Goal: Transaction & Acquisition: Obtain resource

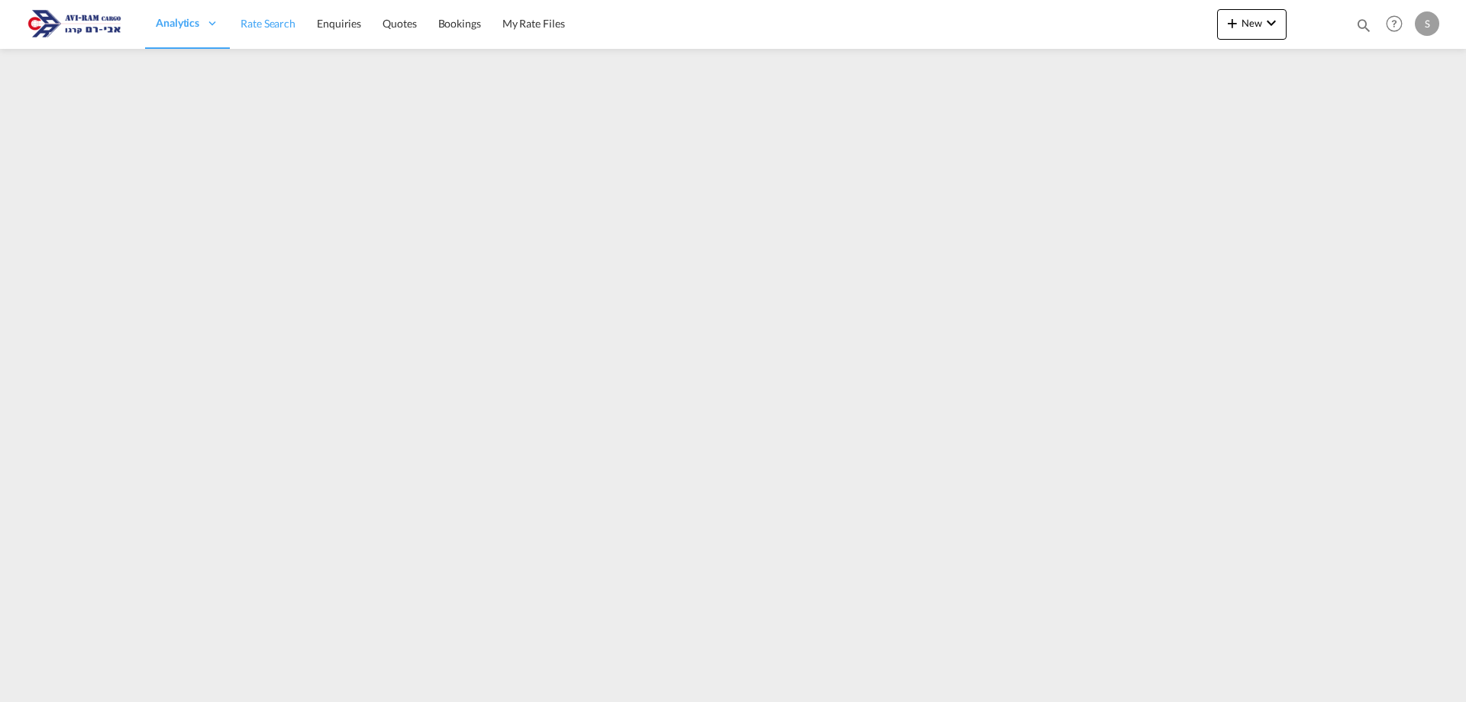
click at [279, 30] on span "Rate Search" at bounding box center [268, 23] width 55 height 15
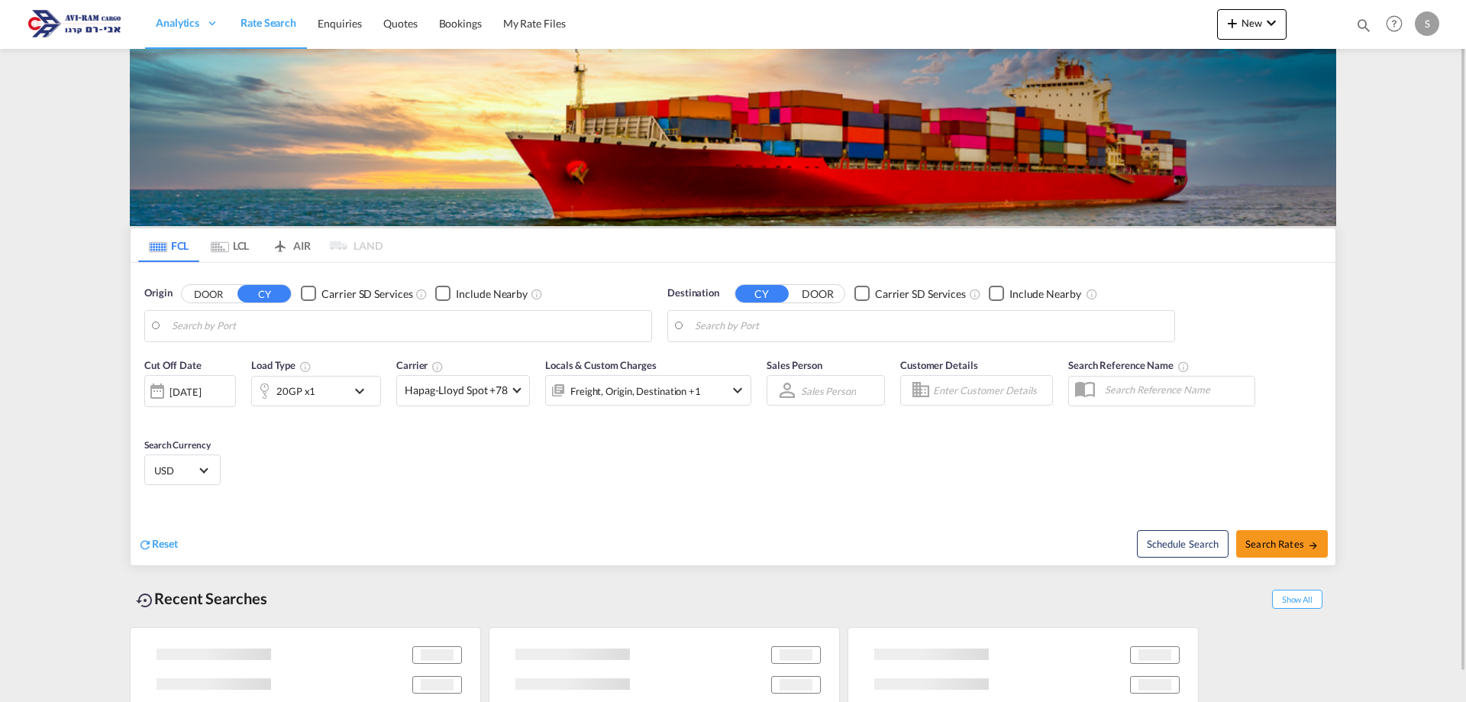
type input "[US_STATE], [GEOGRAPHIC_DATA], USNYC"
type input "[GEOGRAPHIC_DATA], [GEOGRAPHIC_DATA]"
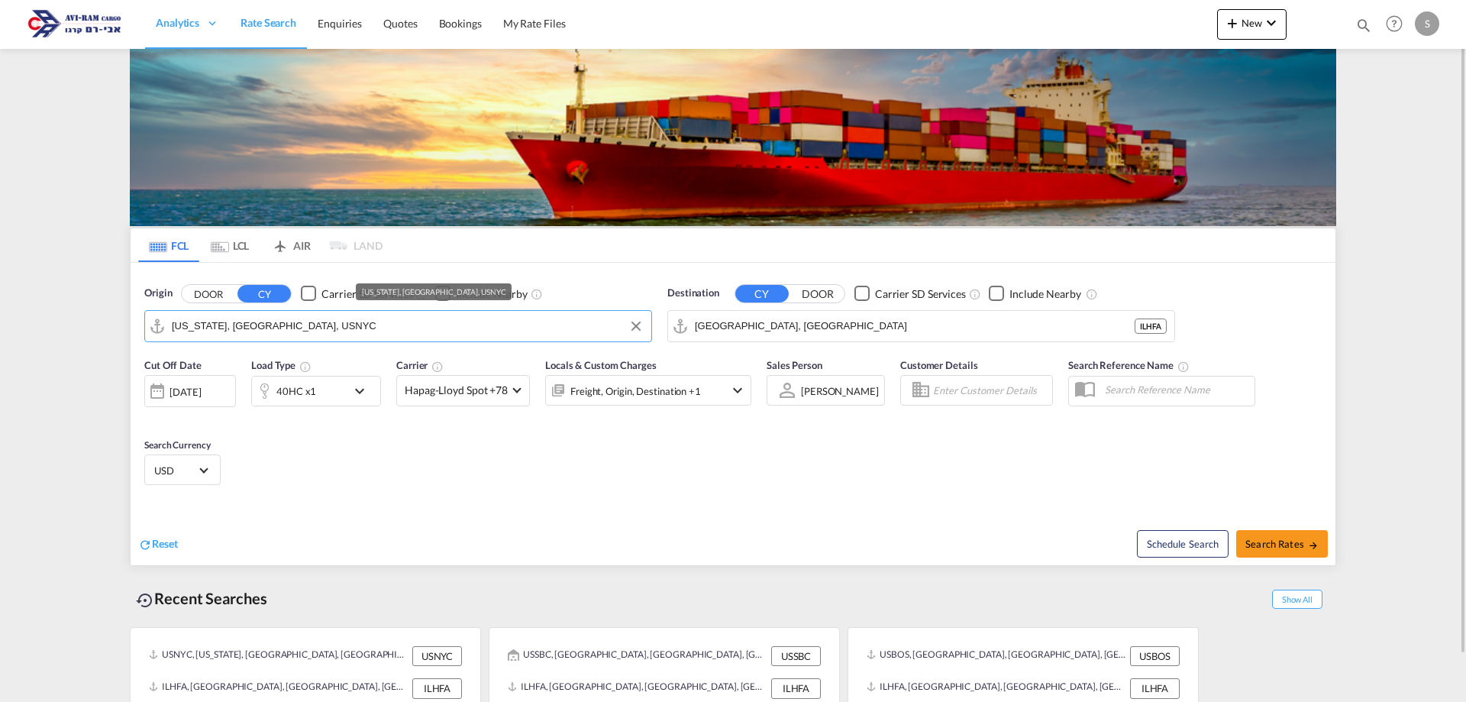
click at [270, 326] on input "[US_STATE], [GEOGRAPHIC_DATA], USNYC" at bounding box center [408, 326] width 472 height 23
click at [271, 327] on input "[US_STATE], [GEOGRAPHIC_DATA], USNYC" at bounding box center [408, 326] width 472 height 23
drag, startPoint x: 279, startPoint y: 325, endPoint x: 296, endPoint y: 332, distance: 19.2
click at [296, 332] on input "[US_STATE], [GEOGRAPHIC_DATA], USNYC" at bounding box center [408, 326] width 472 height 23
drag, startPoint x: 286, startPoint y: 325, endPoint x: 125, endPoint y: 320, distance: 161.2
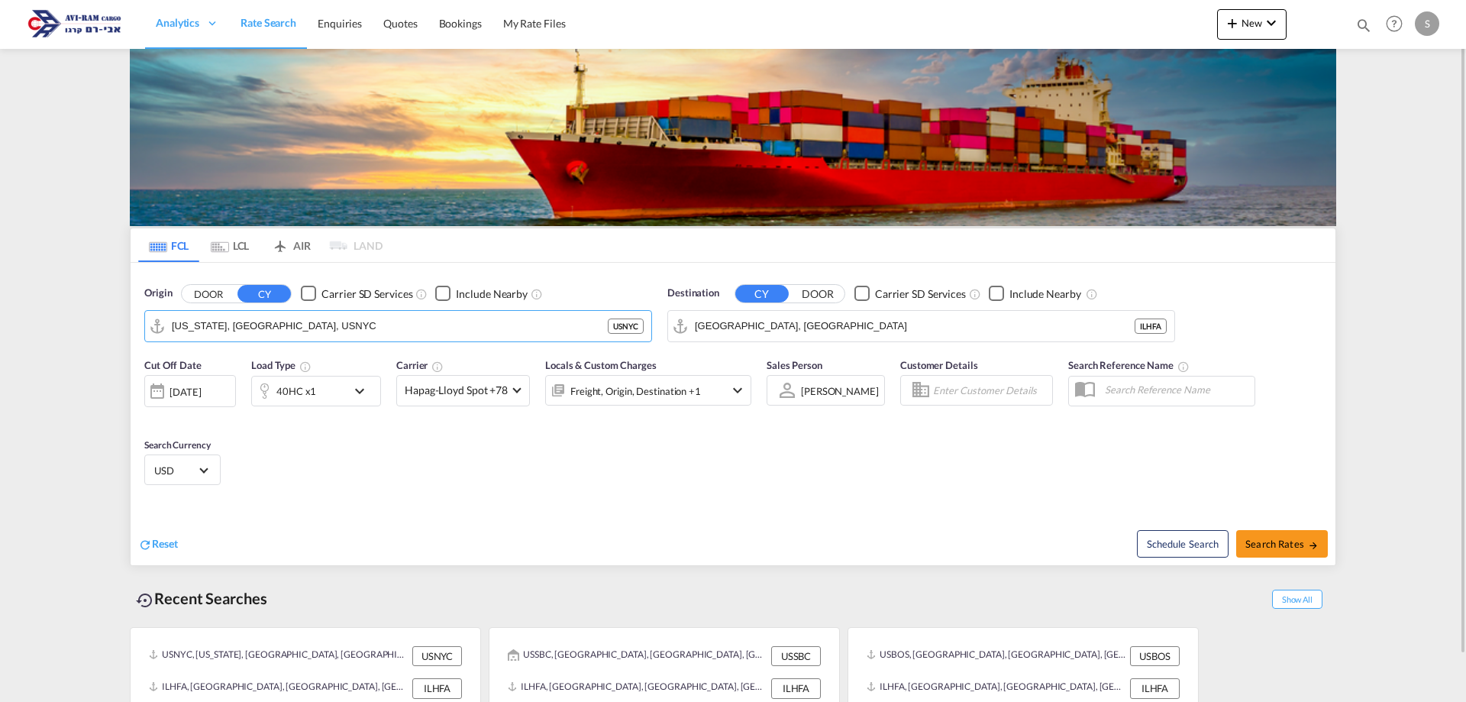
click at [125, 320] on div "FCL LCL AIR LAND FCL LCL AIR LAND Origin DOOR CY Carrier SD Services Include Ne…" at bounding box center [733, 400] width 1222 height 703
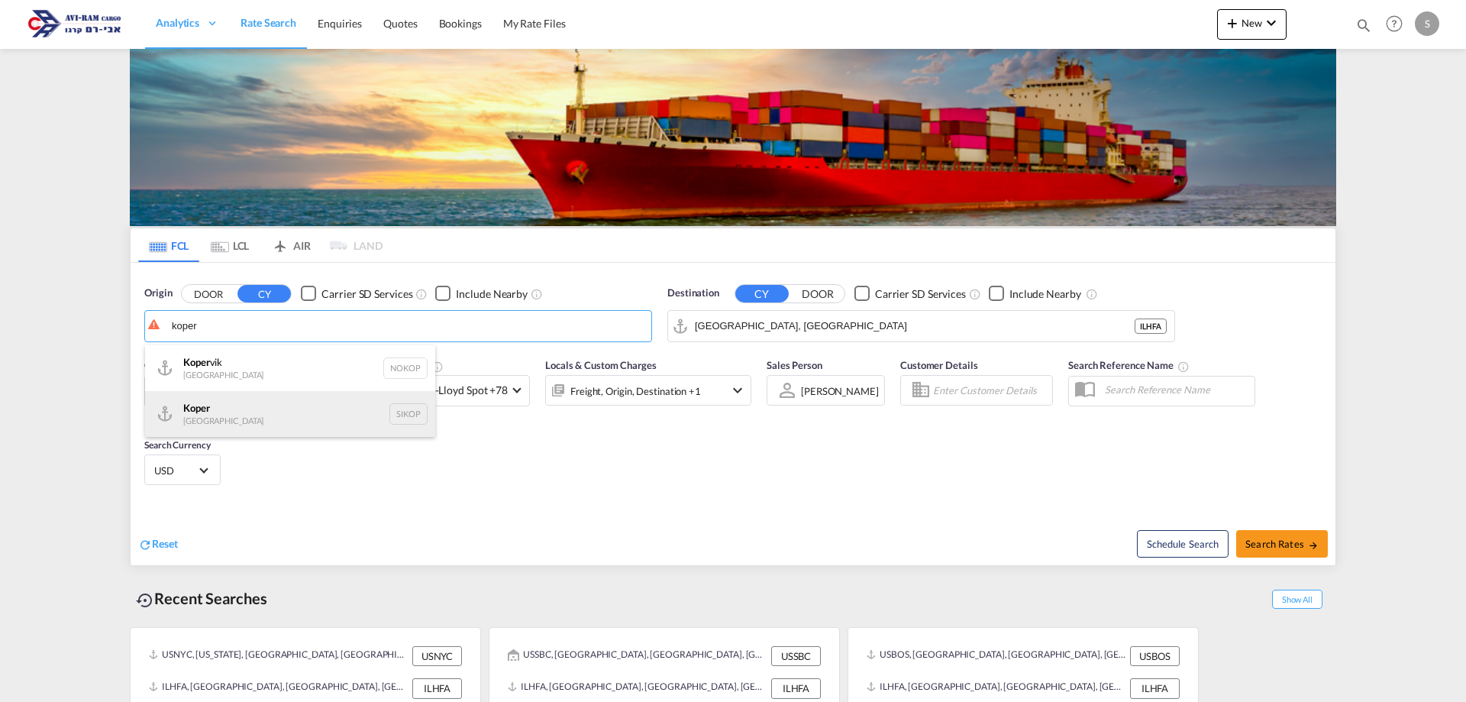
click at [261, 409] on div "Koper Slovenia SIKOP" at bounding box center [290, 414] width 290 height 46
type input "Koper, SIKOP"
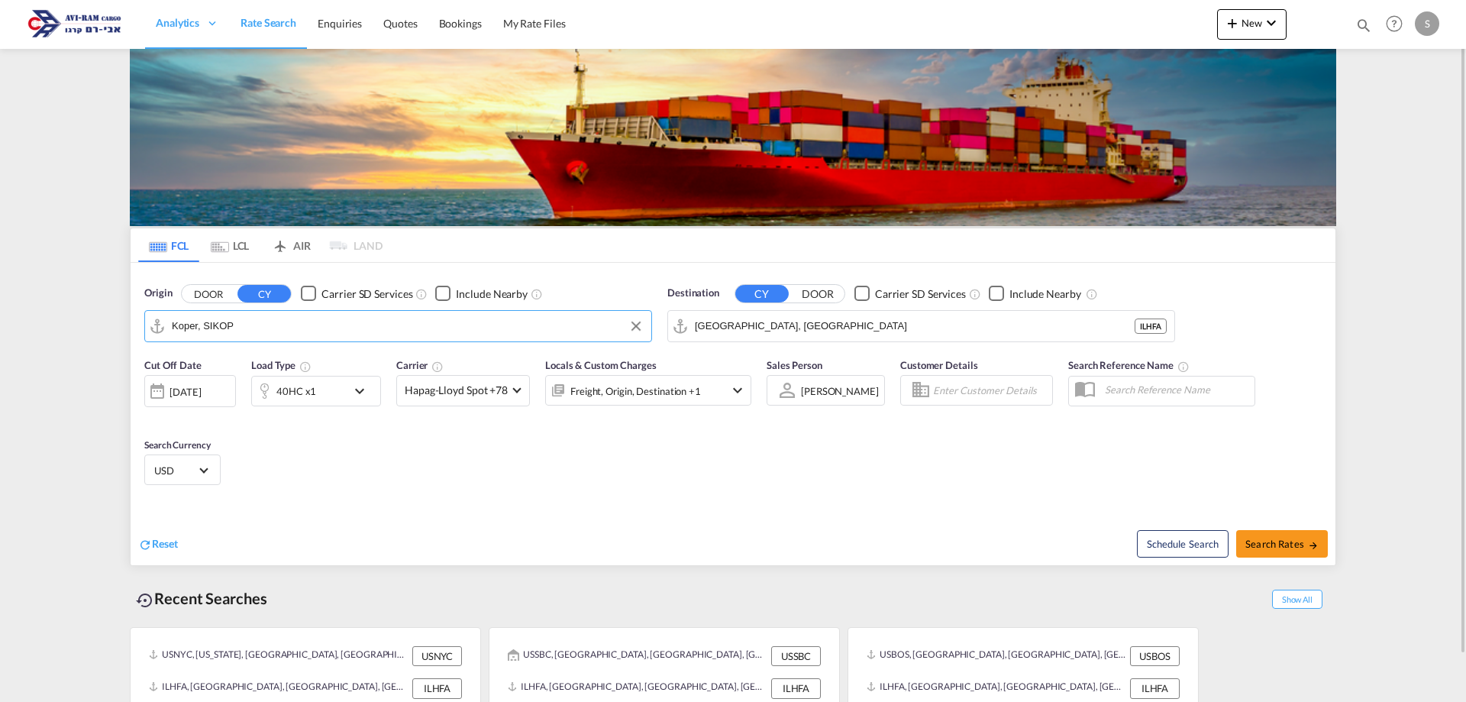
click at [337, 402] on div "40HC x1" at bounding box center [299, 391] width 95 height 31
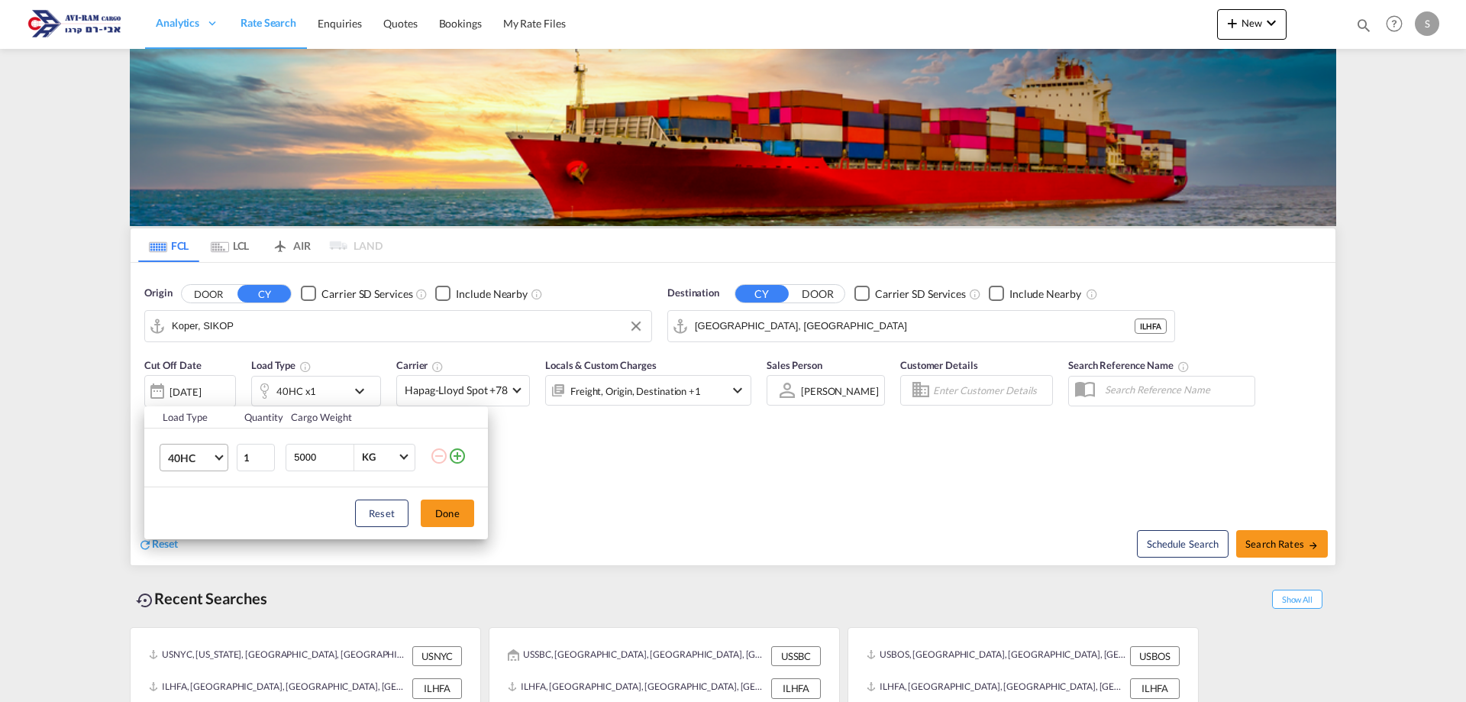
click at [189, 459] on span "40HC" at bounding box center [190, 458] width 44 height 15
click at [199, 385] on md-option "20GP" at bounding box center [208, 384] width 104 height 37
click at [448, 508] on button "Done" at bounding box center [447, 512] width 53 height 27
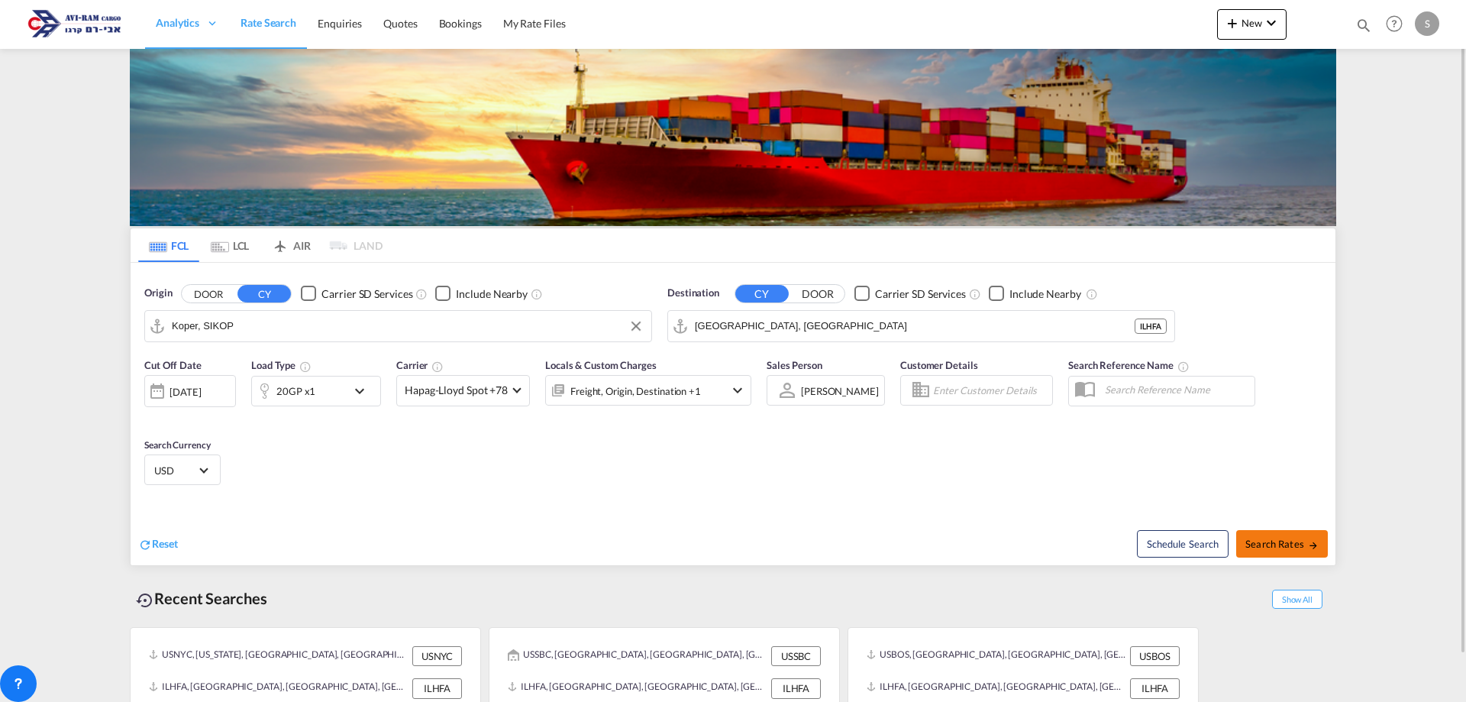
click at [1266, 548] on span "Search Rates" at bounding box center [1282, 544] width 73 height 12
type input "SIKOP to ILHFA / [DATE]"
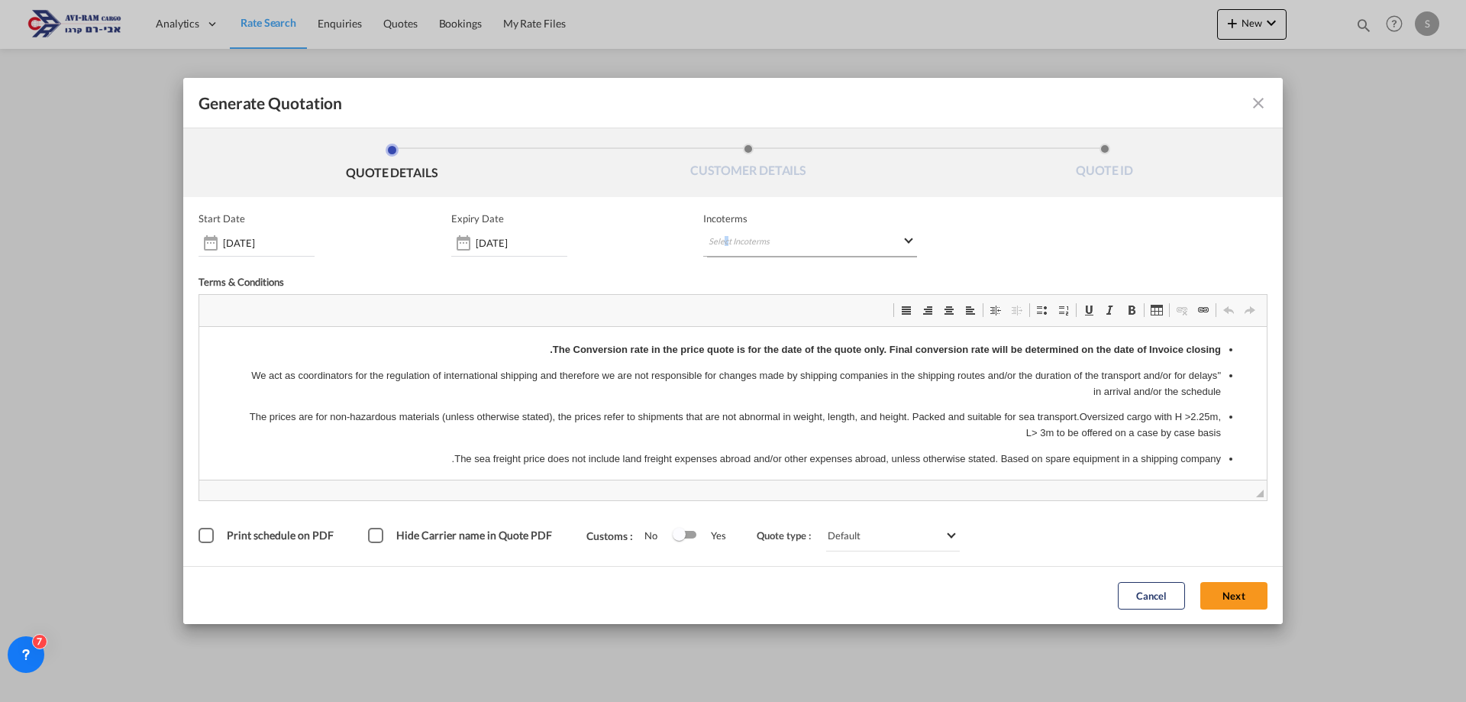
click at [727, 238] on md-select "Select Incoterms" at bounding box center [810, 242] width 214 height 27
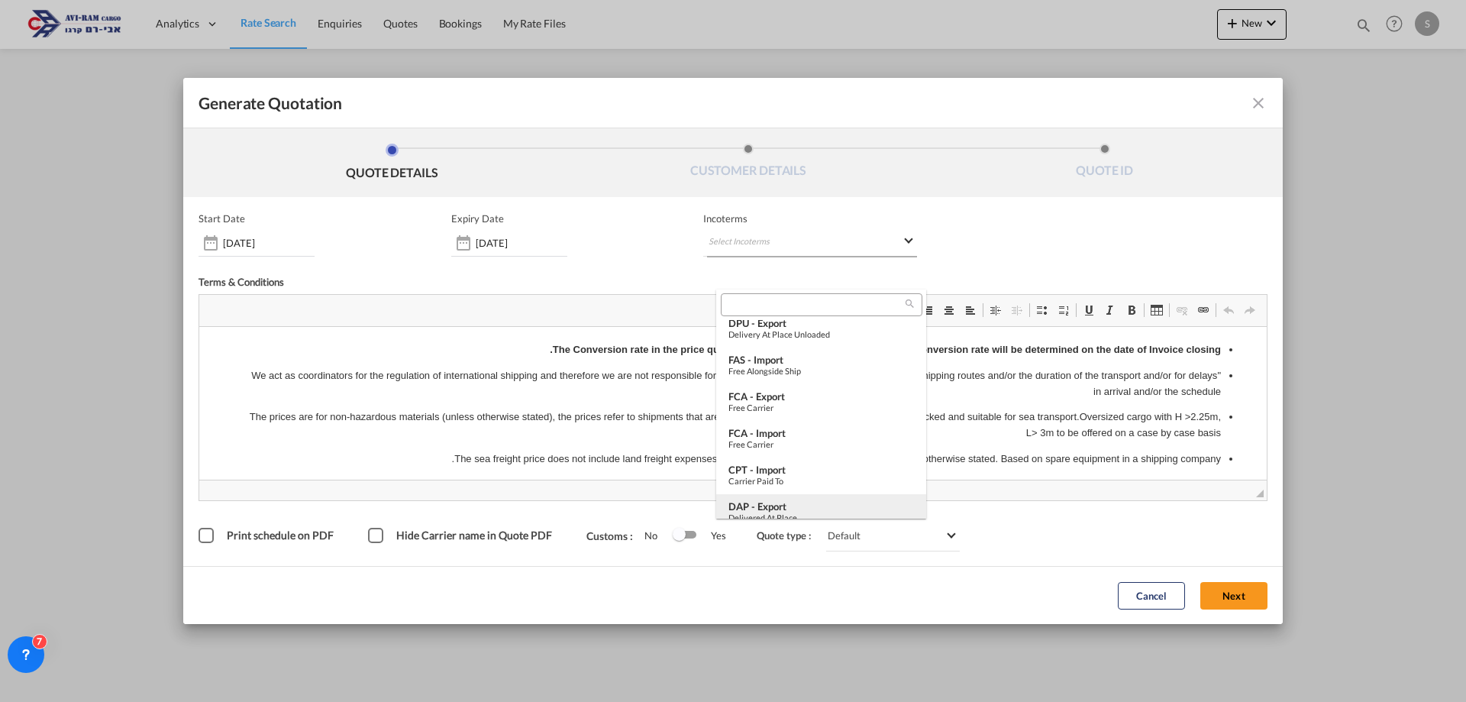
scroll to position [305, 0]
click at [790, 499] on div "FOB - import" at bounding box center [822, 503] width 186 height 12
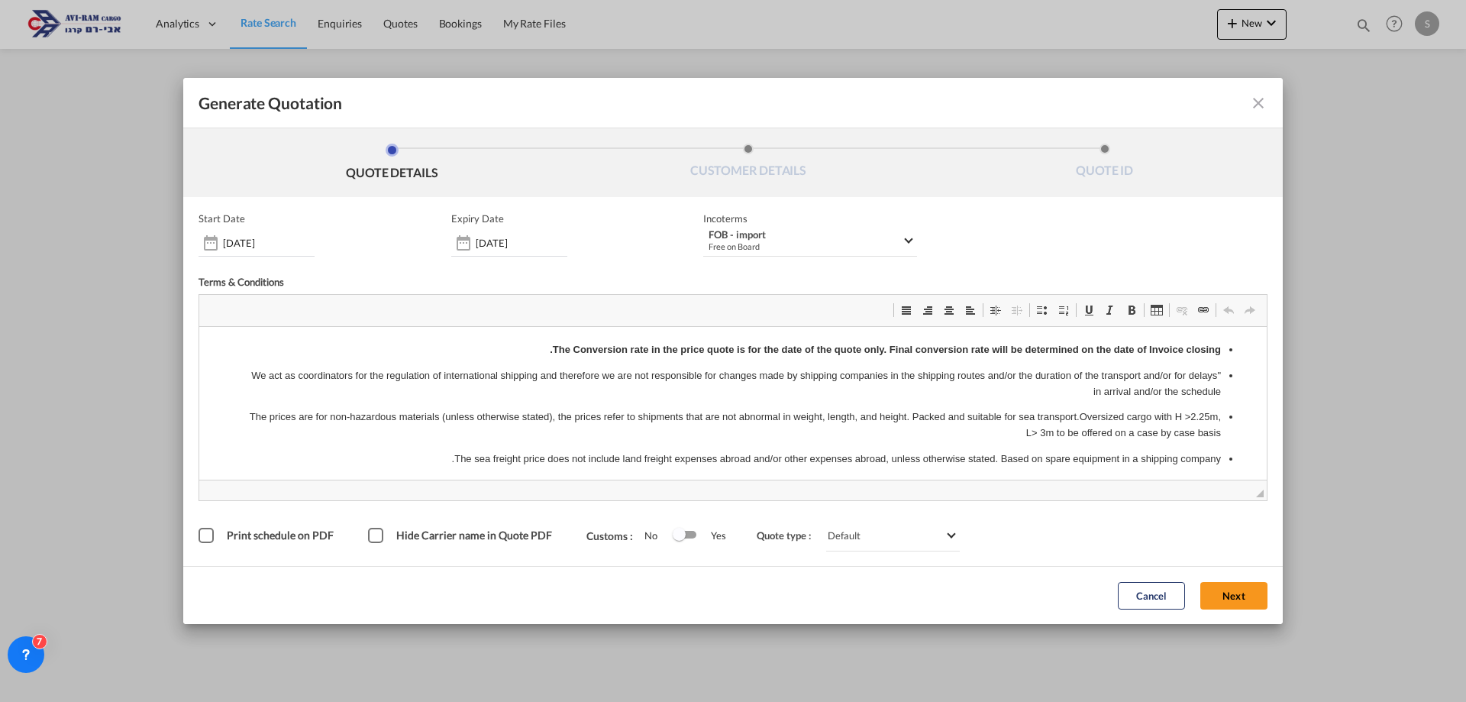
drag, startPoint x: 1235, startPoint y: 587, endPoint x: 1101, endPoint y: 540, distance: 141.8
click at [1235, 586] on button "Next" at bounding box center [1234, 595] width 67 height 27
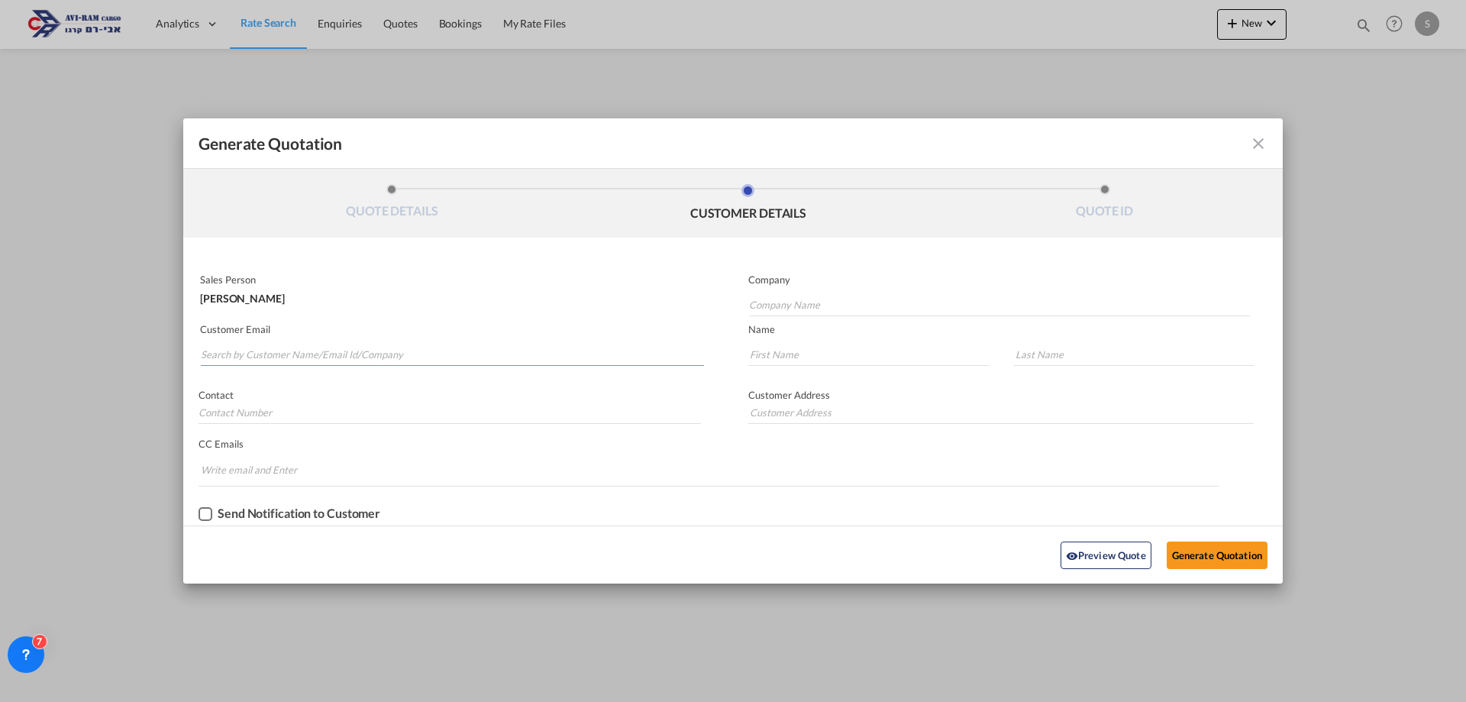
click at [387, 354] on input "Search by Customer Name/Email Id/Company" at bounding box center [452, 354] width 503 height 23
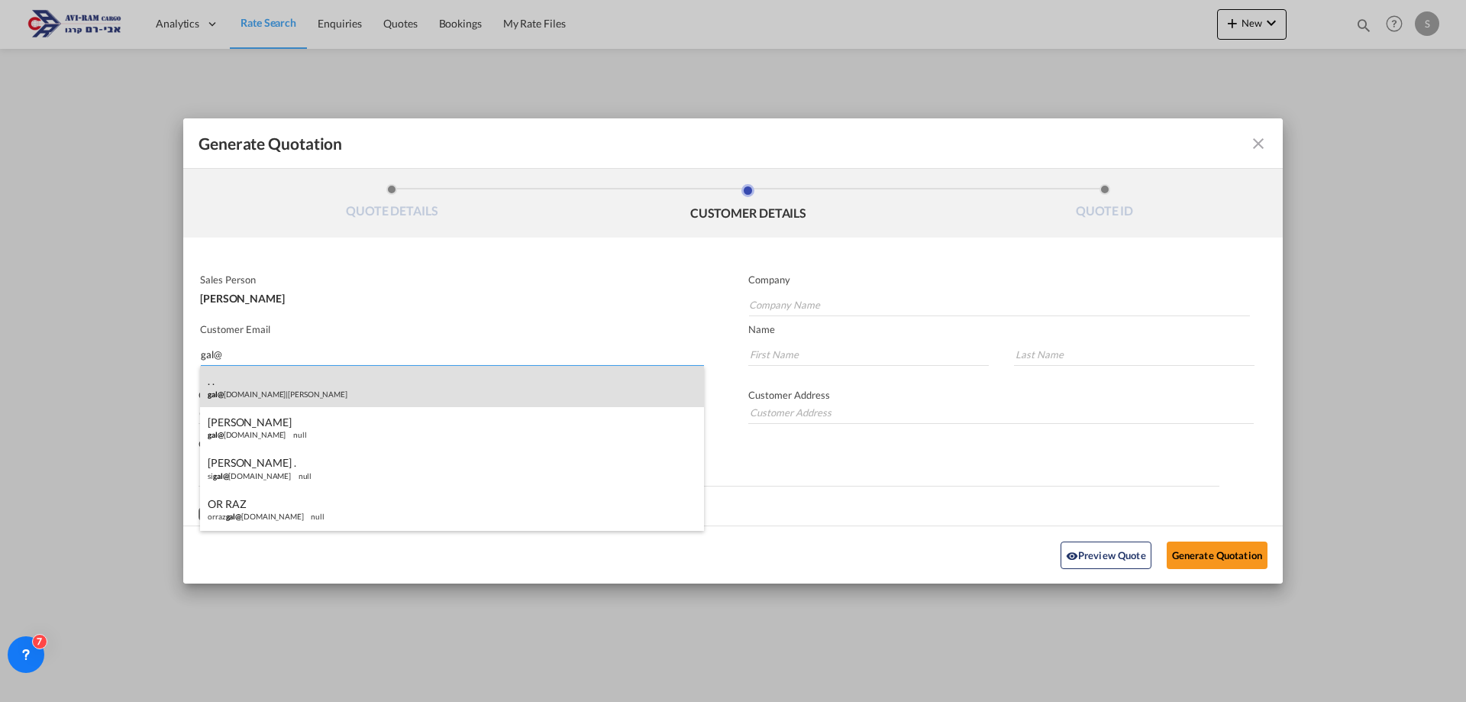
type input "gal@"
click at [338, 390] on div ". . gal@ [DOMAIN_NAME] | [PERSON_NAME]" at bounding box center [452, 386] width 504 height 41
type input "[PERSON_NAME]"
type input "[EMAIL_ADDRESS][DOMAIN_NAME]"
type input "."
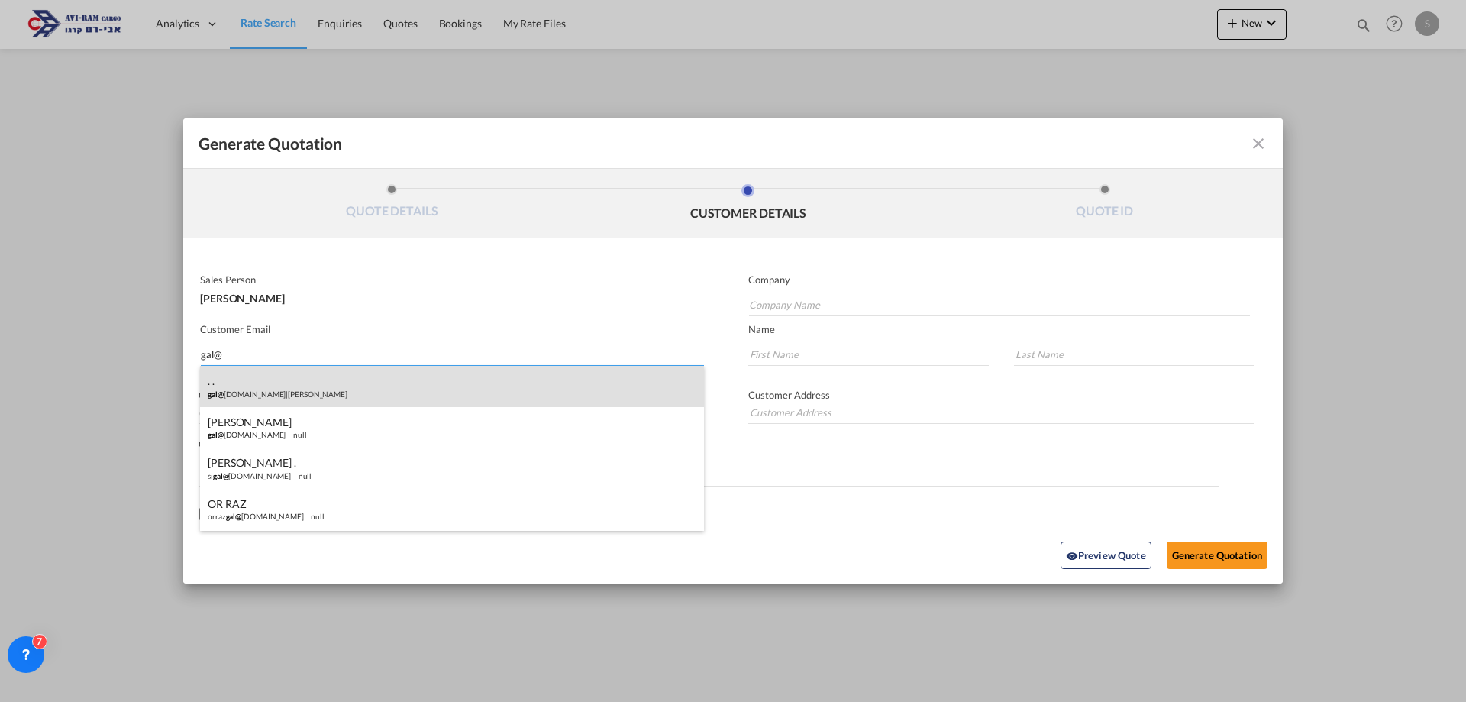
type input "."
type input "[PHONE_NUMBER]"
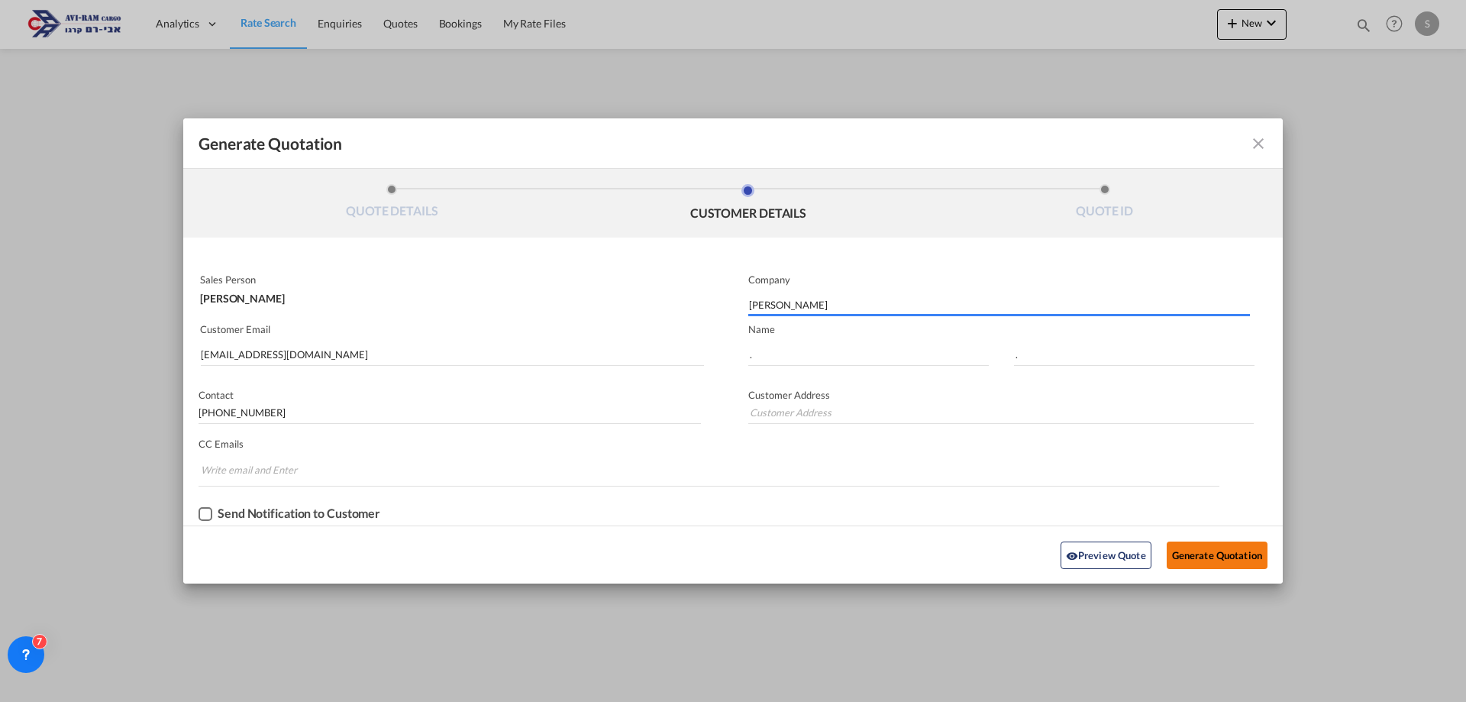
click at [1242, 563] on button "Generate Quotation" at bounding box center [1217, 554] width 101 height 27
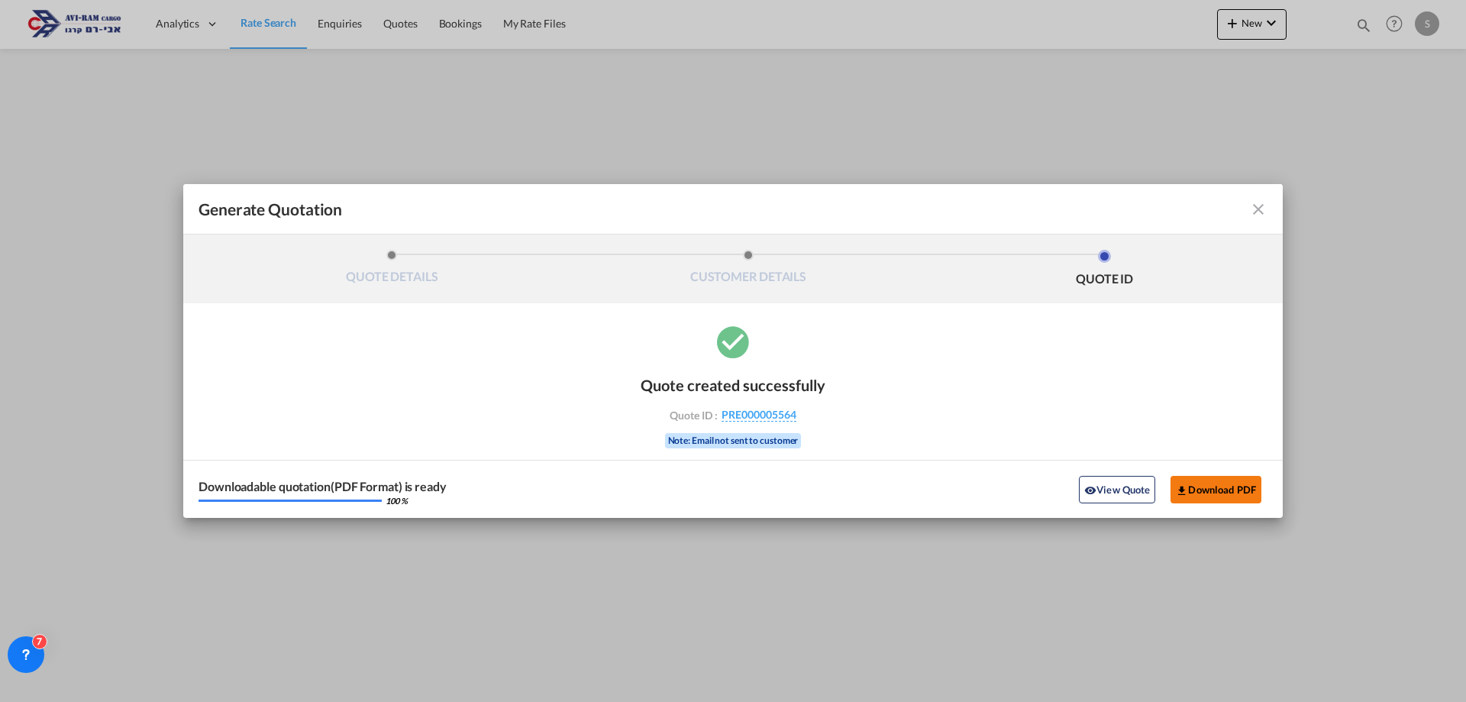
click at [1239, 491] on button "Download PDF" at bounding box center [1216, 489] width 91 height 27
click at [1264, 208] on md-icon "icon-close fg-AAA8AD cursor m-0" at bounding box center [1258, 209] width 18 height 18
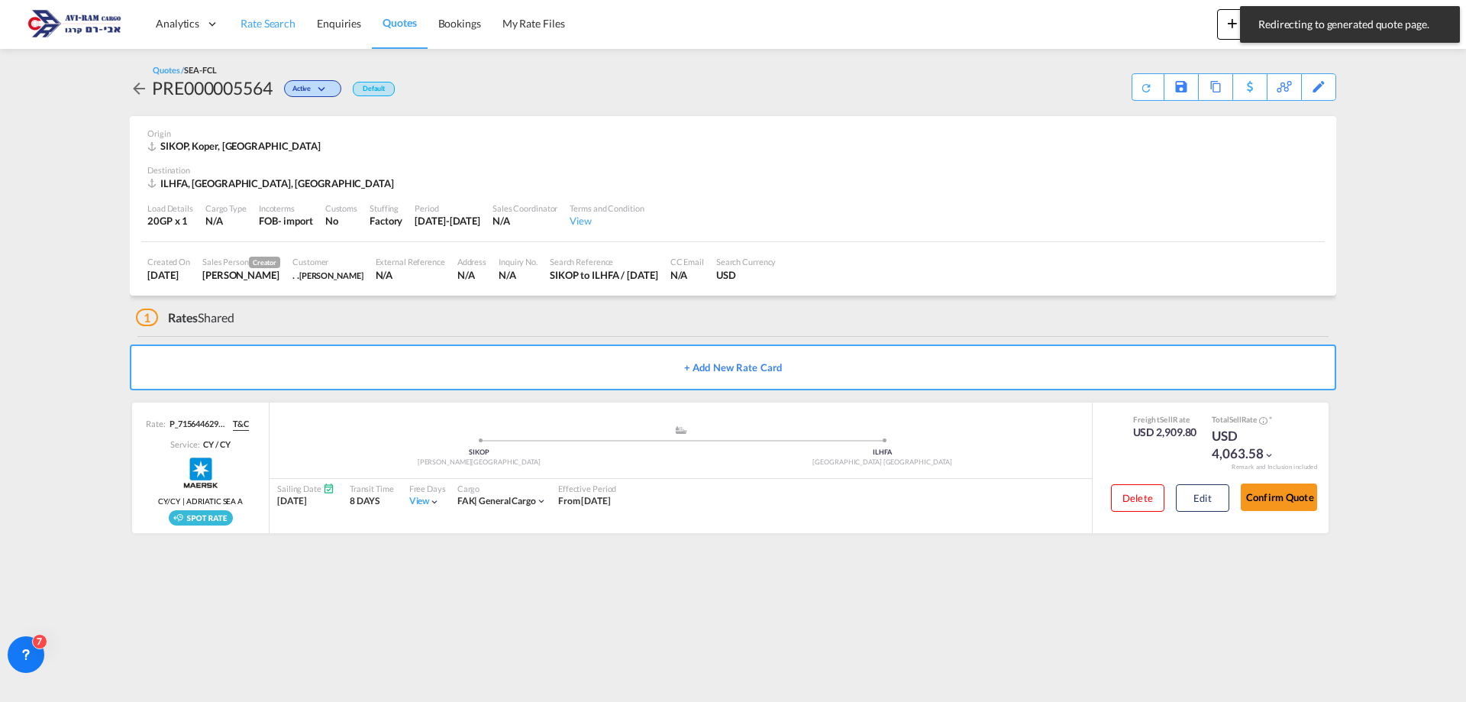
click at [293, 31] on link "Rate Search" at bounding box center [268, 24] width 76 height 50
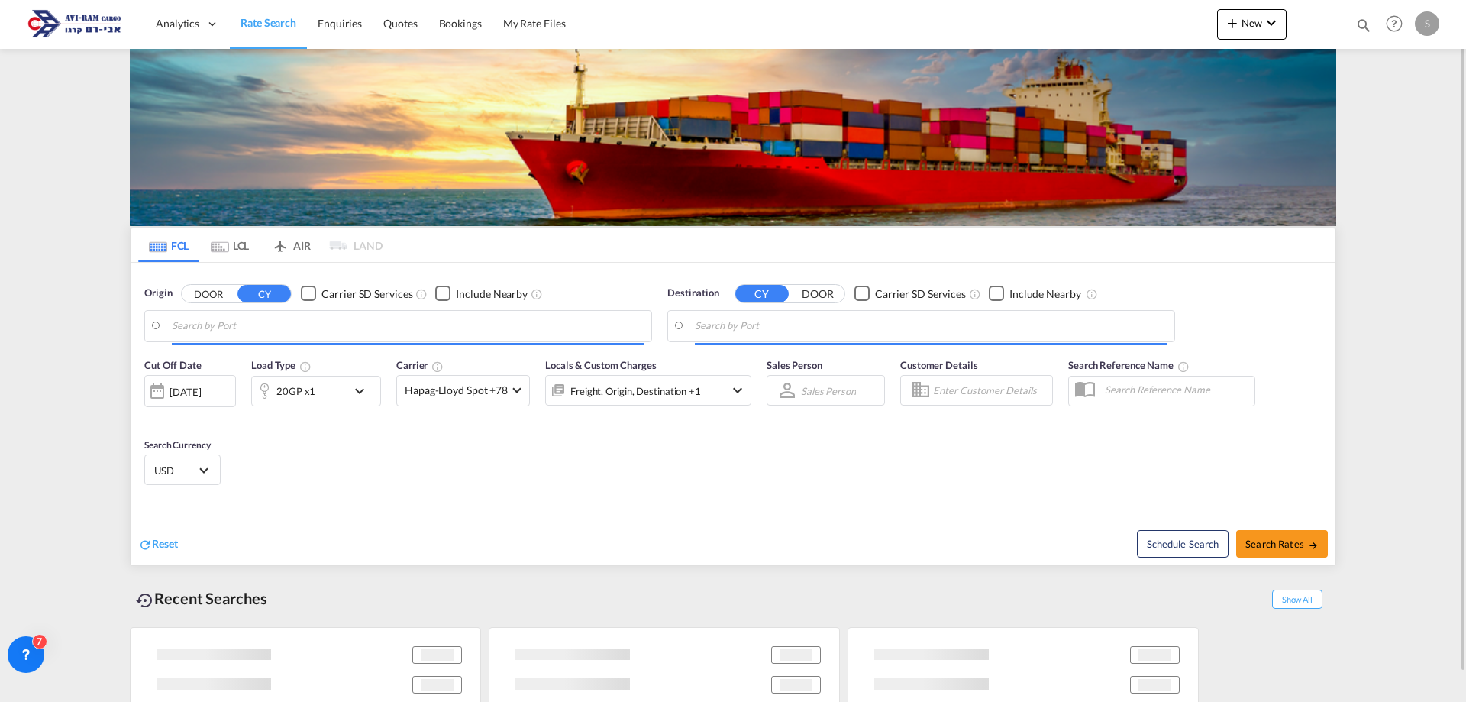
type input "Koper, SIKOP"
type input "[GEOGRAPHIC_DATA], [GEOGRAPHIC_DATA]"
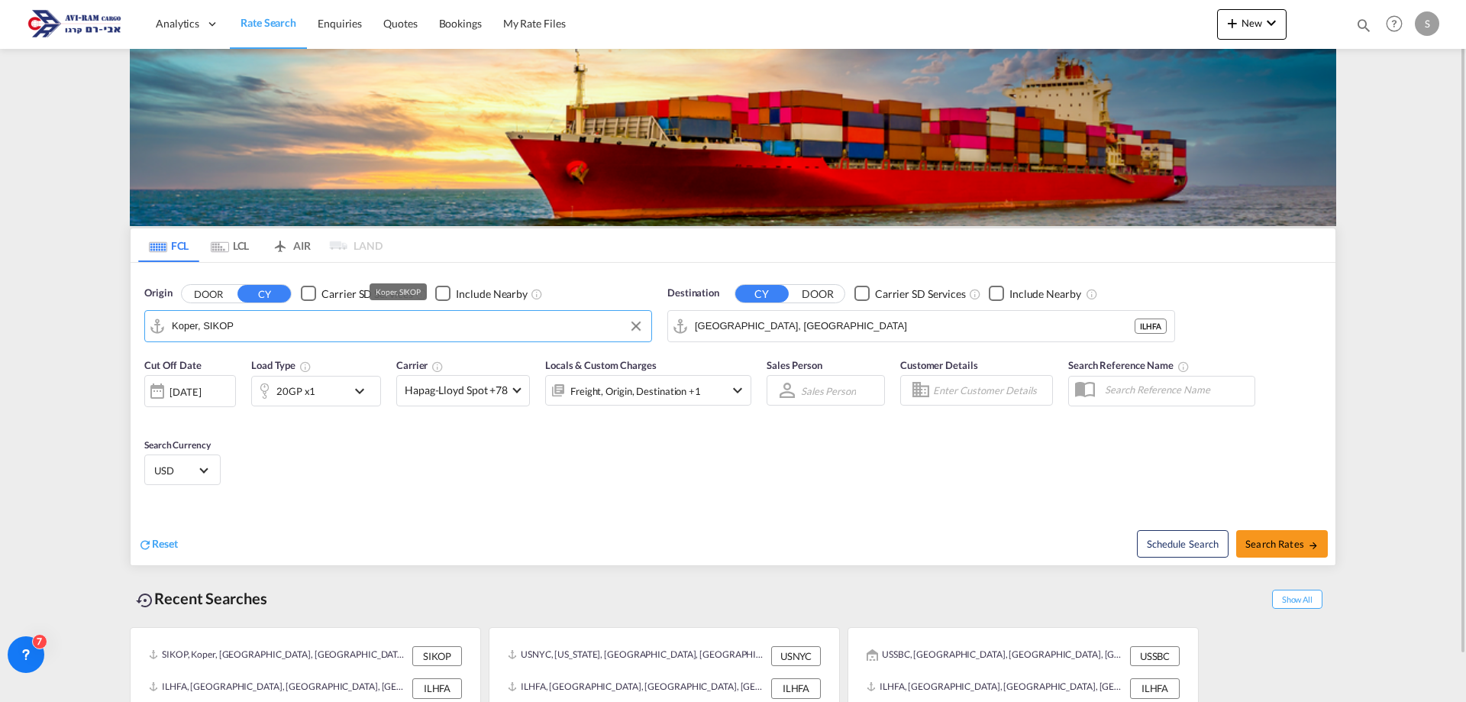
click at [224, 327] on input "Koper, SIKOP" at bounding box center [408, 326] width 472 height 23
click at [214, 360] on div "Shanghai [GEOGRAPHIC_DATA] CNSHA" at bounding box center [290, 368] width 290 height 46
type input "[GEOGRAPHIC_DATA], [GEOGRAPHIC_DATA]"
click at [758, 322] on input "[GEOGRAPHIC_DATA], [GEOGRAPHIC_DATA]" at bounding box center [931, 326] width 472 height 23
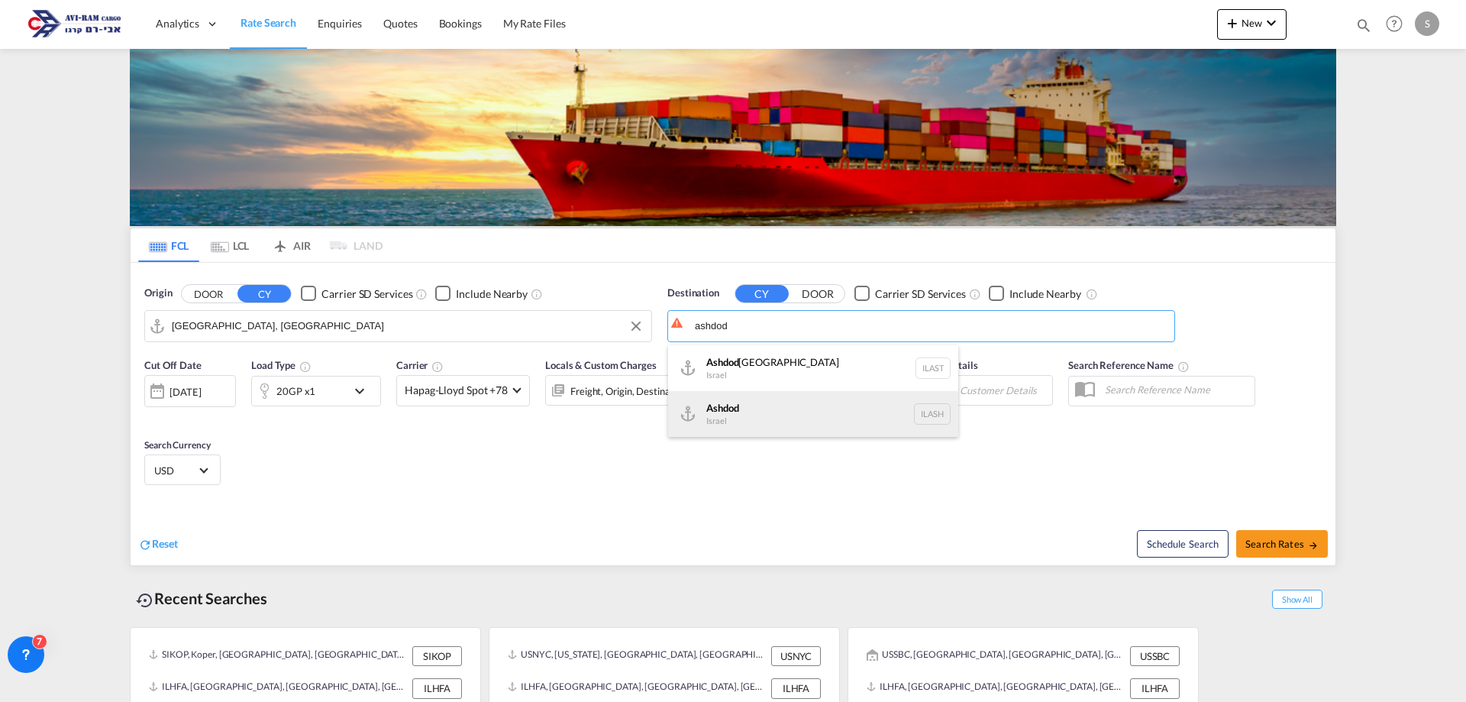
click at [768, 404] on div "Ashdod [GEOGRAPHIC_DATA] [GEOGRAPHIC_DATA]" at bounding box center [813, 414] width 290 height 46
type input "Ashdod, ILASH"
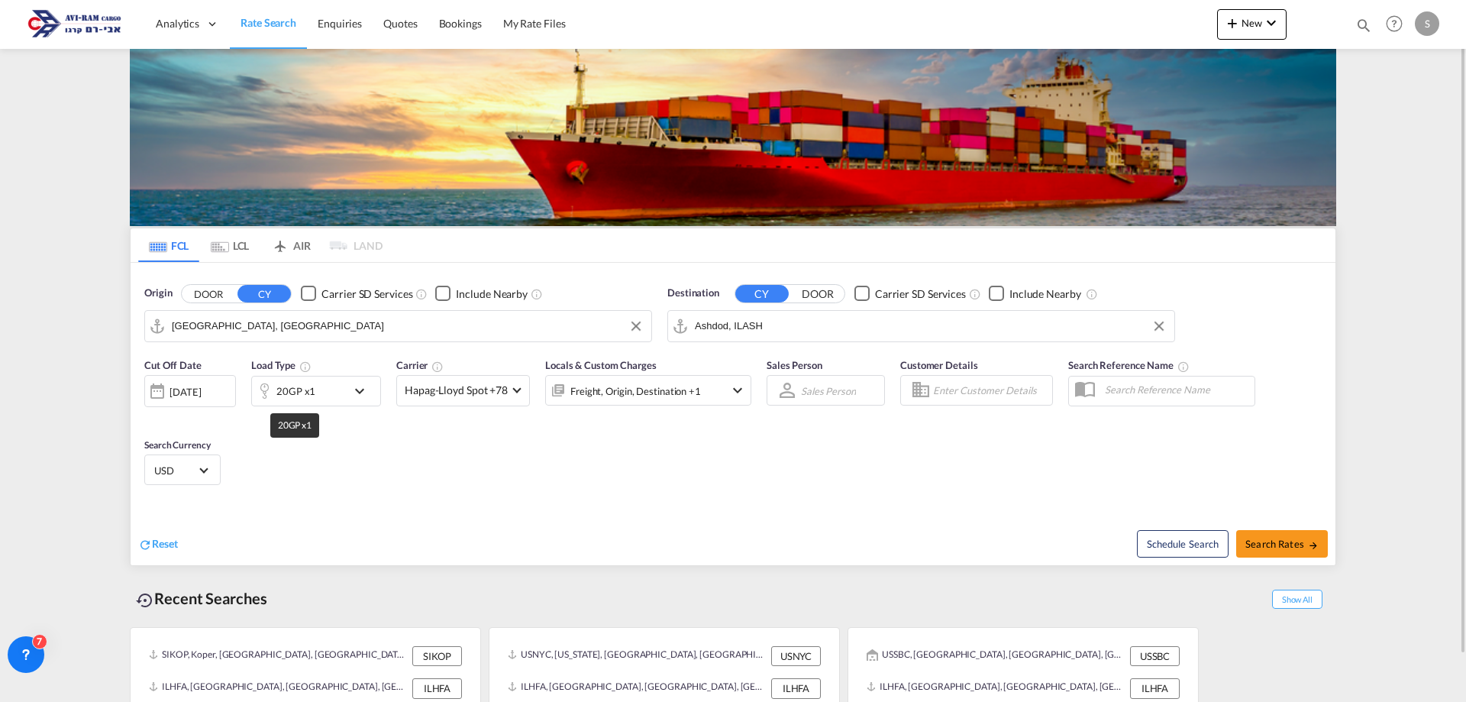
click at [296, 383] on div "20GP x1" at bounding box center [295, 390] width 39 height 21
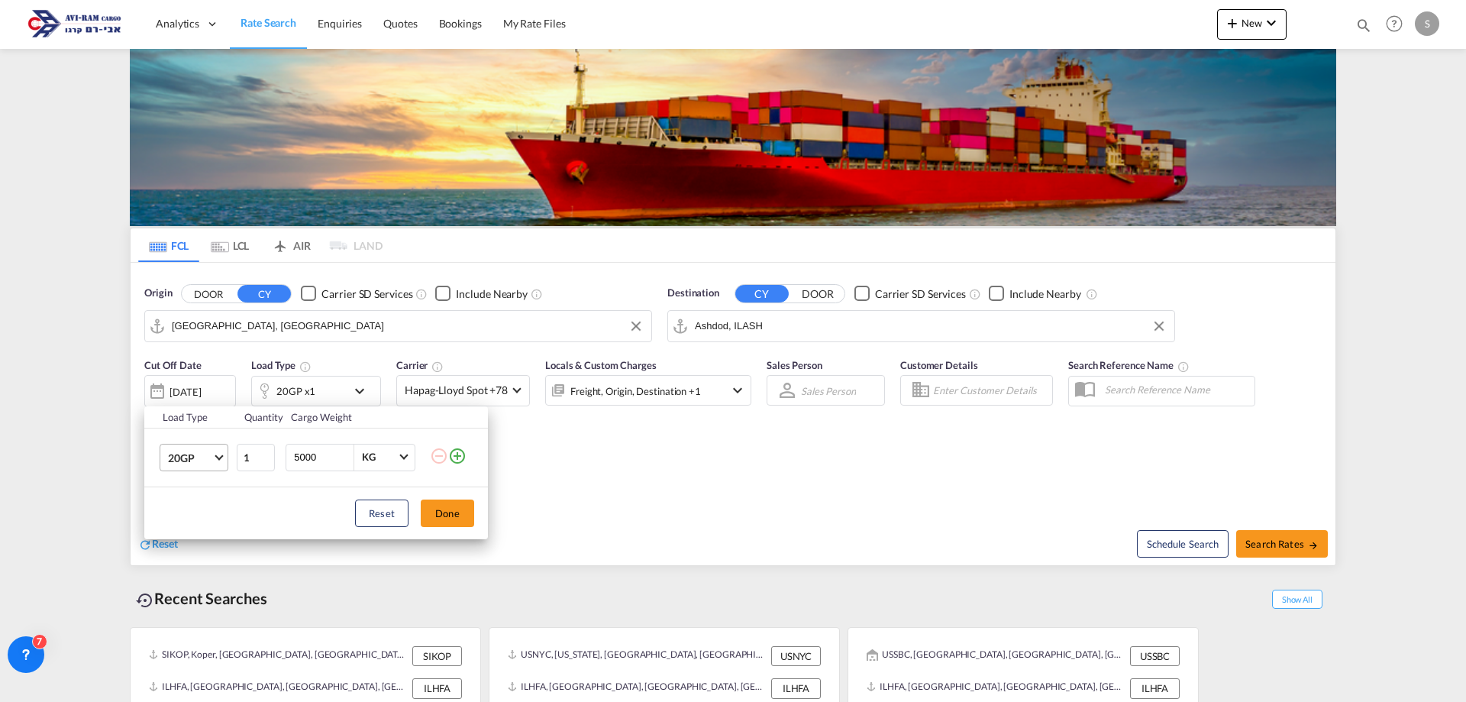
click at [218, 463] on md-select-value "20GP" at bounding box center [196, 457] width 61 height 26
click at [204, 531] on md-option "40HC" at bounding box center [208, 530] width 104 height 37
click at [441, 506] on button "Done" at bounding box center [447, 512] width 53 height 27
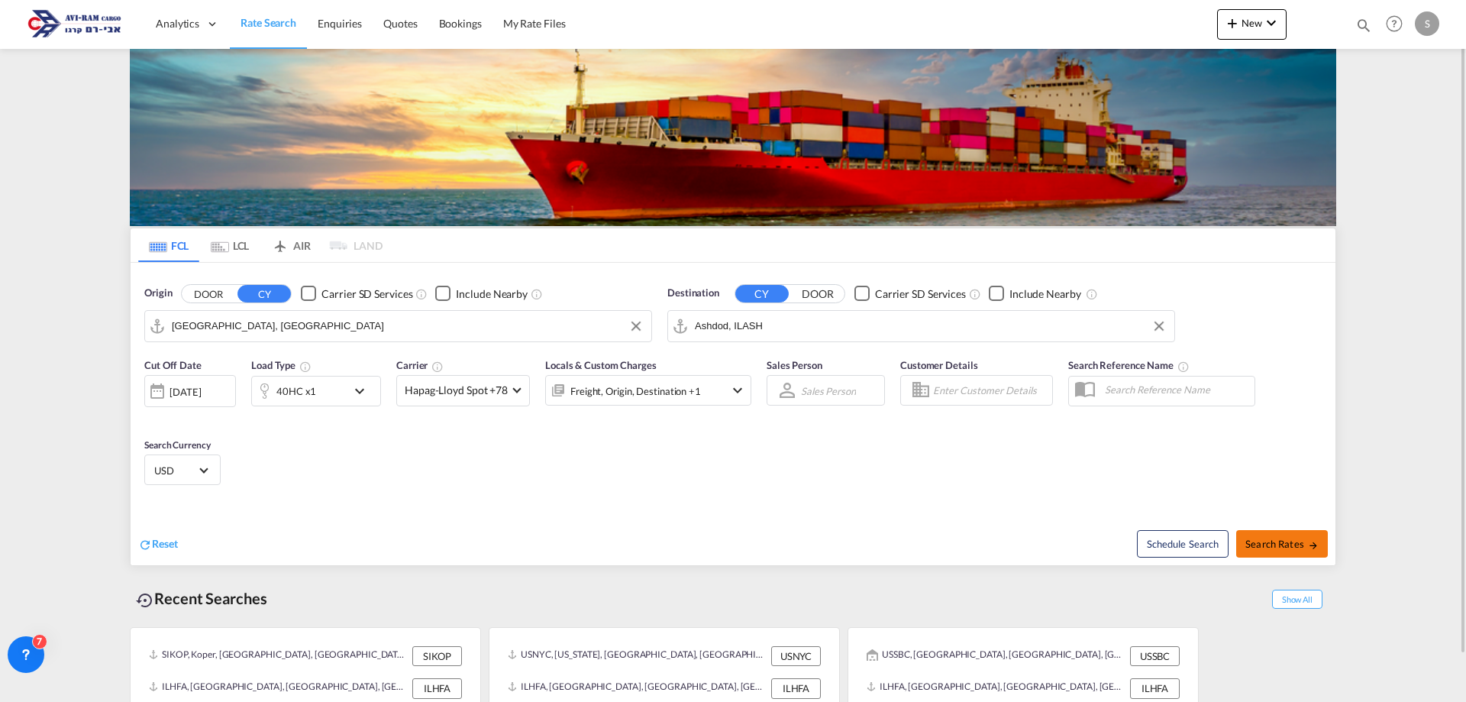
click at [1281, 548] on span "Search Rates" at bounding box center [1282, 544] width 73 height 12
type input "CNSHA to ILASH / [DATE]"
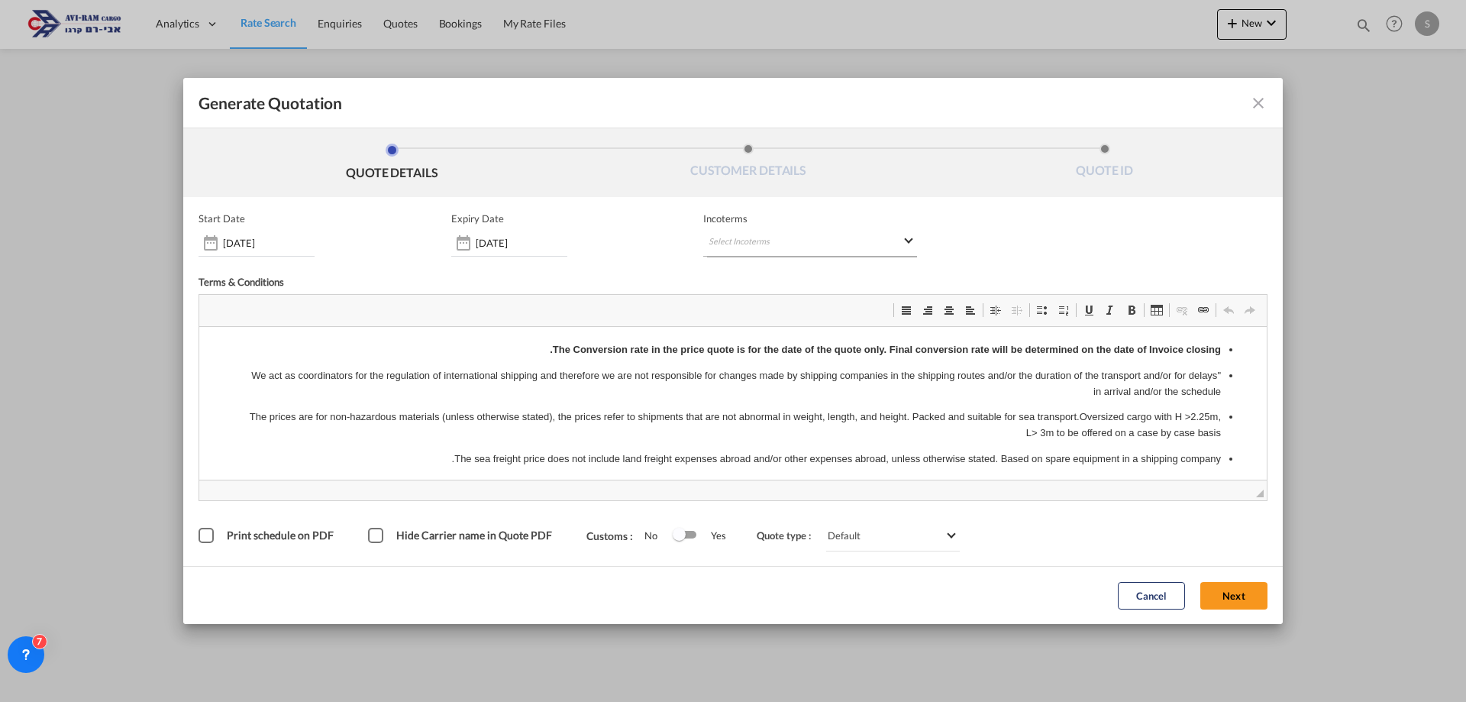
click at [720, 245] on md-select "Select Incoterms EXW - import Ex Works CIP - import Carriage and Insurance Paid…" at bounding box center [810, 242] width 214 height 27
click at [533, 250] on md-backdrop at bounding box center [733, 351] width 1466 height 702
click at [532, 249] on div "[DATE]" at bounding box center [509, 242] width 116 height 27
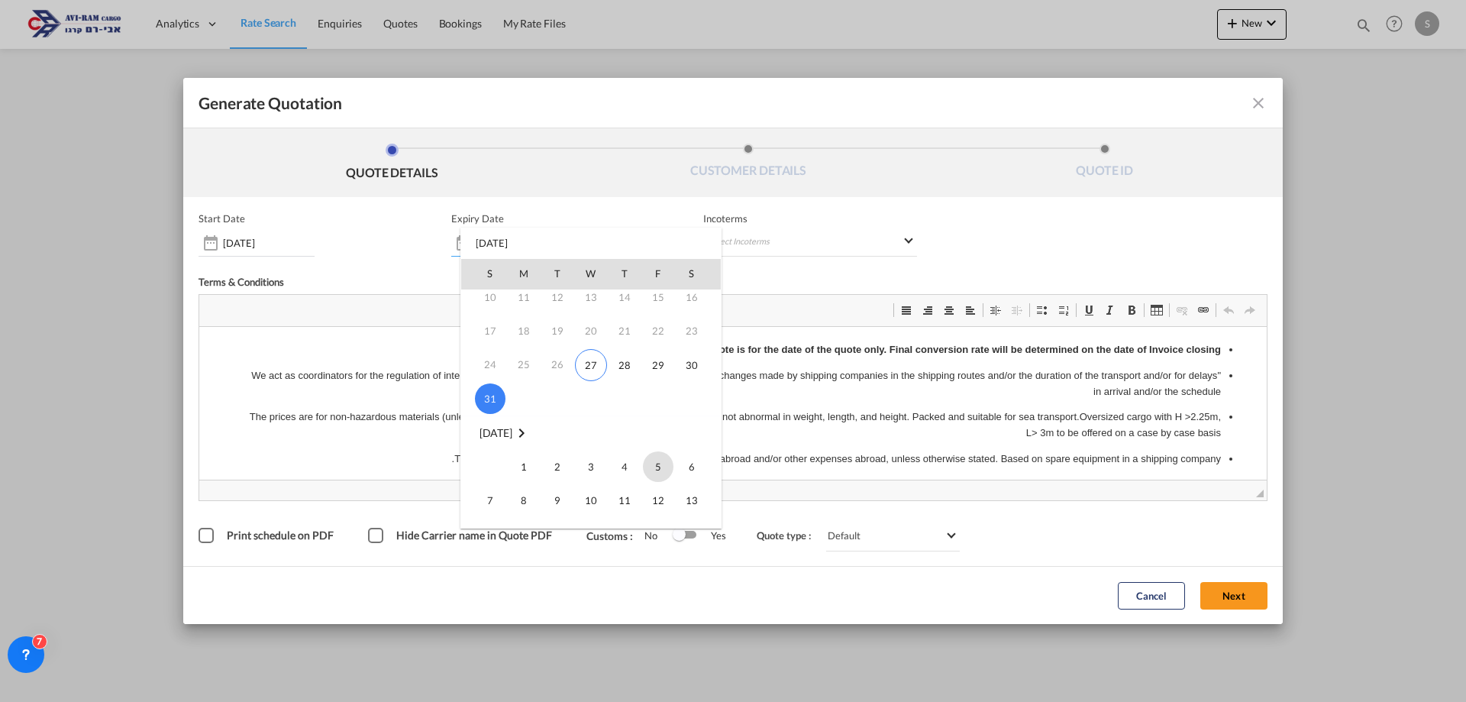
scroll to position [153, 0]
click at [491, 457] on span "14" at bounding box center [490, 457] width 31 height 31
type input "[DATE]"
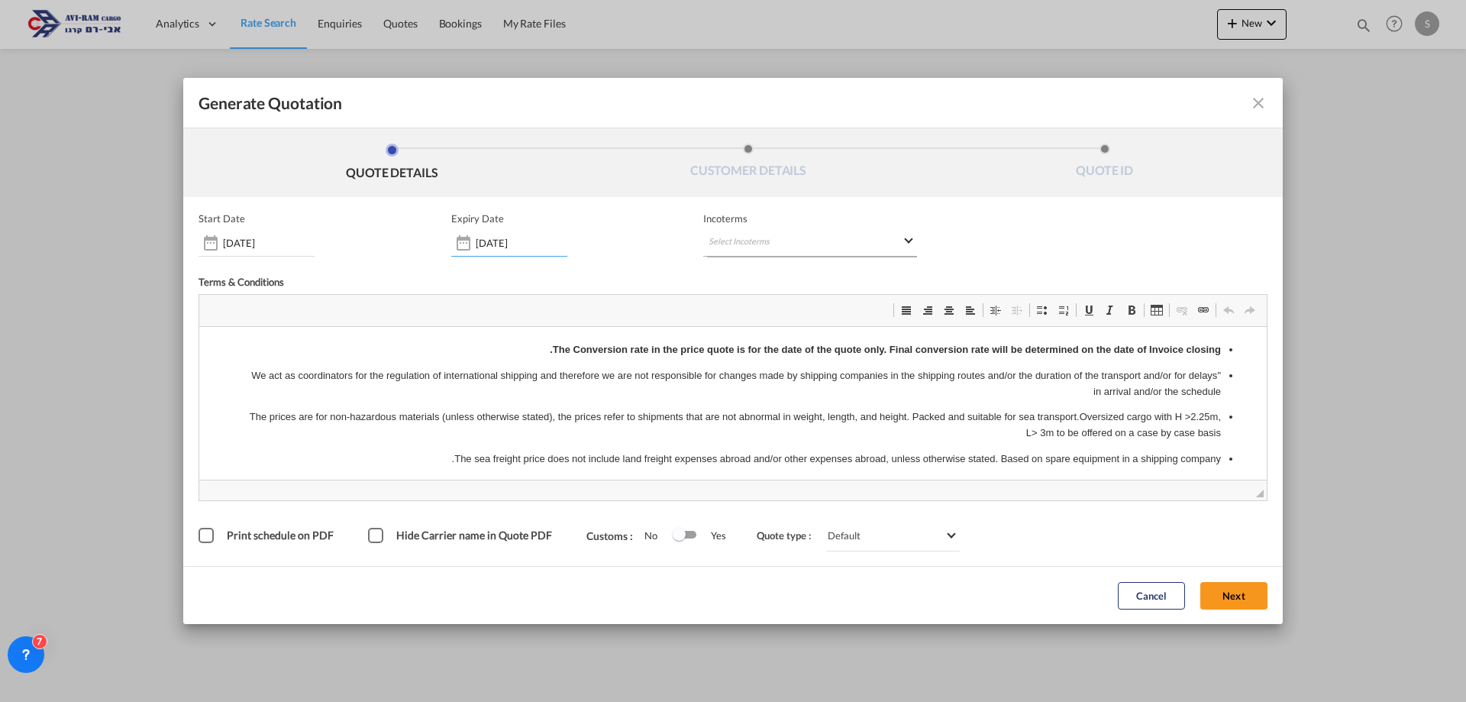
click at [746, 250] on md-select "Select Incoterms" at bounding box center [810, 242] width 214 height 27
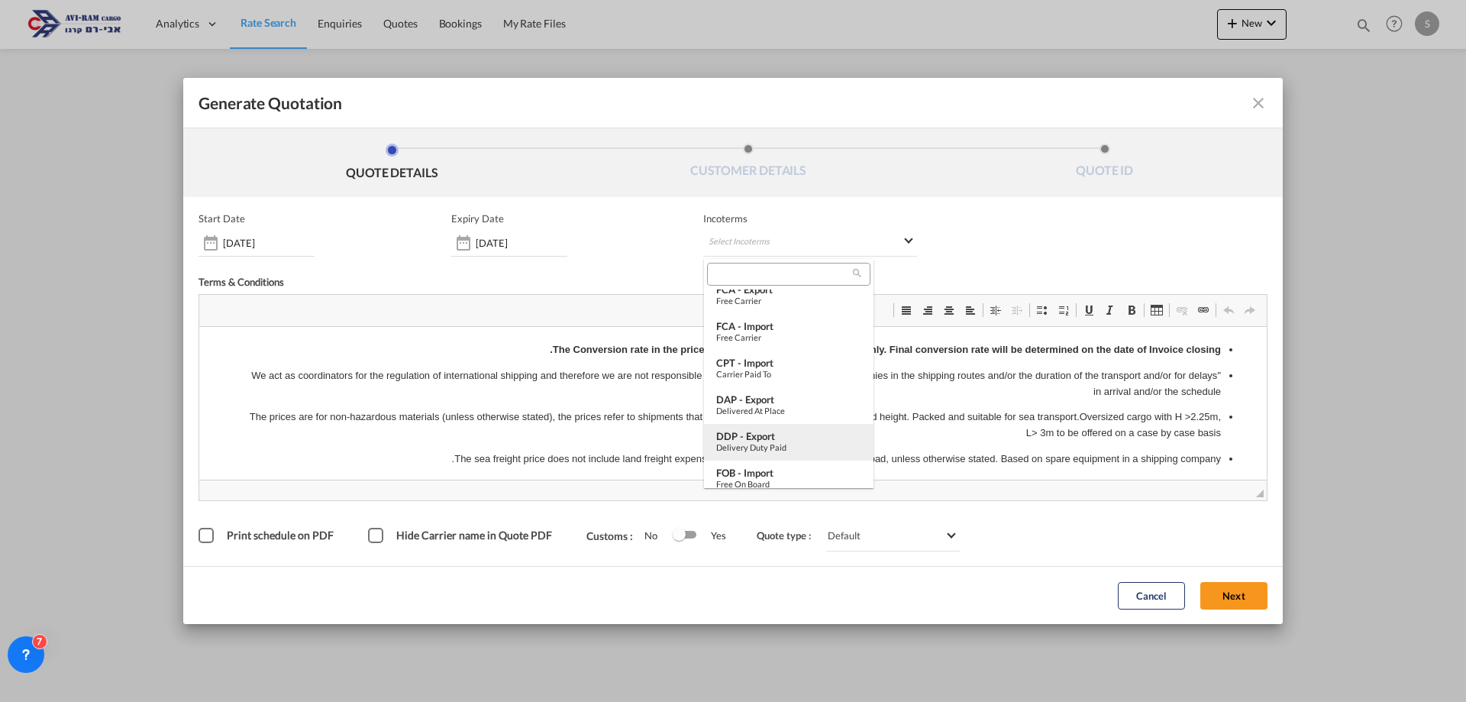
scroll to position [382, 0]
click at [795, 401] on div "FOB - import" at bounding box center [788, 396] width 145 height 12
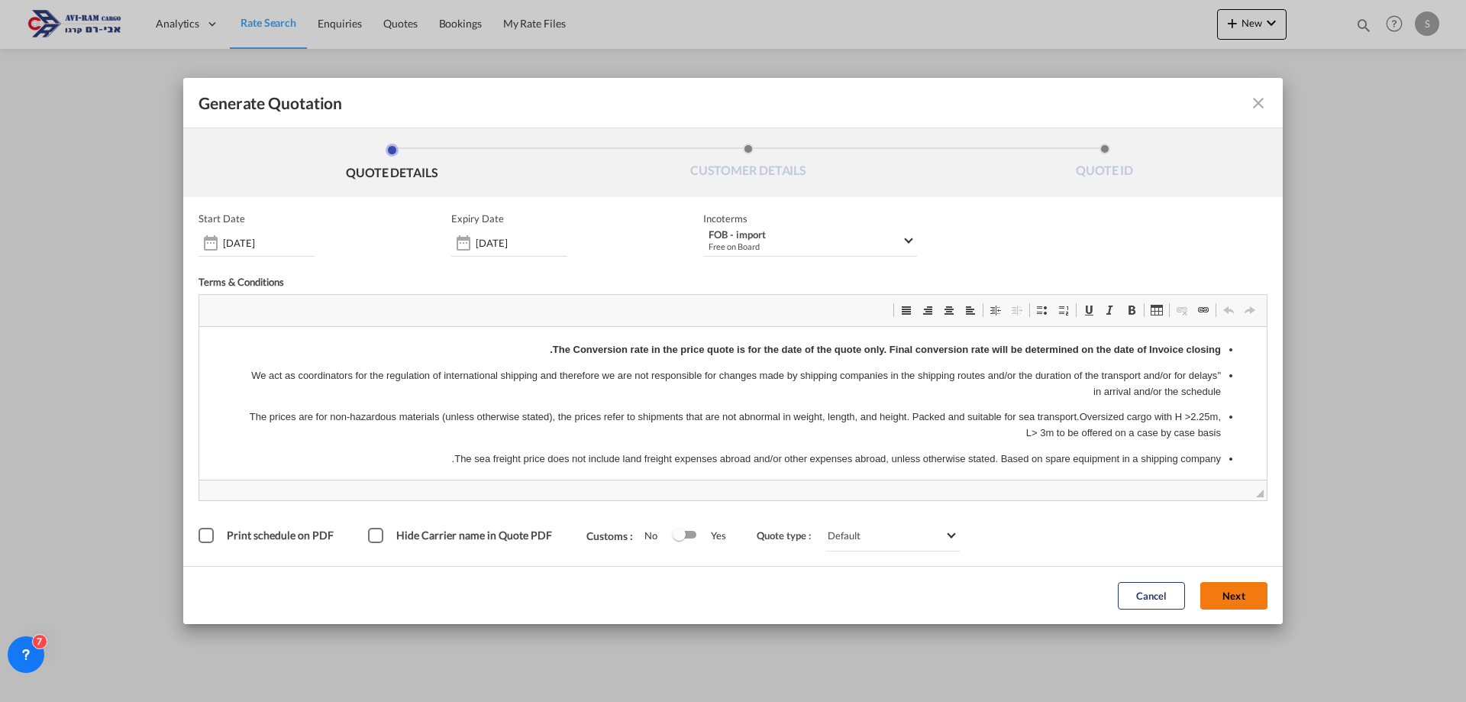
click at [1233, 597] on button "Next" at bounding box center [1234, 595] width 67 height 27
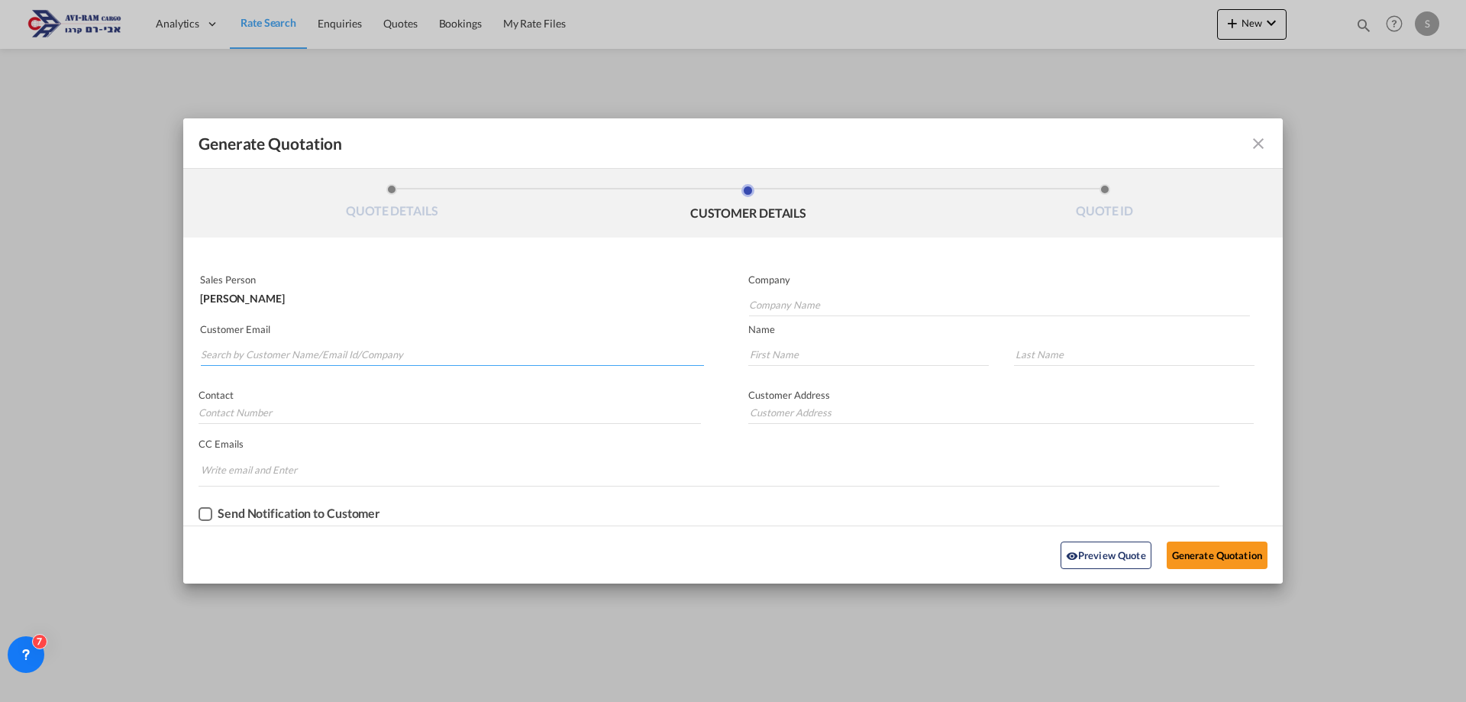
click at [343, 351] on input "Search by Customer Name/Email Id/Company" at bounding box center [452, 354] width 503 height 23
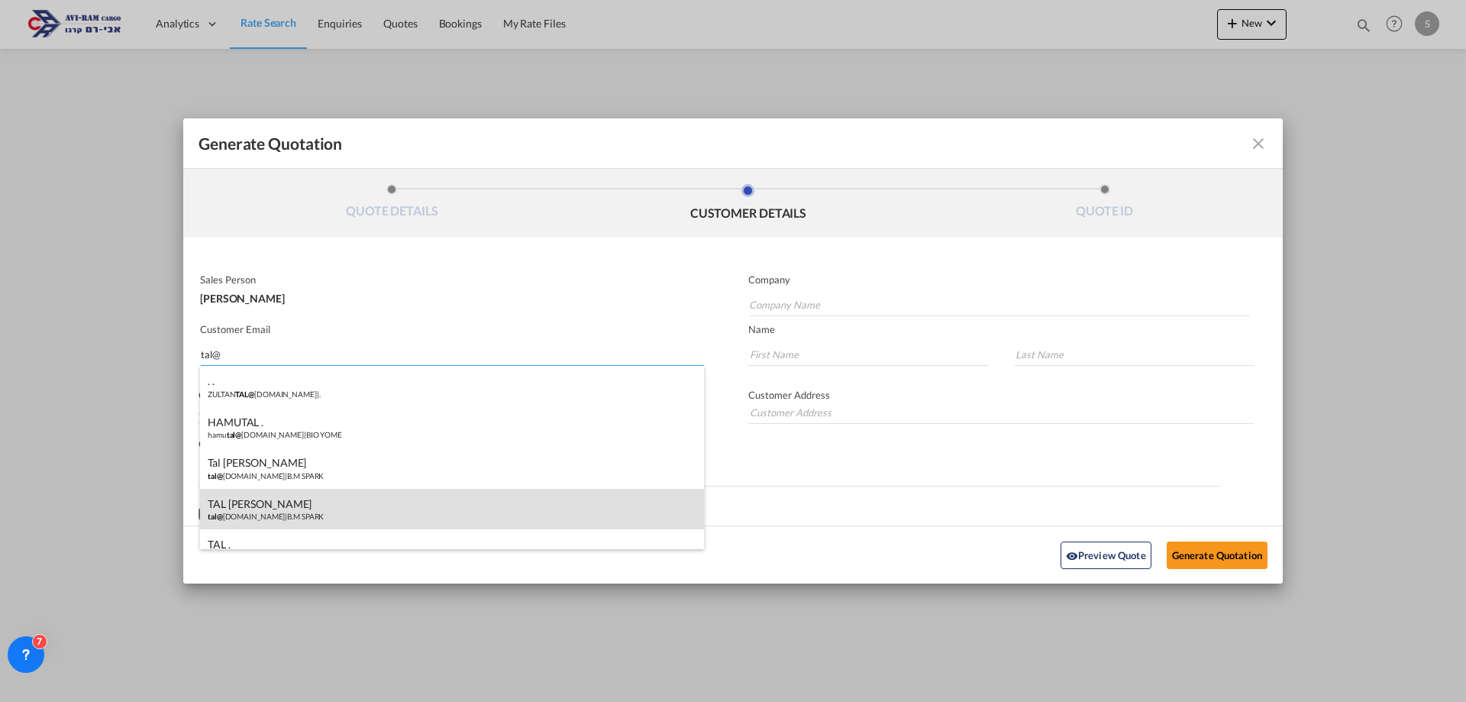
type input "tal@"
click at [332, 503] on div "TAL [PERSON_NAME] tal@ [DOMAIN_NAME] | B.M SPARK" at bounding box center [452, 509] width 504 height 41
type input "B.M SPARK"
type input "[EMAIL_ADDRESS][DOMAIN_NAME]"
type input "TAL"
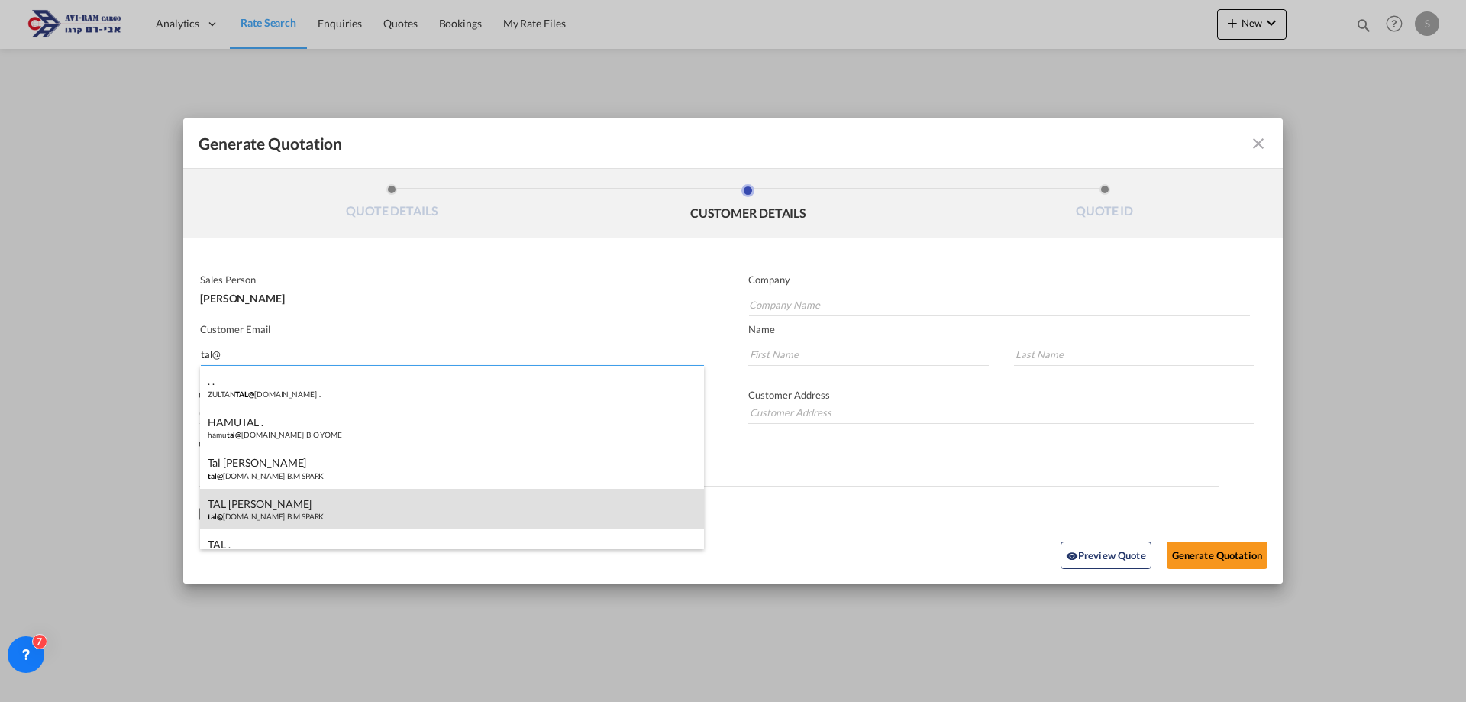
type input "[PERSON_NAME]"
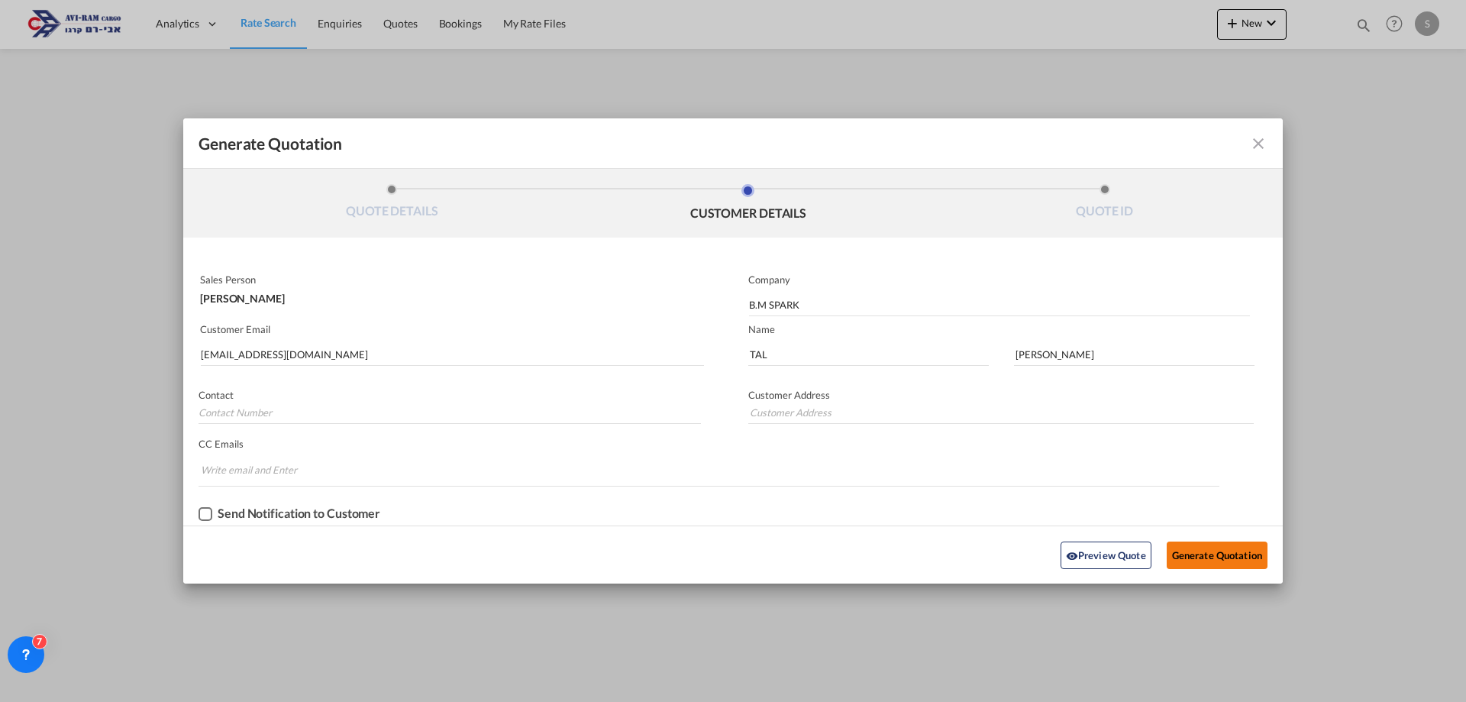
click at [1206, 551] on button "Generate Quotation" at bounding box center [1217, 554] width 101 height 27
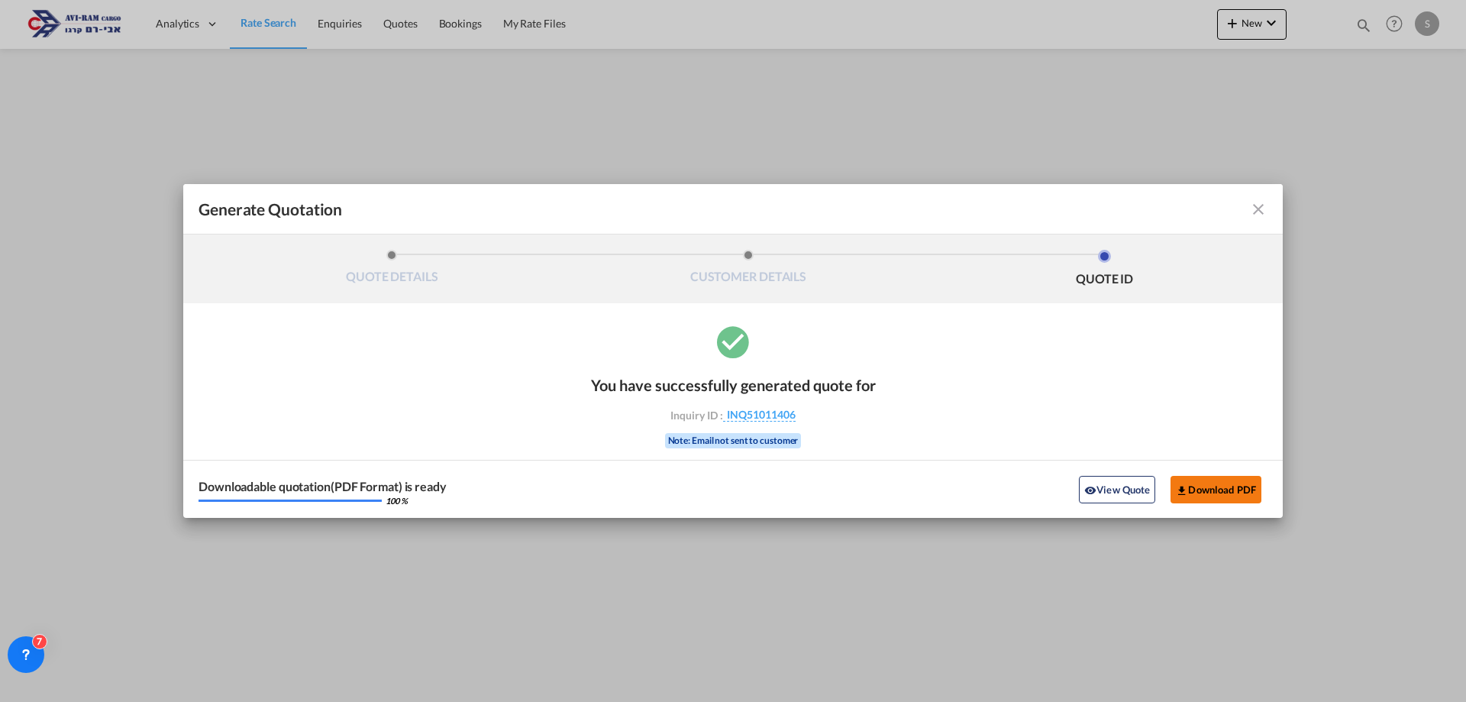
click at [1248, 492] on button "Download PDF" at bounding box center [1216, 489] width 91 height 27
click at [1250, 210] on md-icon "icon-close fg-AAA8AD cursor m-0" at bounding box center [1258, 209] width 18 height 18
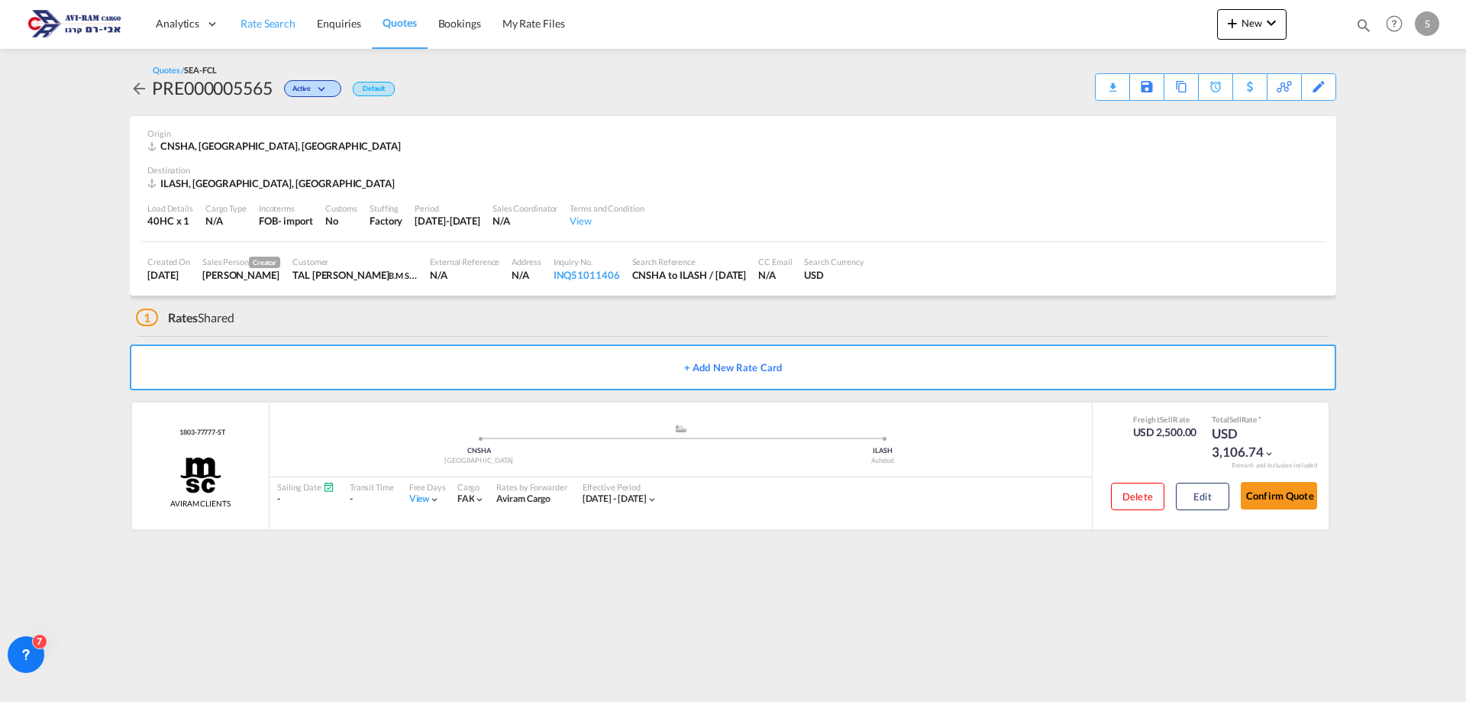
click at [276, 15] on link "Rate Search" at bounding box center [268, 24] width 76 height 50
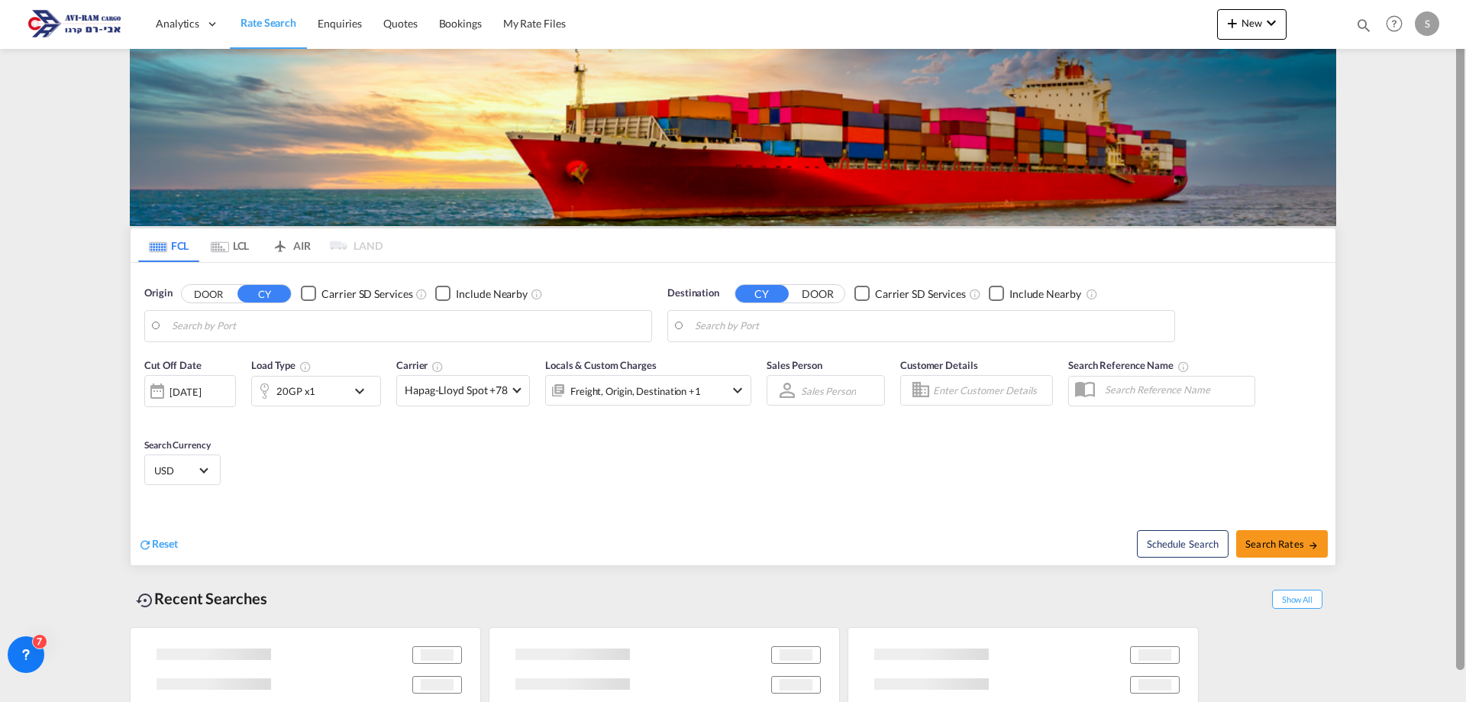
type input "[GEOGRAPHIC_DATA], [GEOGRAPHIC_DATA]"
type input "Ashdod, ILASH"
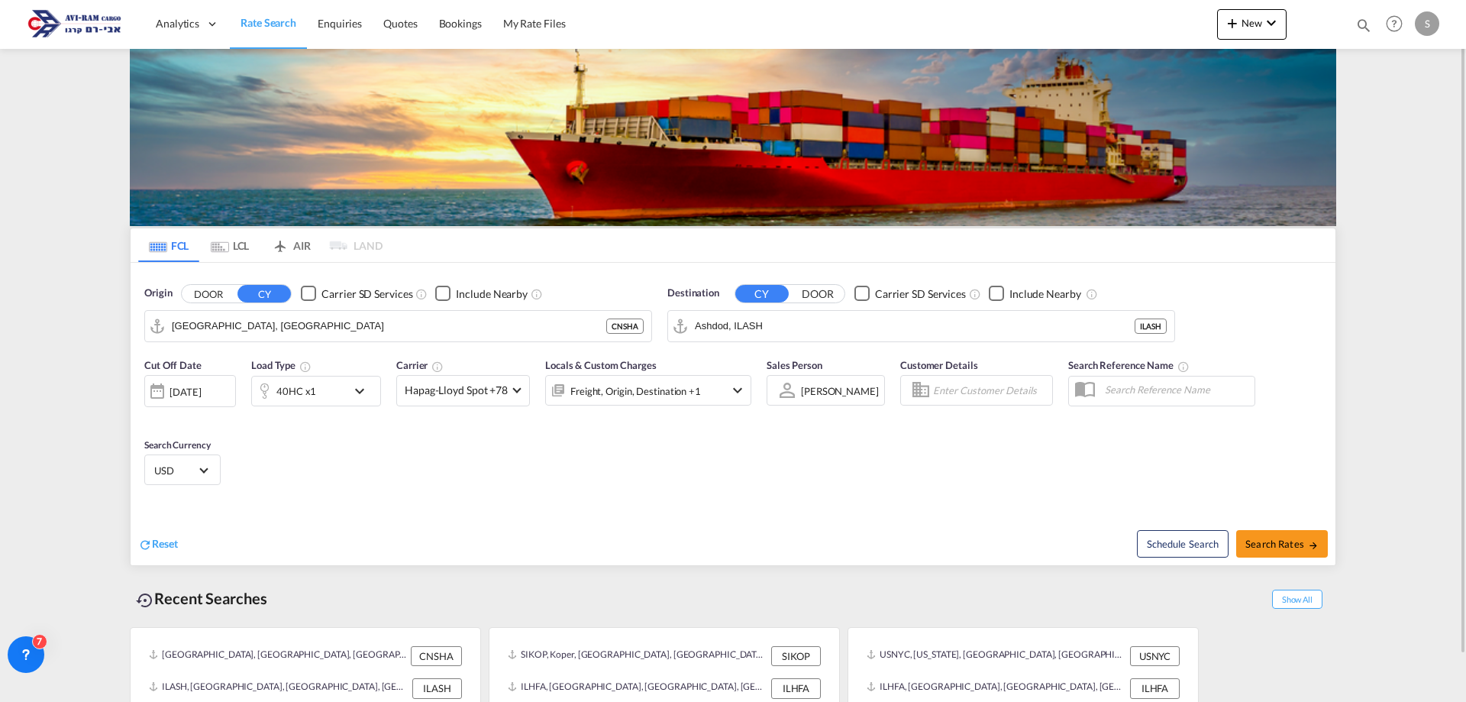
click at [235, 244] on md-tab-item "LCL" at bounding box center [229, 245] width 61 height 34
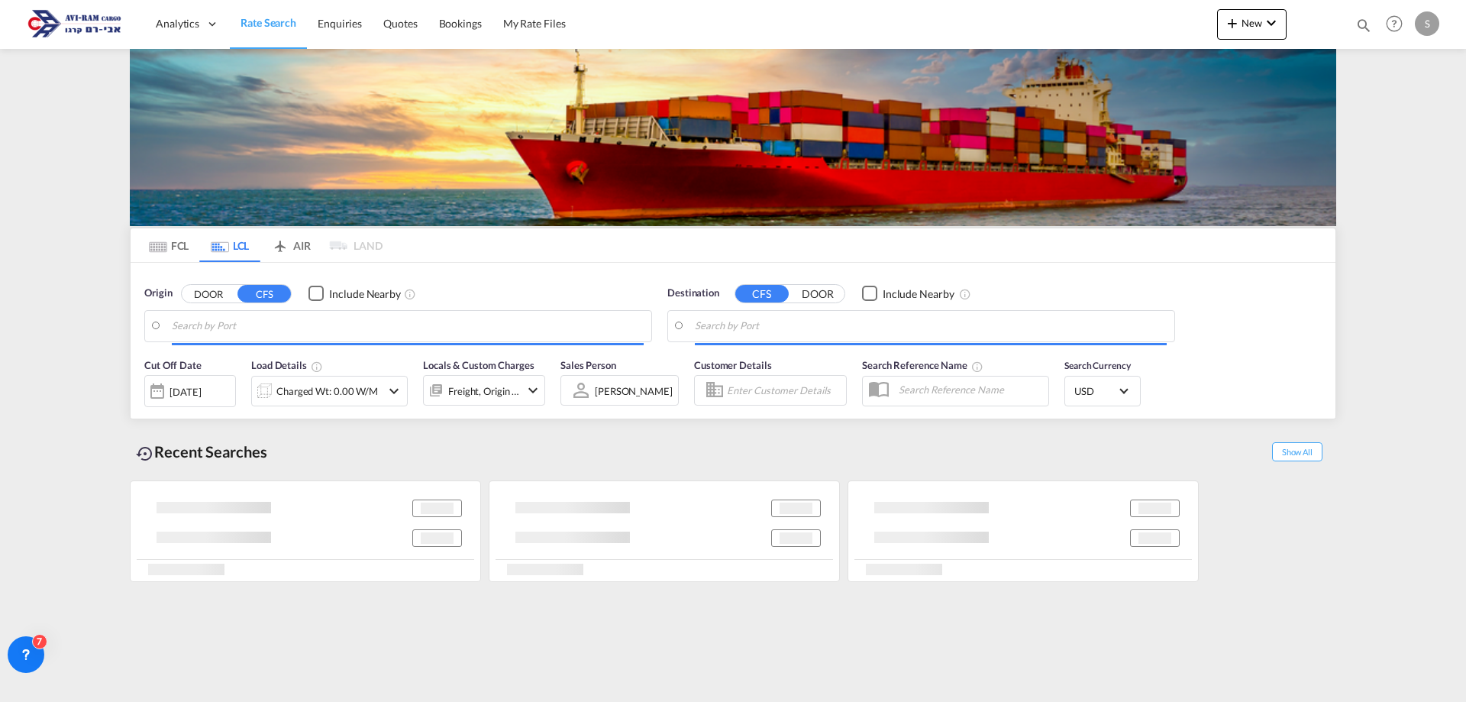
type input "[GEOGRAPHIC_DATA], NLRTM"
type input "Ashdod, ILASH"
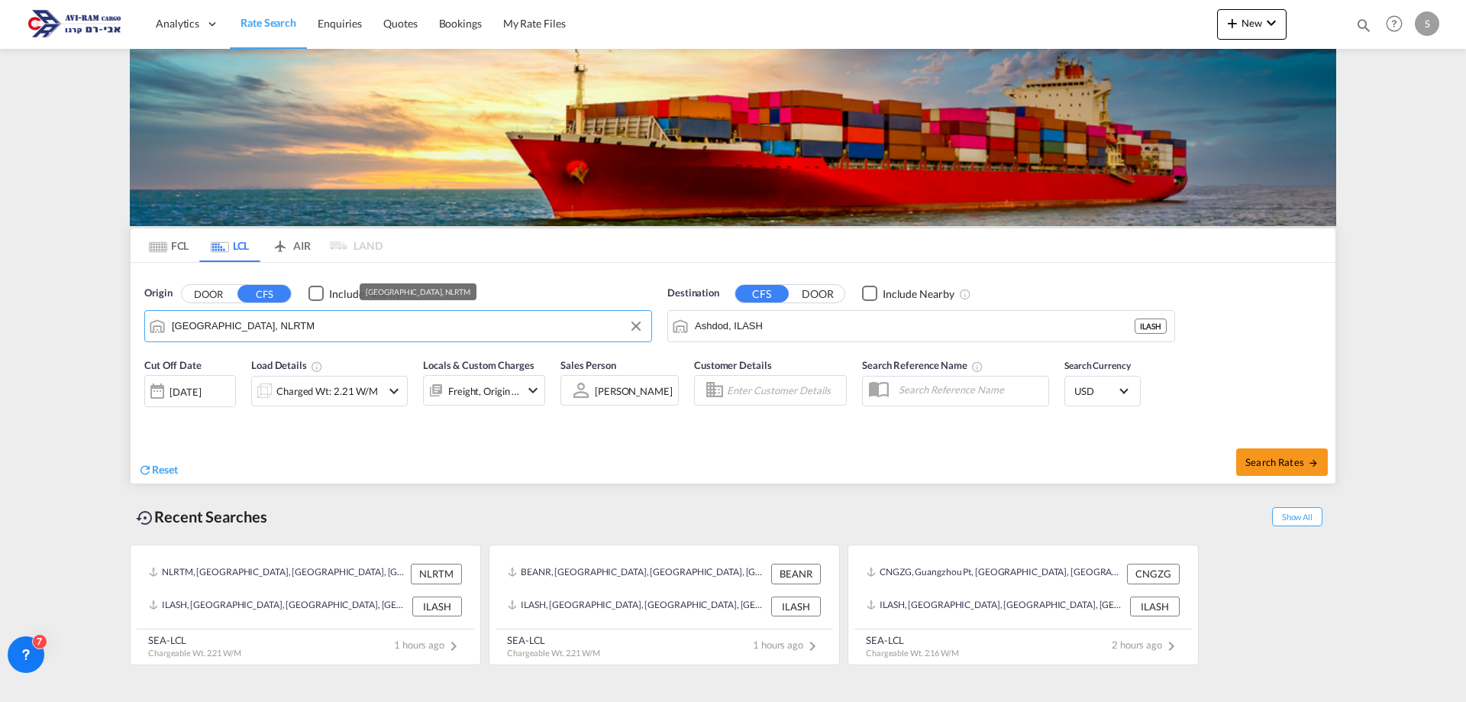
click at [243, 324] on input "[GEOGRAPHIC_DATA], NLRTM" at bounding box center [408, 326] width 472 height 23
paste input "LEIXOES"
click at [234, 377] on div "Leixoes Portugal PTLEI" at bounding box center [290, 368] width 290 height 46
type input "Leixoes, PTLEI"
click at [309, 386] on div "Charged Wt: 2.21 W/M" at bounding box center [327, 390] width 102 height 21
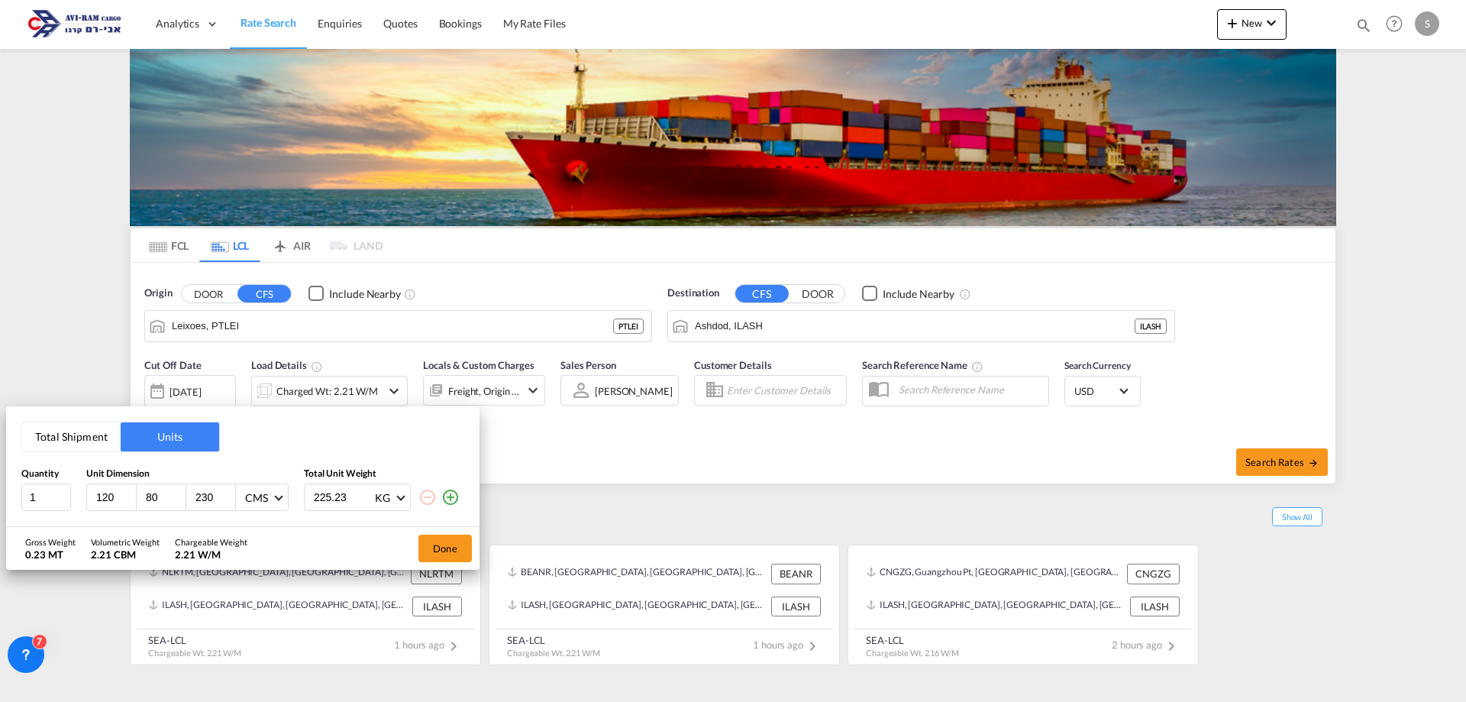
click at [77, 441] on button "Total Shipment" at bounding box center [71, 436] width 99 height 29
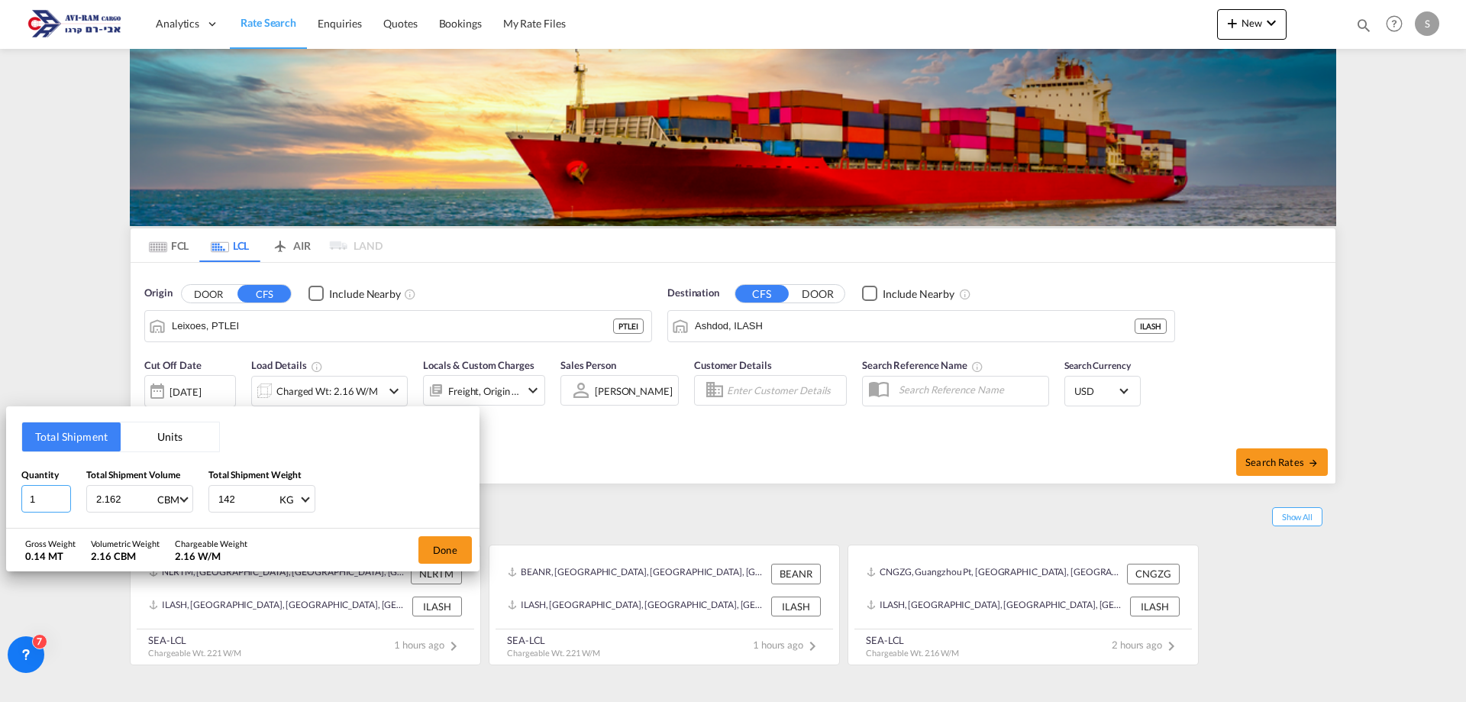
drag, startPoint x: 25, startPoint y: 495, endPoint x: 20, endPoint y: 501, distance: 8.1
click at [20, 501] on div "Total Shipment Units Quantity 1 Total Shipment Volume 2.162 CBM CBM CFT Total S…" at bounding box center [243, 467] width 474 height 122
type input "4"
type input "6.72"
type input "3840"
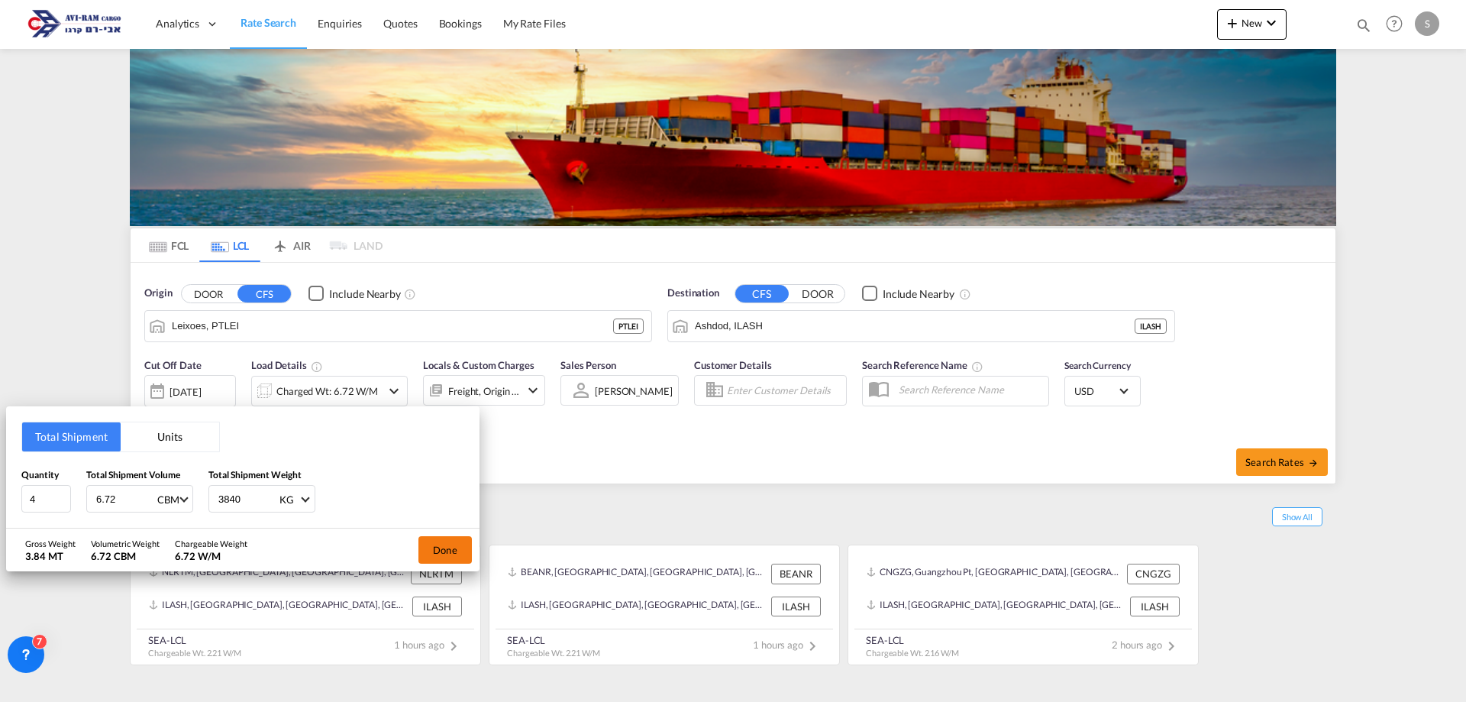
click at [447, 548] on button "Done" at bounding box center [445, 549] width 53 height 27
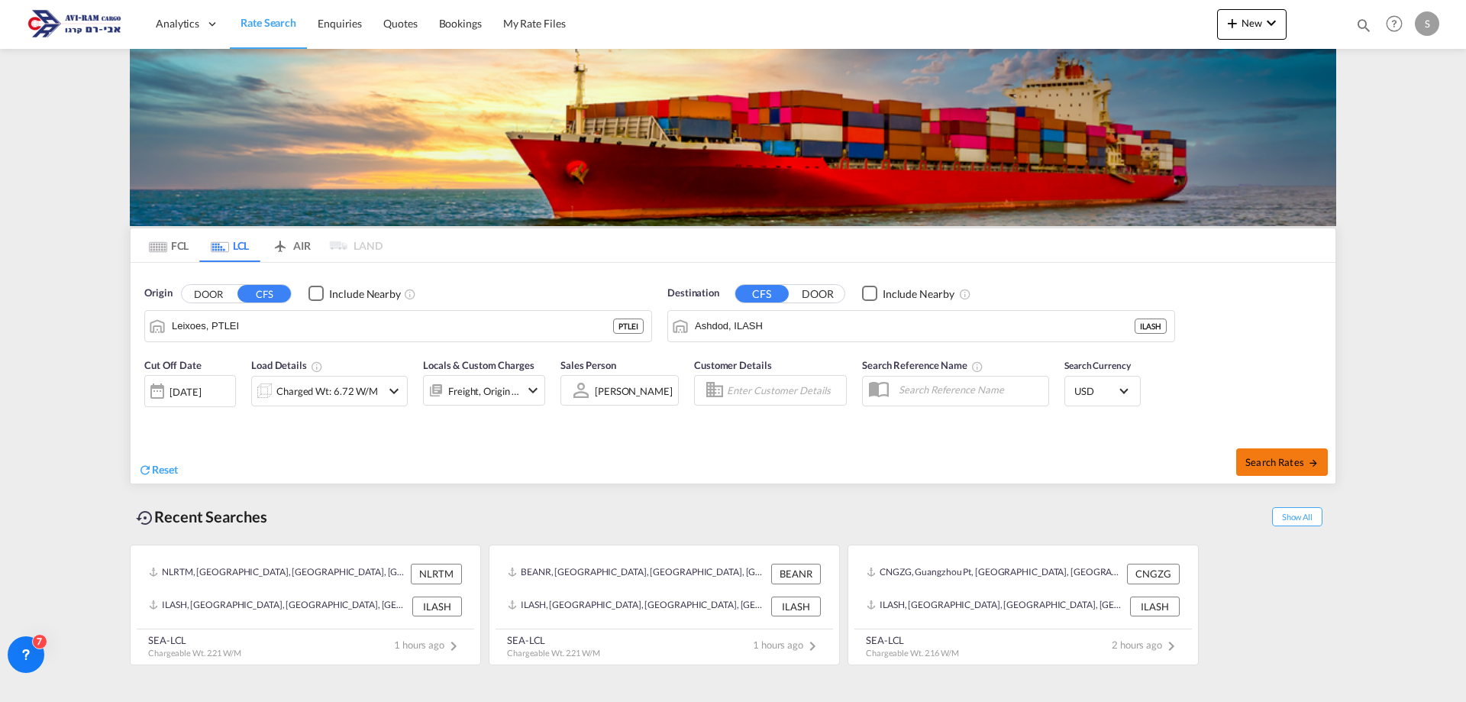
click at [1283, 457] on span "Search Rates" at bounding box center [1282, 462] width 73 height 12
type input "PTLEI to ILASH / [DATE]"
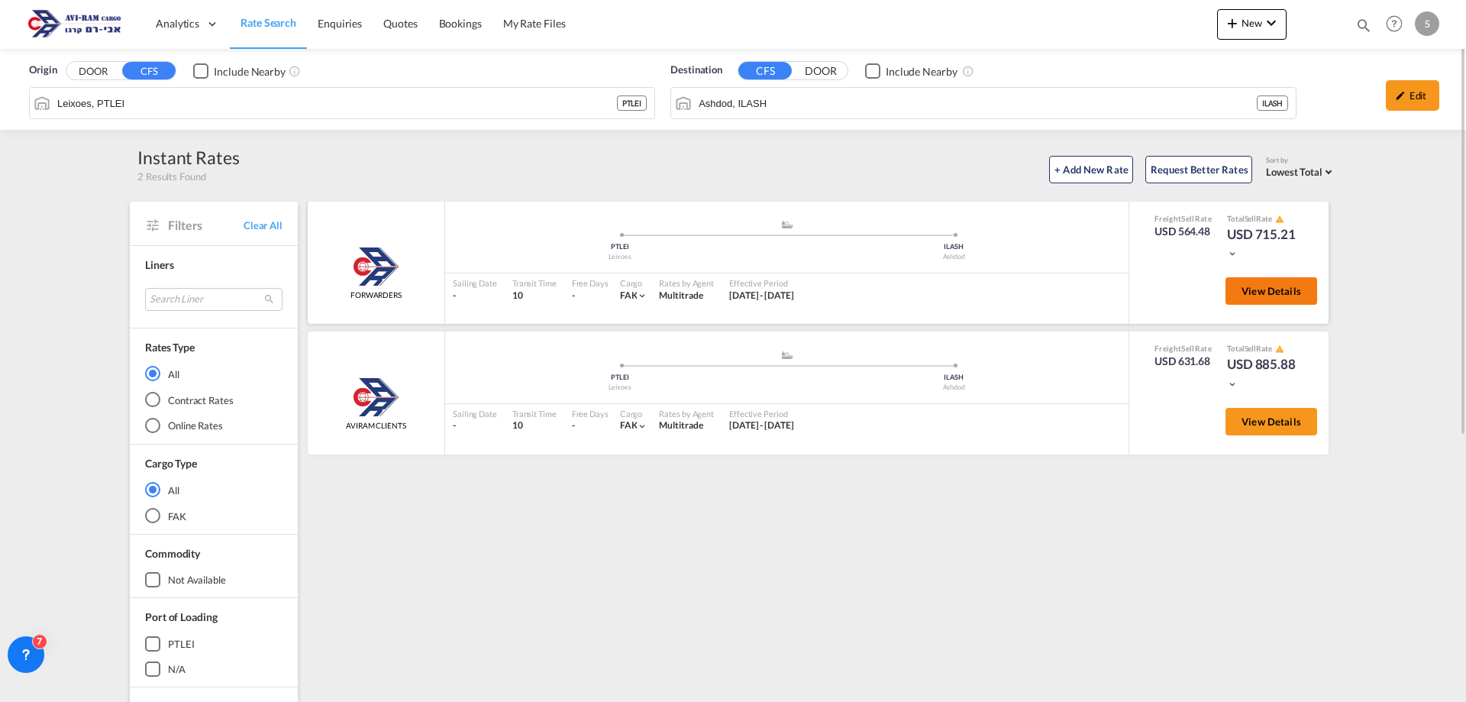
click at [1264, 294] on span "View Details" at bounding box center [1272, 291] width 60 height 12
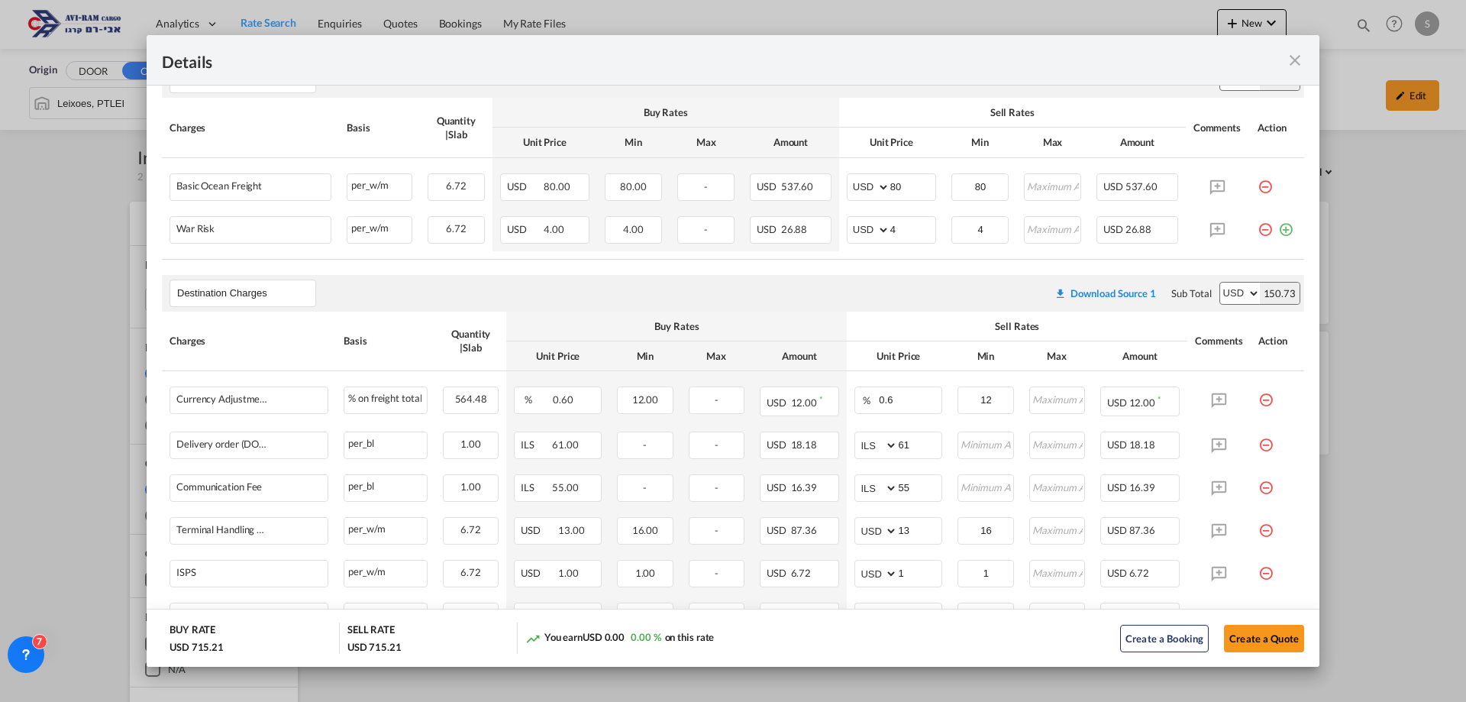
scroll to position [432, 0]
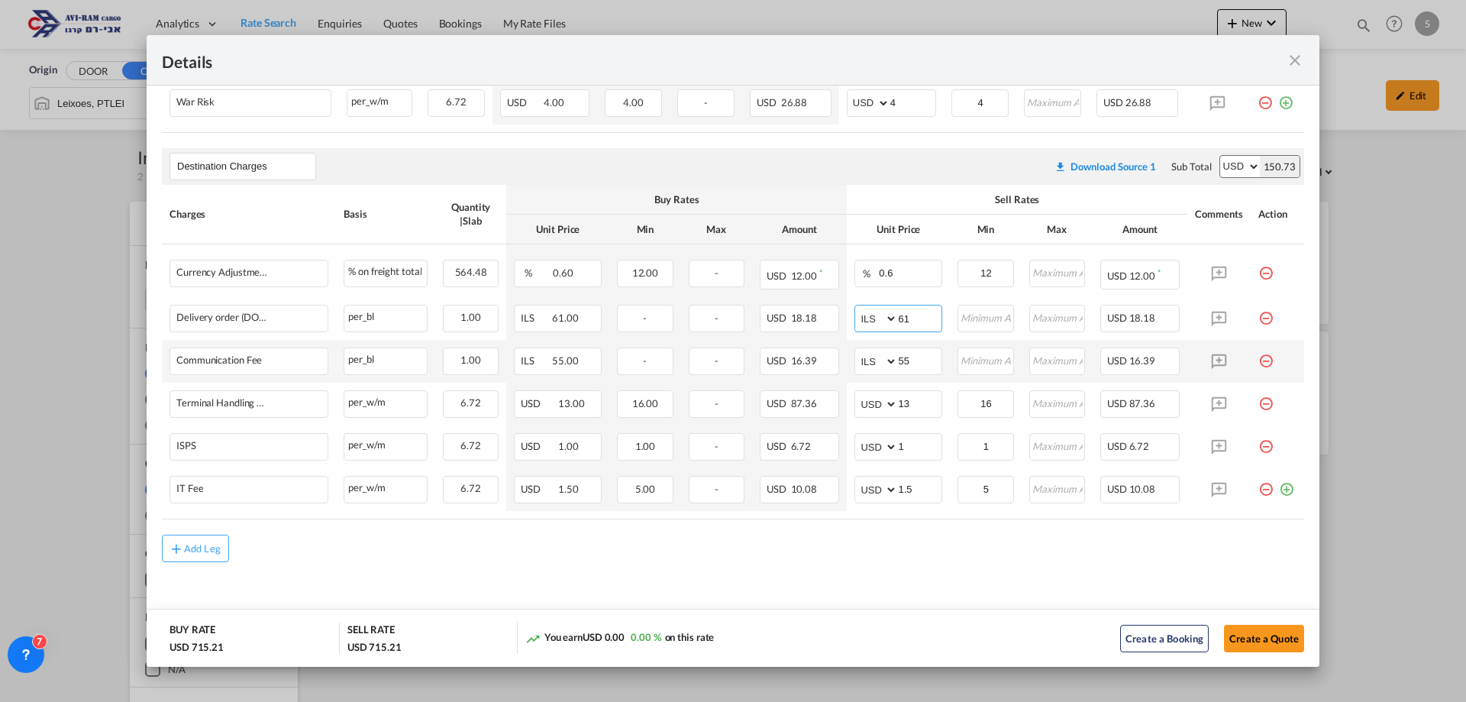
drag, startPoint x: 909, startPoint y: 320, endPoint x: 836, endPoint y: 342, distance: 76.6
click at [839, 346] on tbody "Currency Adjustment Factor Please Enter Already Exists % on freight total % on …" at bounding box center [733, 377] width 1143 height 267
type input "116"
type input "66"
type input "16"
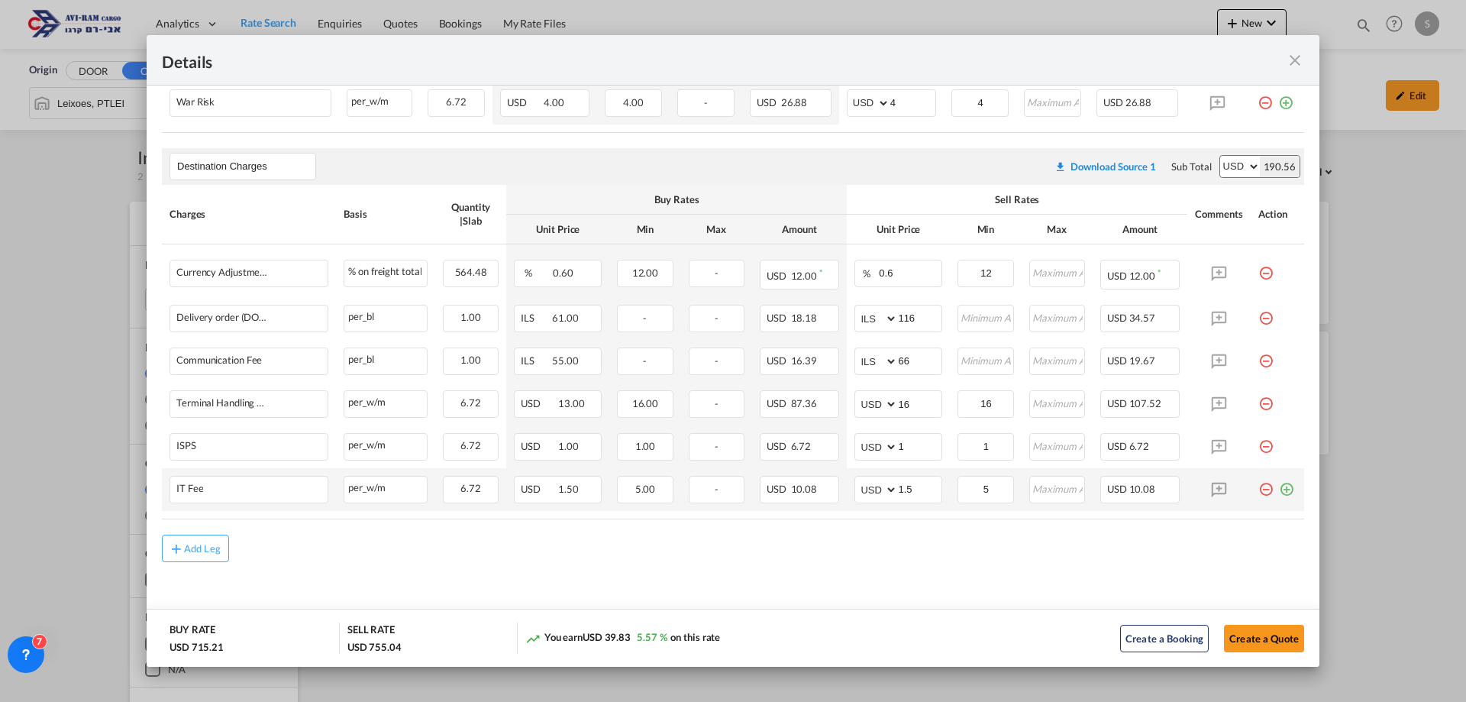
click at [1279, 487] on md-icon "icon-plus-circle-outline green-400-fg" at bounding box center [1286, 483] width 15 height 15
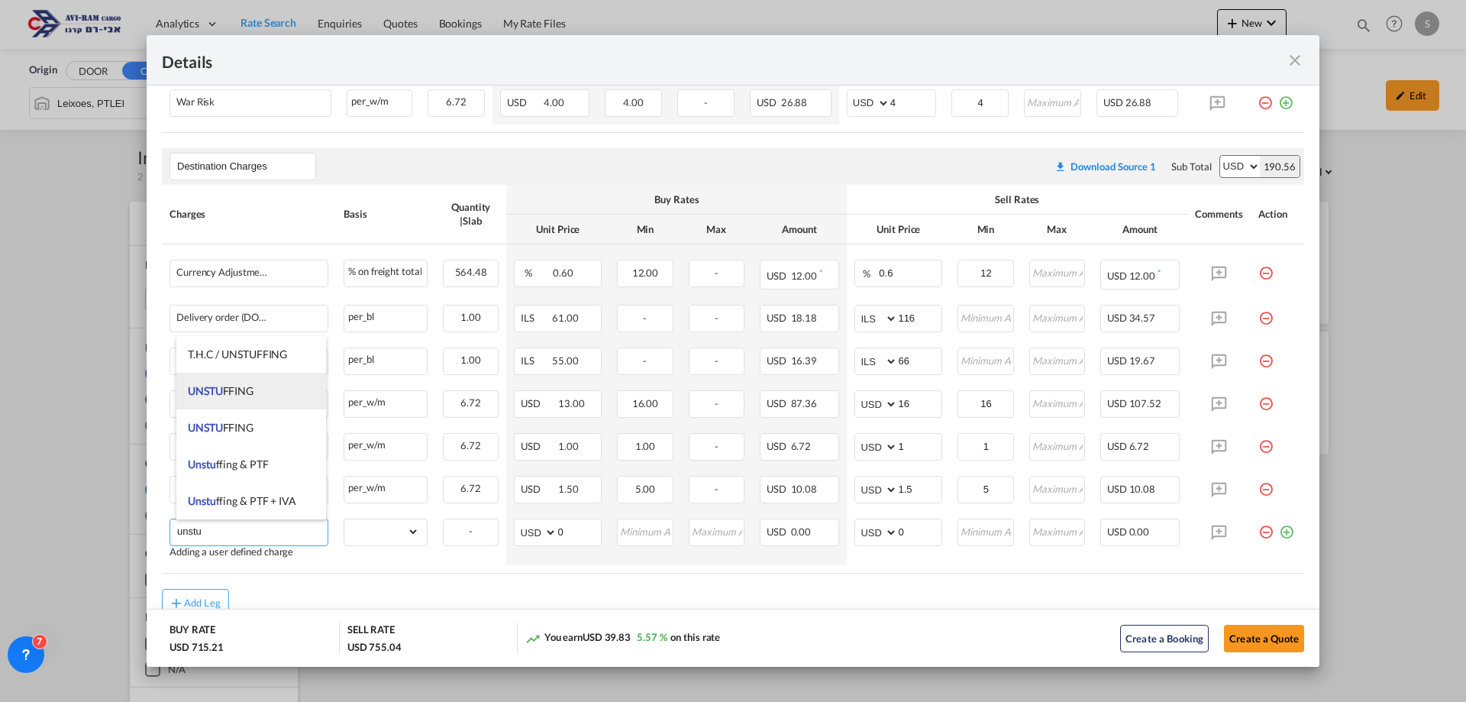
click at [229, 386] on span "UNSTU FFING" at bounding box center [221, 390] width 66 height 13
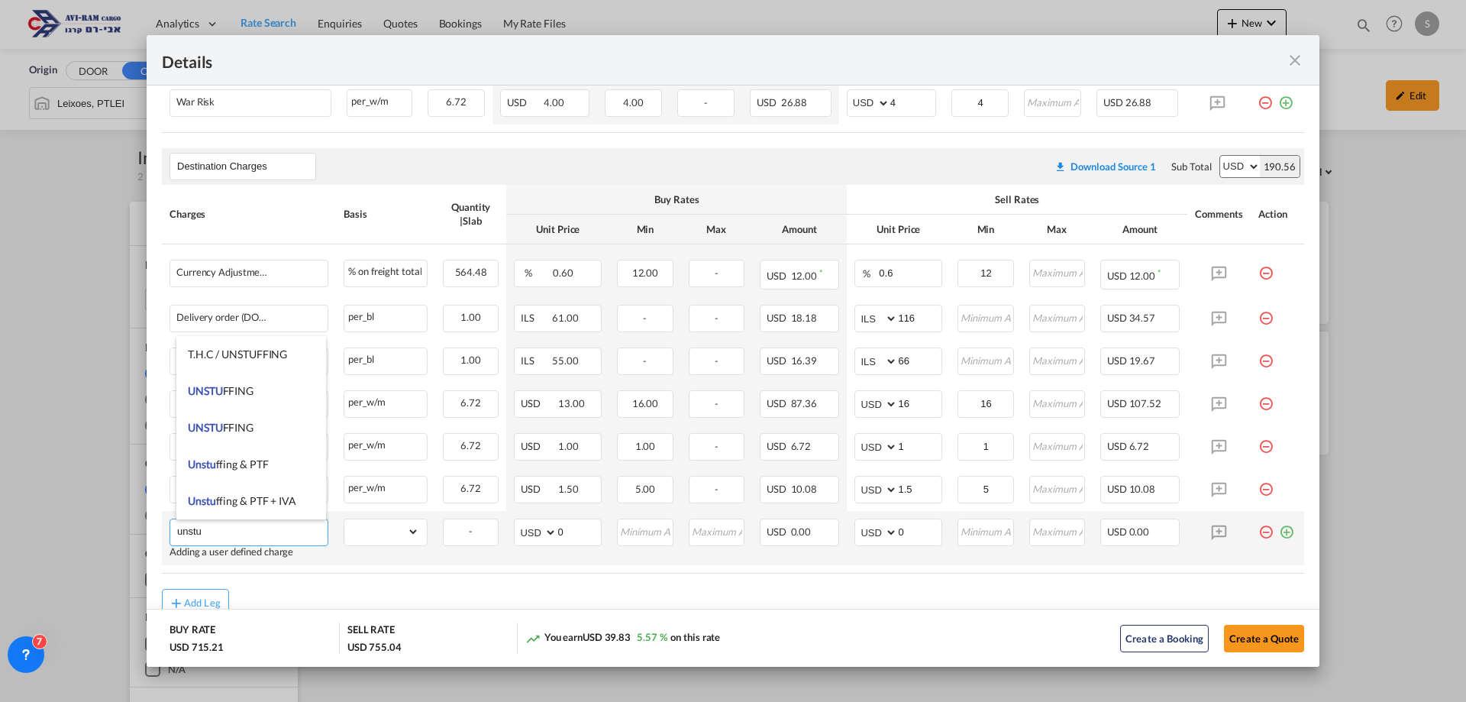
type input "UNSTUFFING"
click at [390, 535] on select "gross_weight volumetric_weight per_shipment per_bl per_km per_hawb per_kg flat …" at bounding box center [381, 531] width 75 height 24
select select "per_ton"
click at [344, 519] on select "gross_weight volumetric_weight per_shipment per_bl per_km per_hawb per_kg flat …" at bounding box center [381, 531] width 75 height 24
drag, startPoint x: 890, startPoint y: 528, endPoint x: 855, endPoint y: 535, distance: 34.9
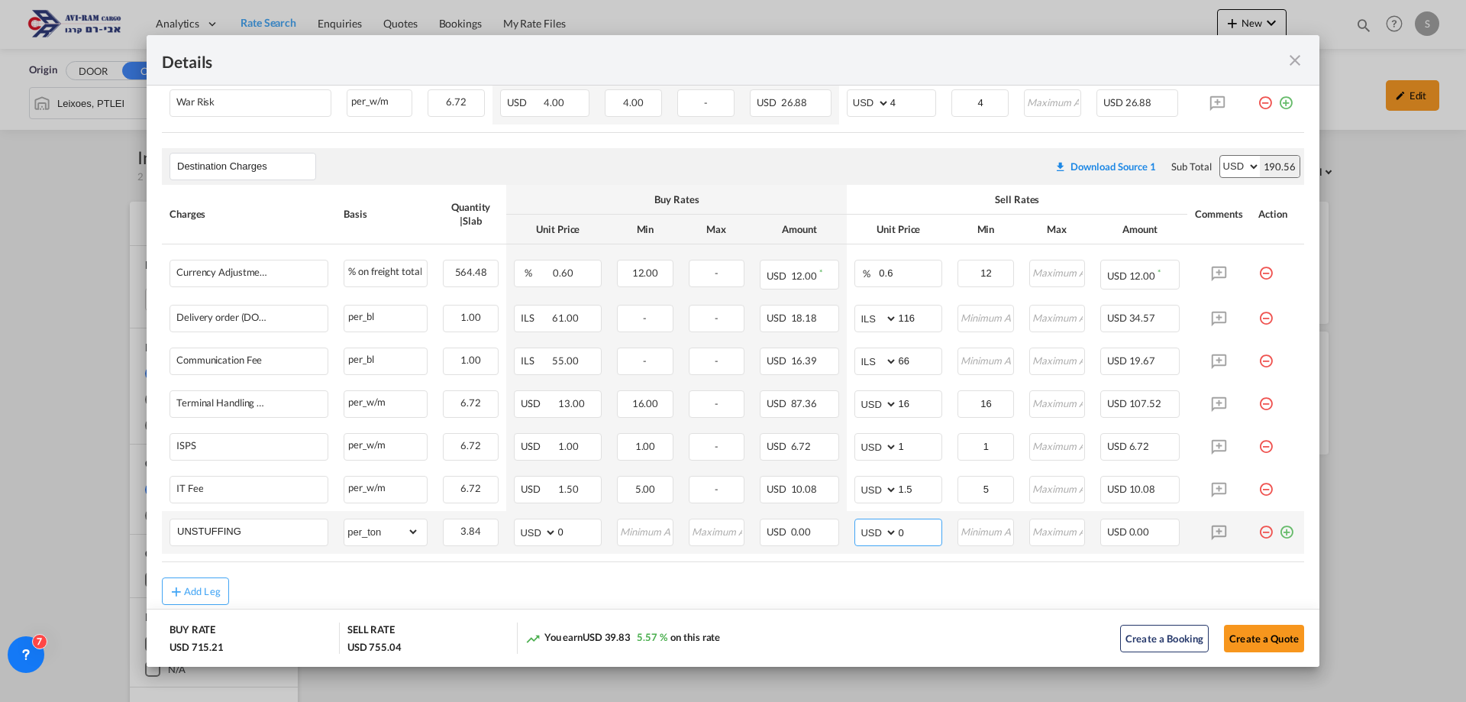
click at [858, 528] on md-input-container "AED AFN ALL AMD ANG AOA ARS AUD AWG AZN BAM BBD BDT BGN BHD BIF BMD BND BOB BRL…" at bounding box center [899, 532] width 88 height 27
type input "11.6"
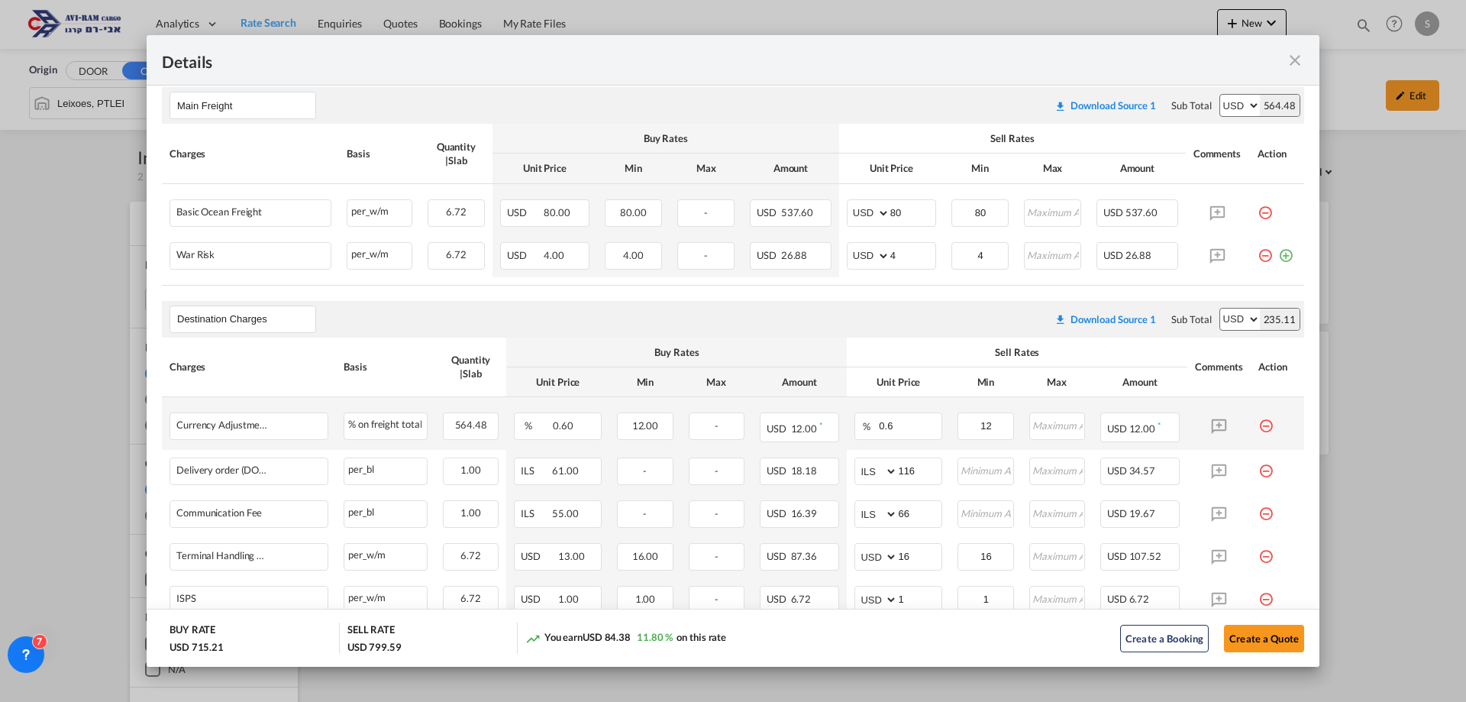
scroll to position [356, 0]
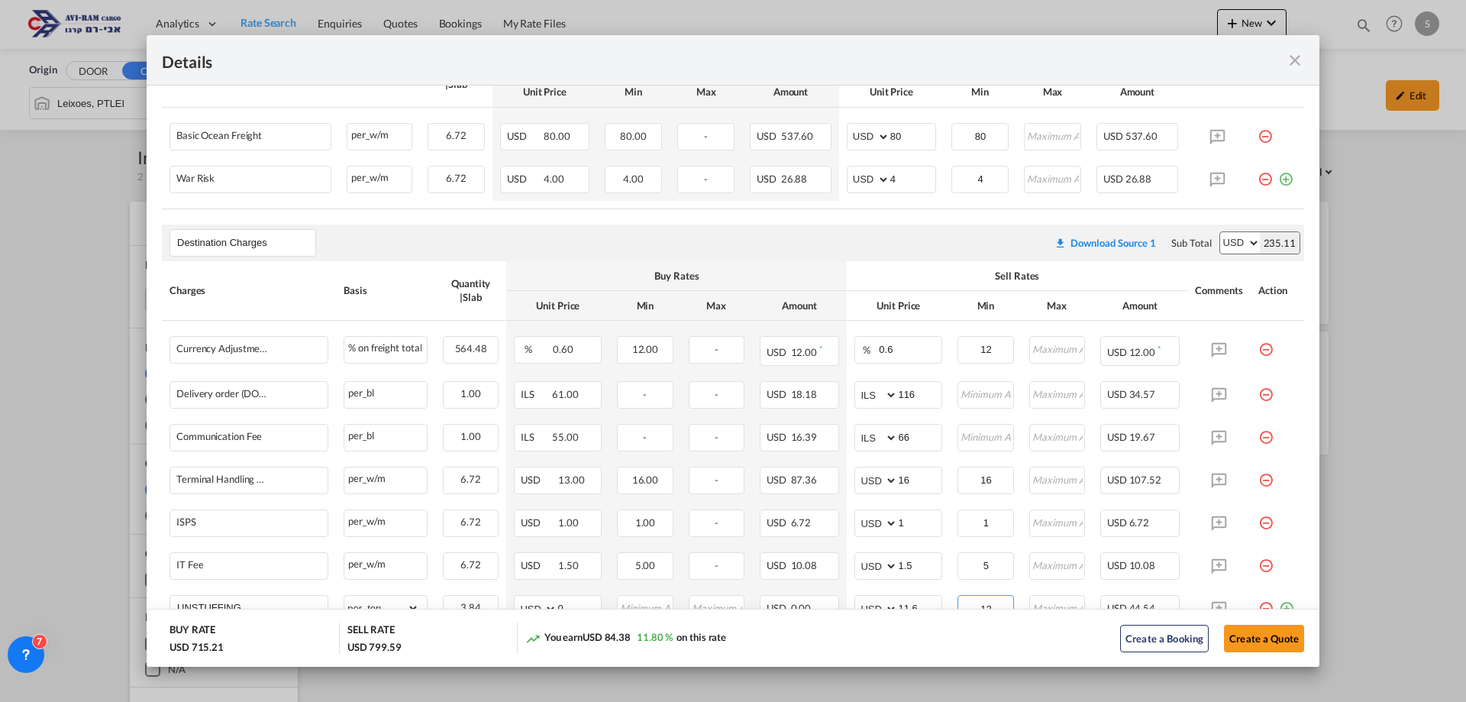
type input "12"
click at [865, 226] on div "Destination Charges Please enter leg name Leg Name Already Exists Download Sour…" at bounding box center [733, 243] width 1143 height 37
drag, startPoint x: 991, startPoint y: 512, endPoint x: 958, endPoint y: 541, distance: 44.4
click at [958, 541] on td "1 Please Enter Invalid Input" at bounding box center [985, 523] width 71 height 43
type input "10"
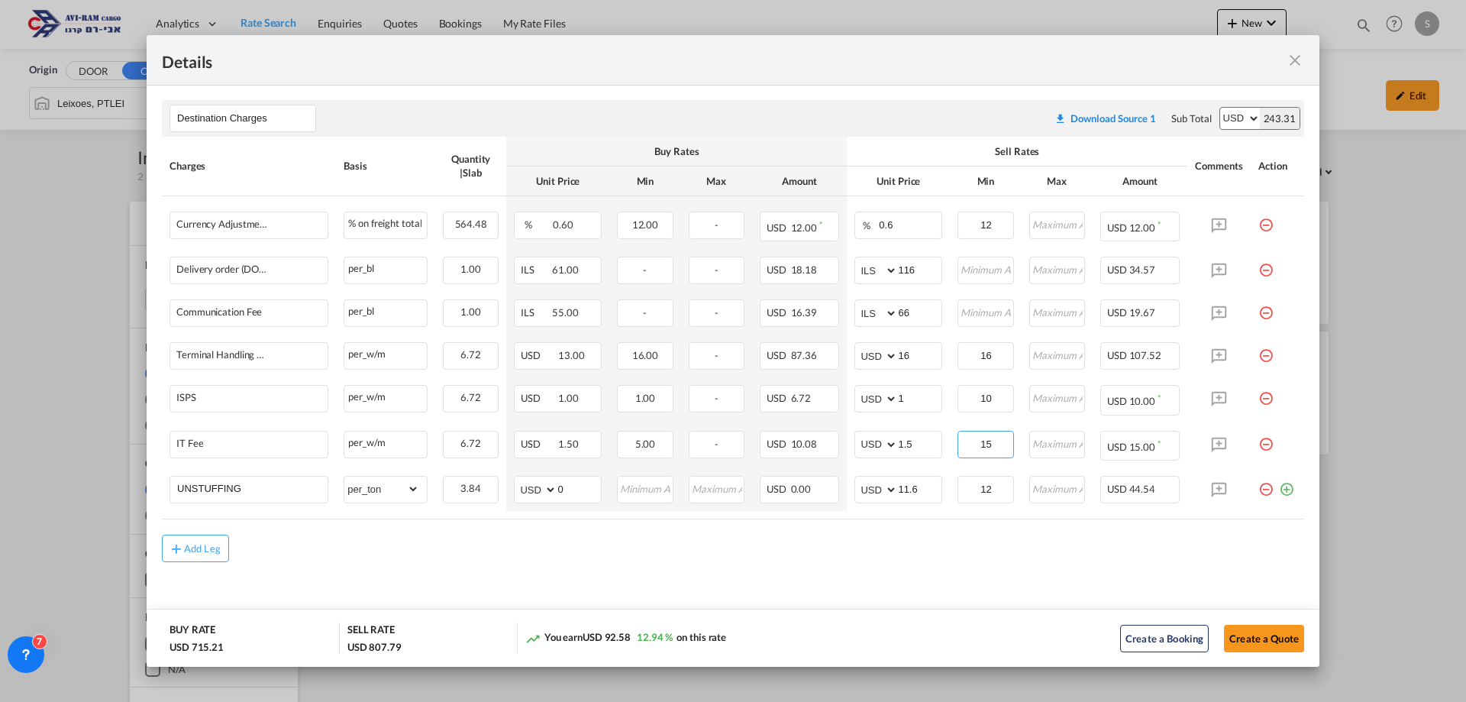
scroll to position [251, 0]
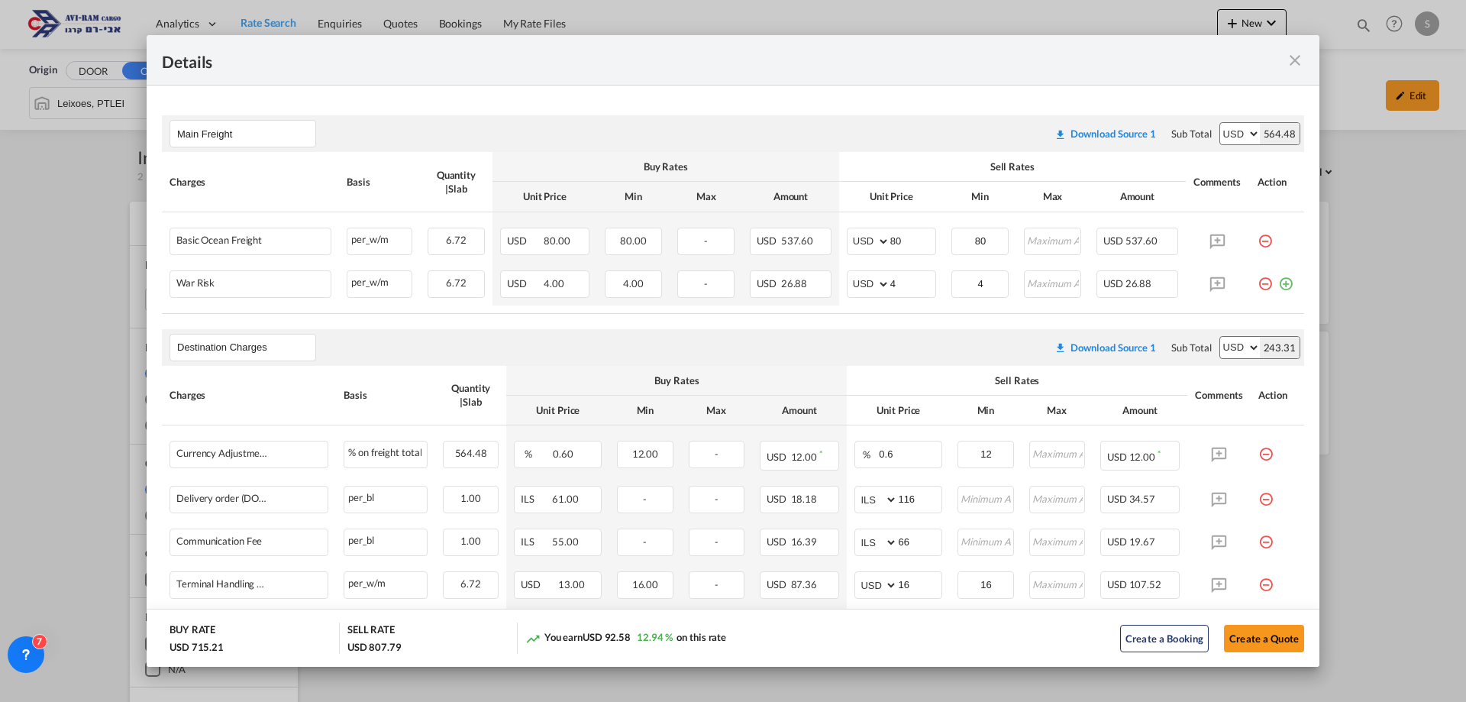
type input "15"
click at [923, 329] on div "Destination Charges Please enter leg name Leg Name Already Exists Download Sour…" at bounding box center [733, 347] width 1143 height 37
click at [1236, 632] on button "Create a Quote" at bounding box center [1264, 638] width 80 height 27
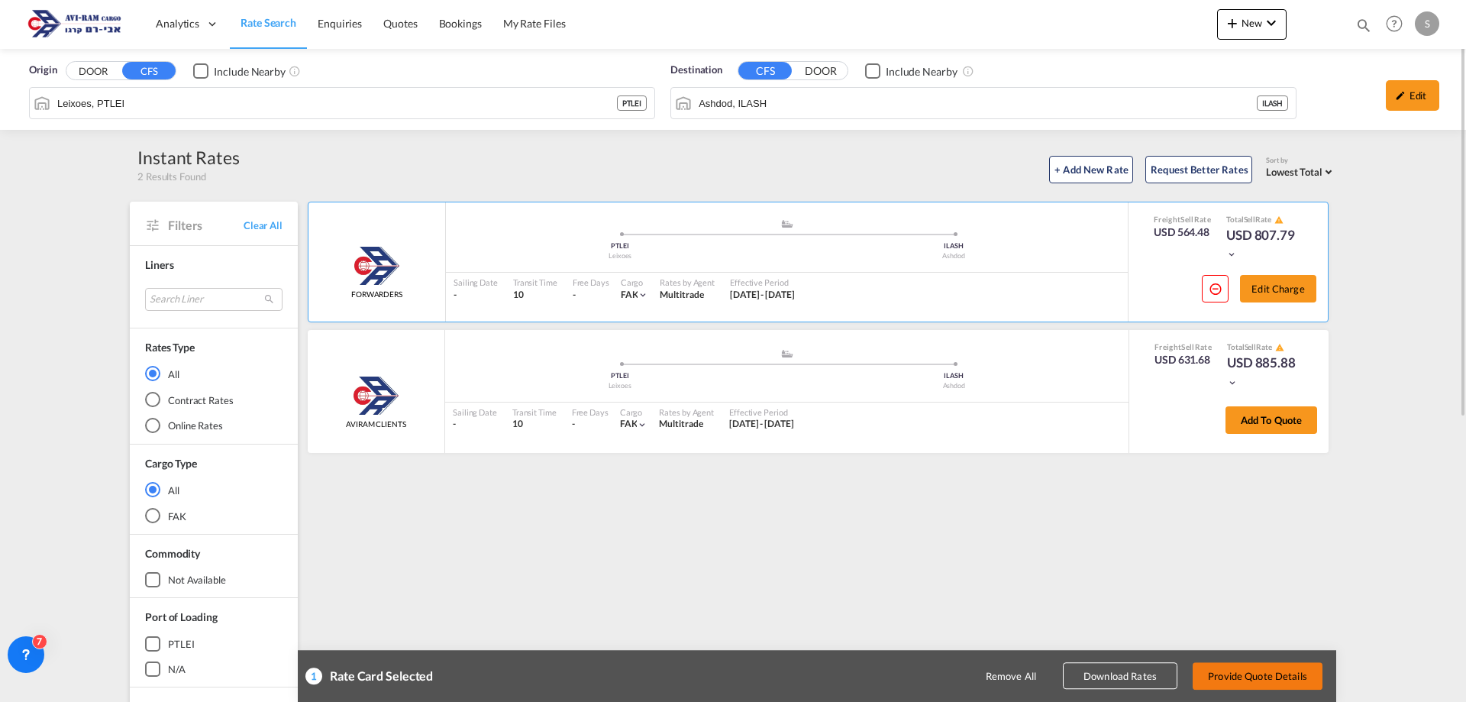
click at [1255, 671] on button "Provide Quote Details" at bounding box center [1258, 675] width 130 height 27
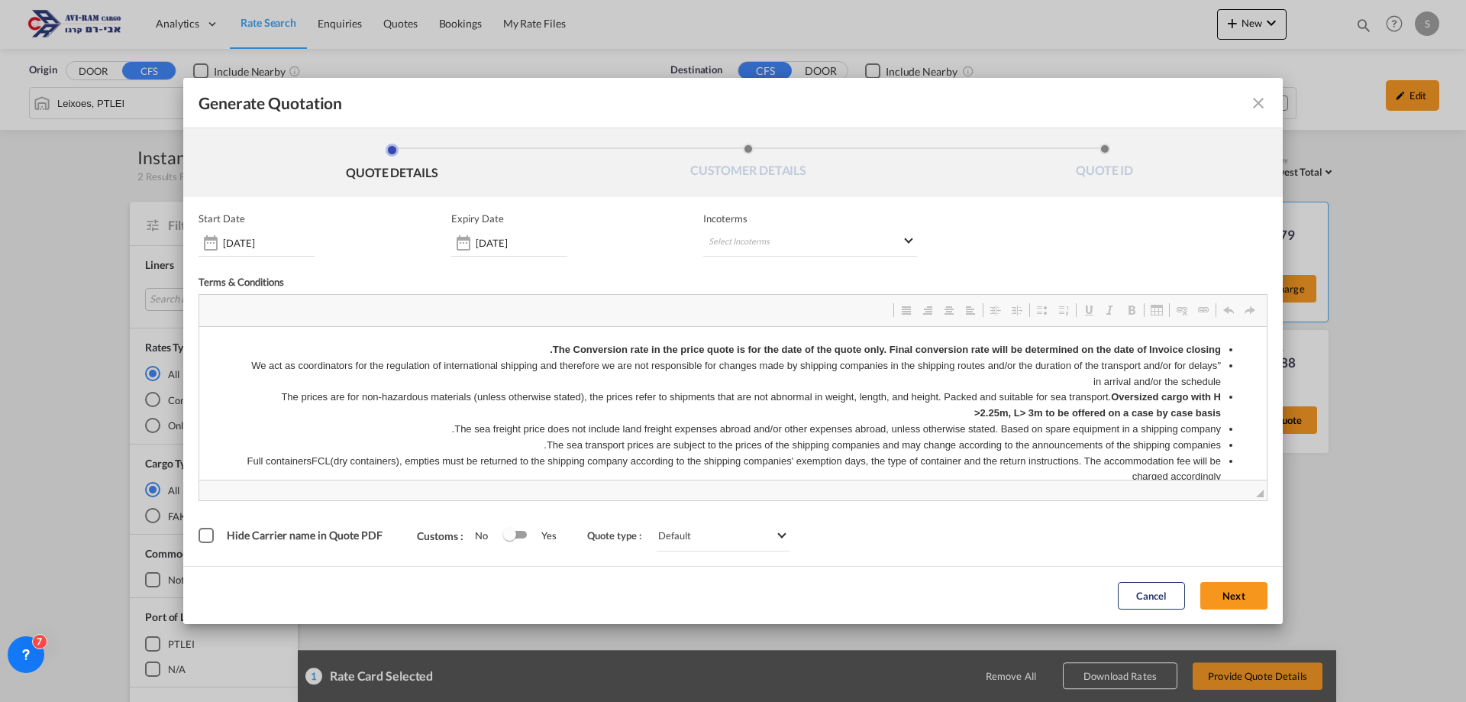
scroll to position [0, 0]
click at [773, 248] on md-select "Select Incoterms EXW - import Ex Works CIP - import Carriage and Insurance Paid…" at bounding box center [810, 242] width 214 height 27
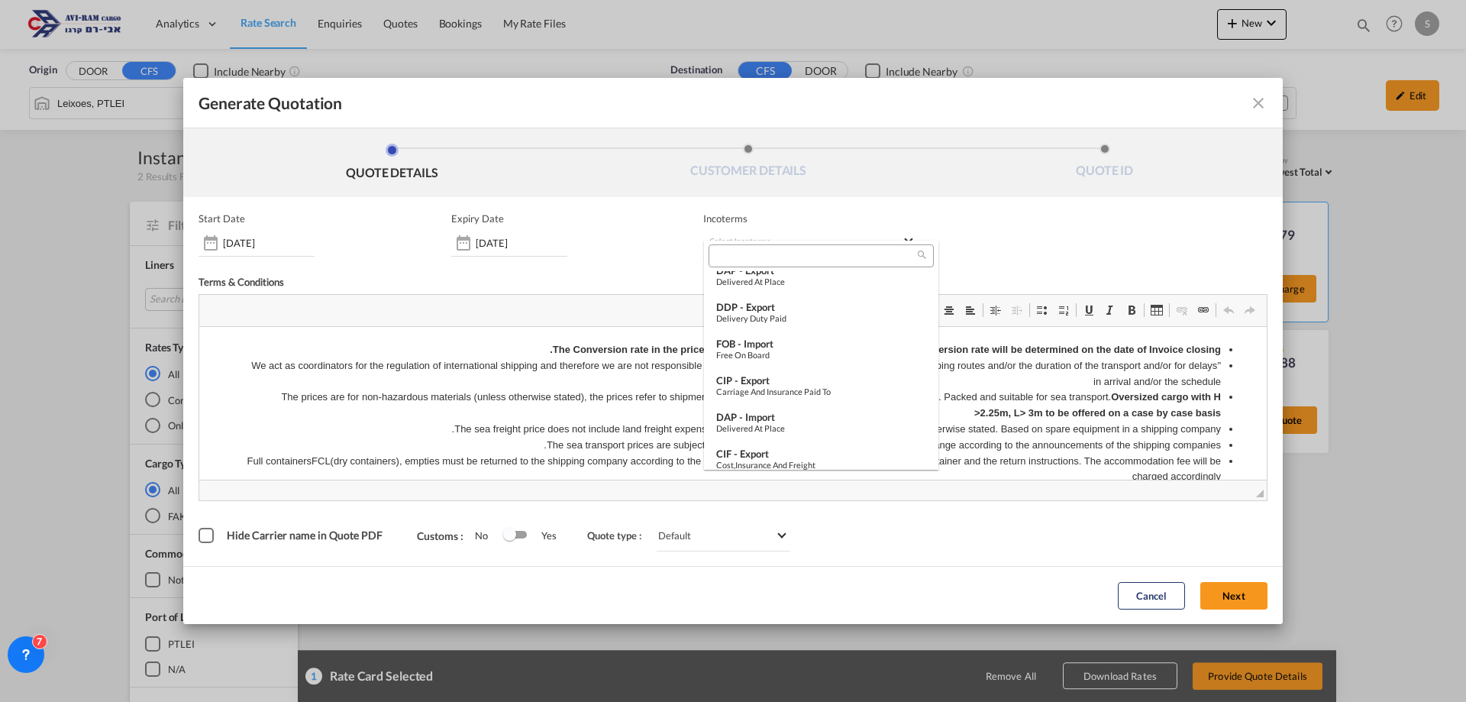
scroll to position [379, 0]
click at [793, 384] on div "FOB - import" at bounding box center [821, 381] width 210 height 12
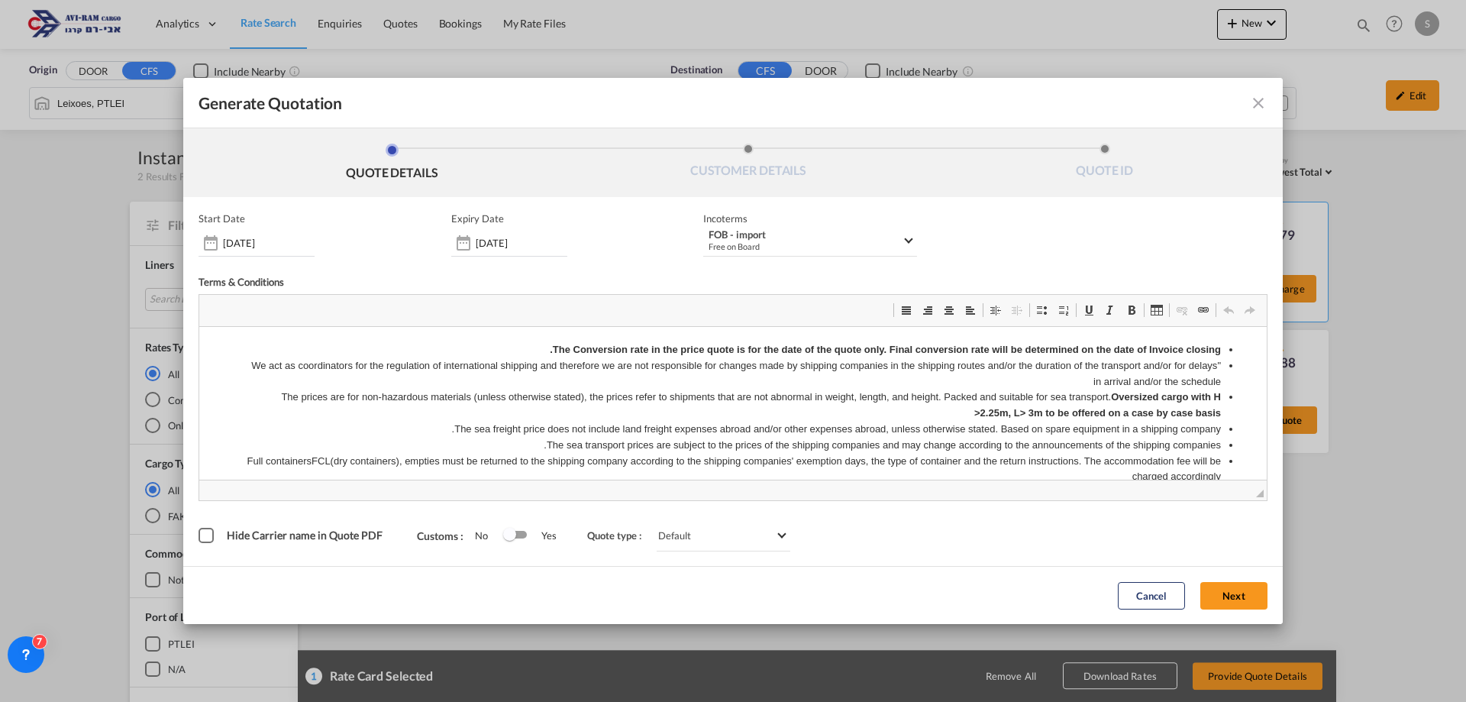
click at [1232, 593] on button "Next" at bounding box center [1234, 595] width 67 height 27
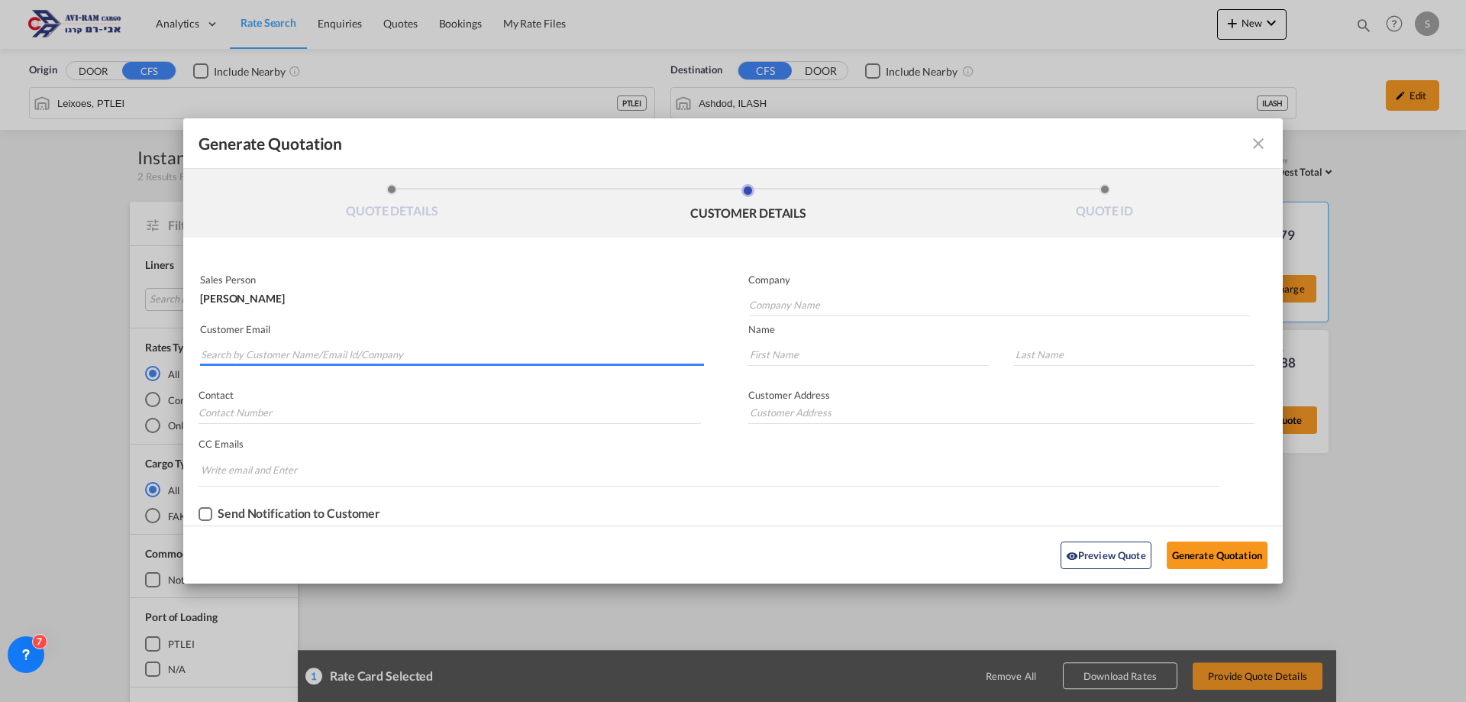
click at [301, 355] on input "Search by Customer Name/Email Id/Company" at bounding box center [452, 354] width 503 height 23
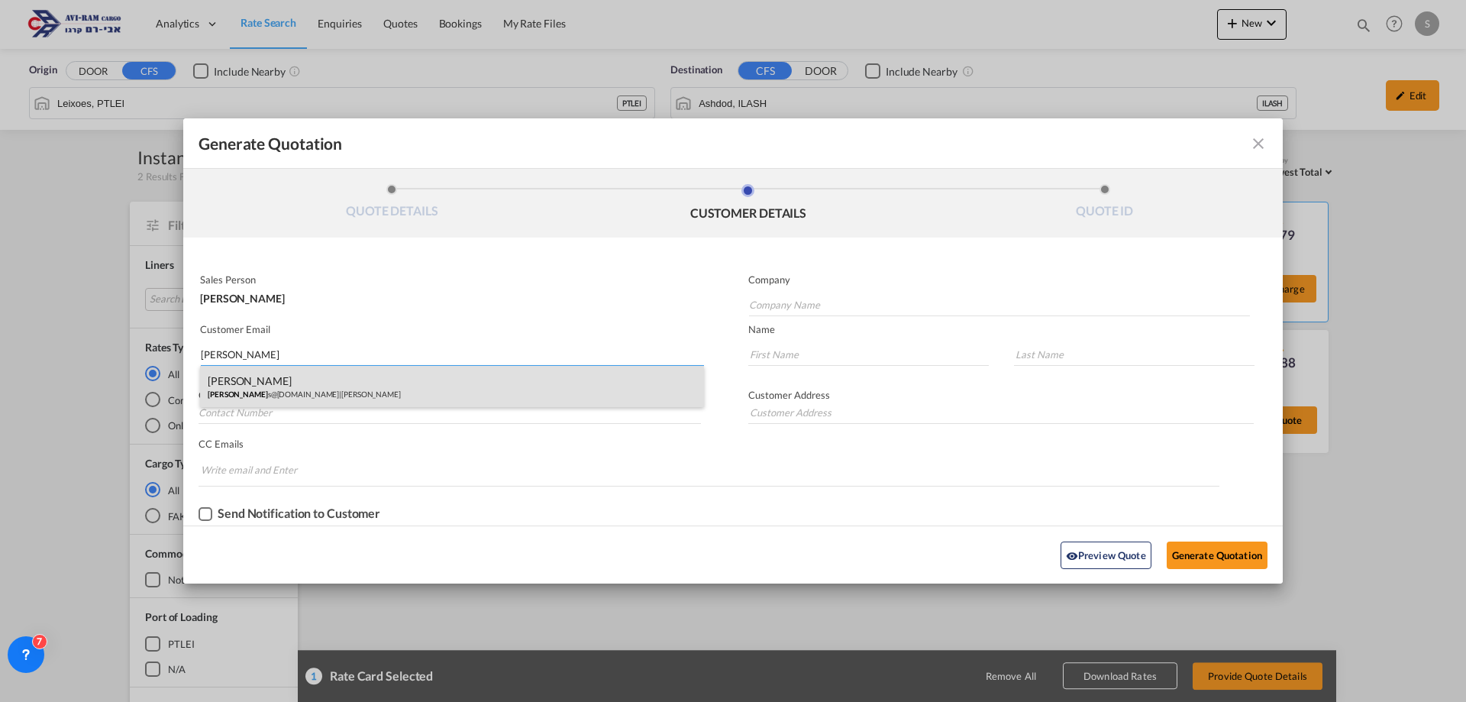
type input "[PERSON_NAME]"
click at [258, 381] on div "[PERSON_NAME] [PERSON_NAME] s@[DOMAIN_NAME] | [PERSON_NAME]" at bounding box center [452, 386] width 504 height 41
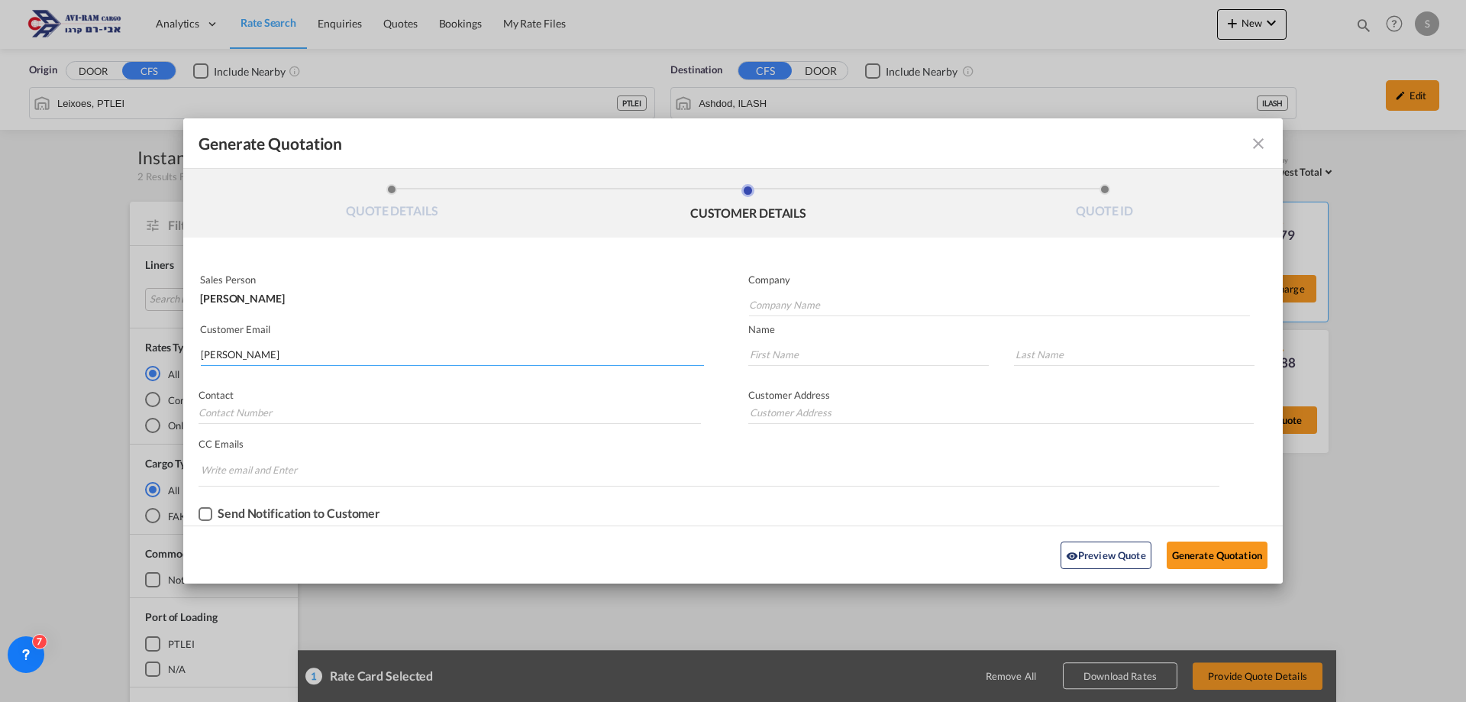
type input "[PERSON_NAME]"
type input "[EMAIL_ADDRESS][DOMAIN_NAME]"
type input "Arie"
type input "Gueta"
type input "."
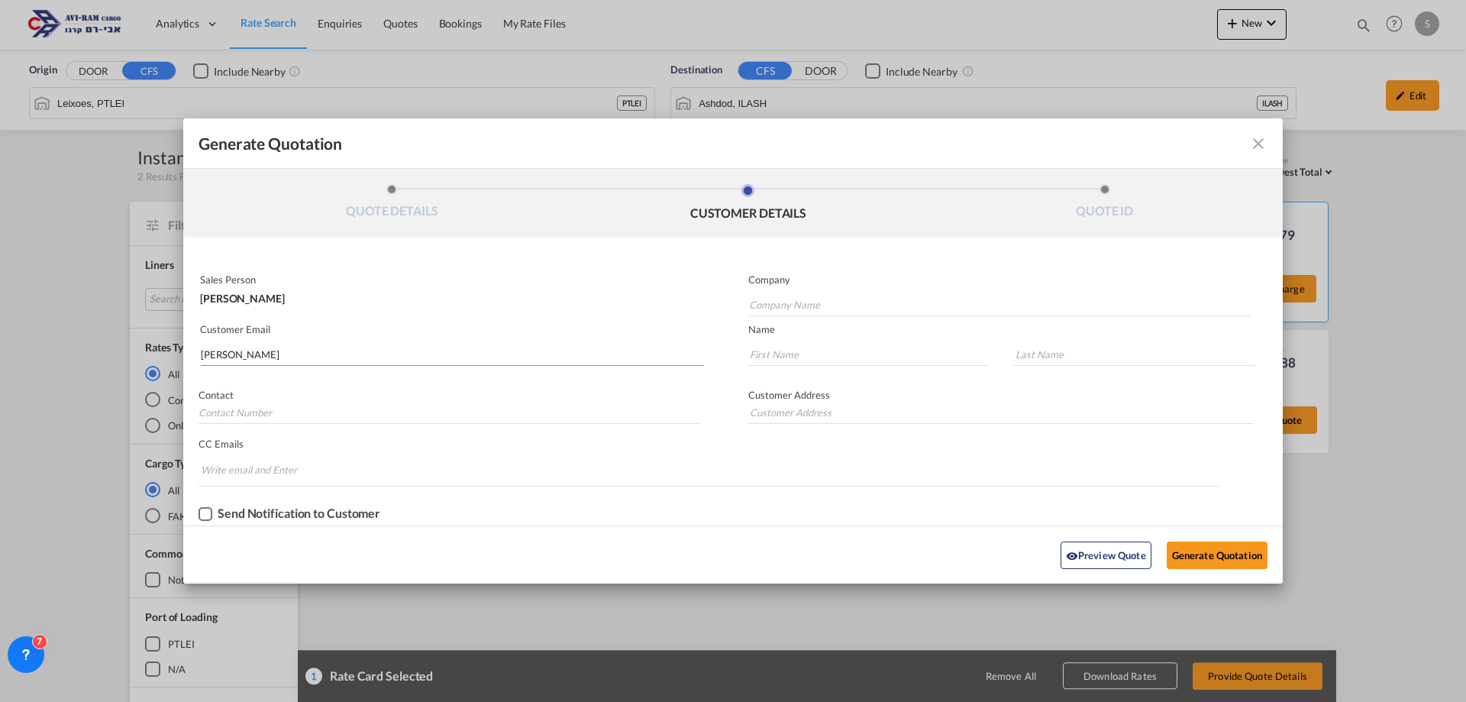
type input "."
click at [1227, 554] on button "Generate Quotation" at bounding box center [1217, 554] width 101 height 27
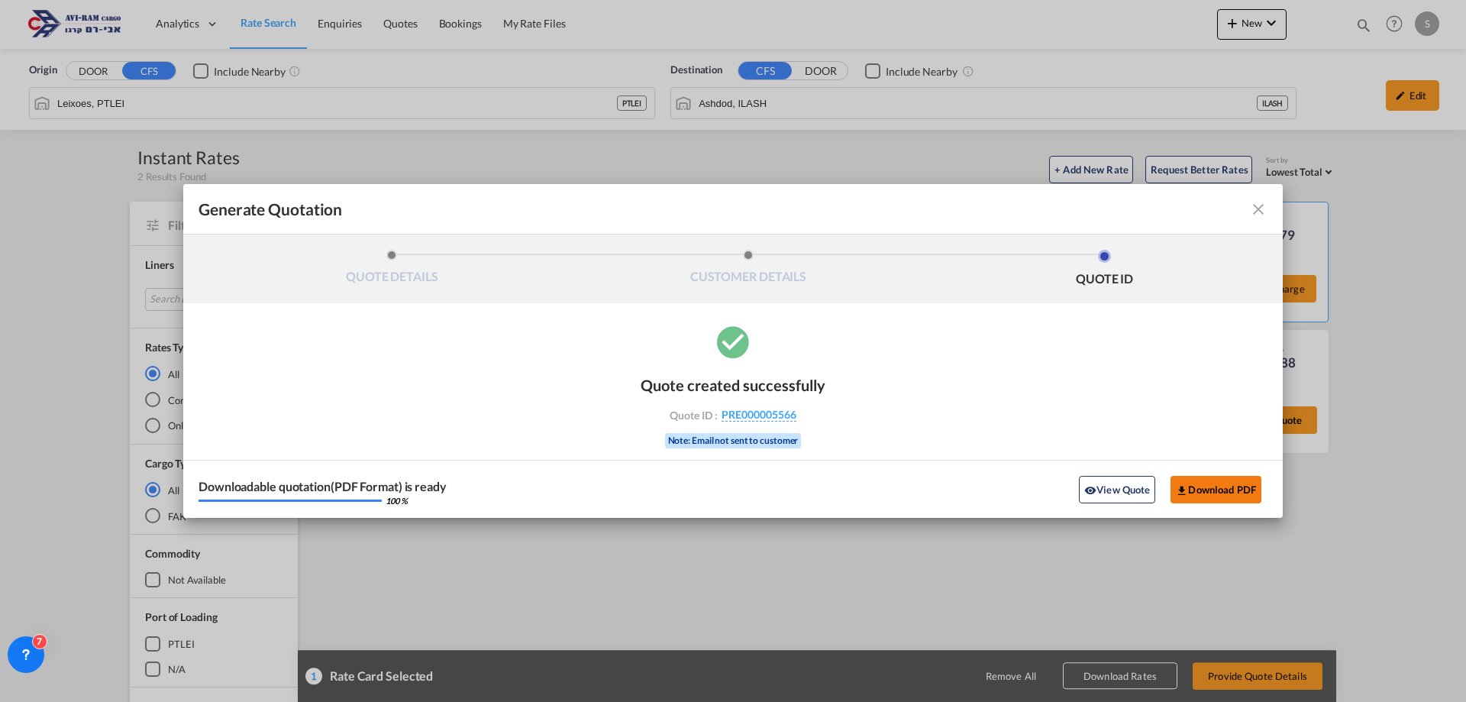
click at [1218, 489] on button "Download PDF" at bounding box center [1216, 489] width 91 height 27
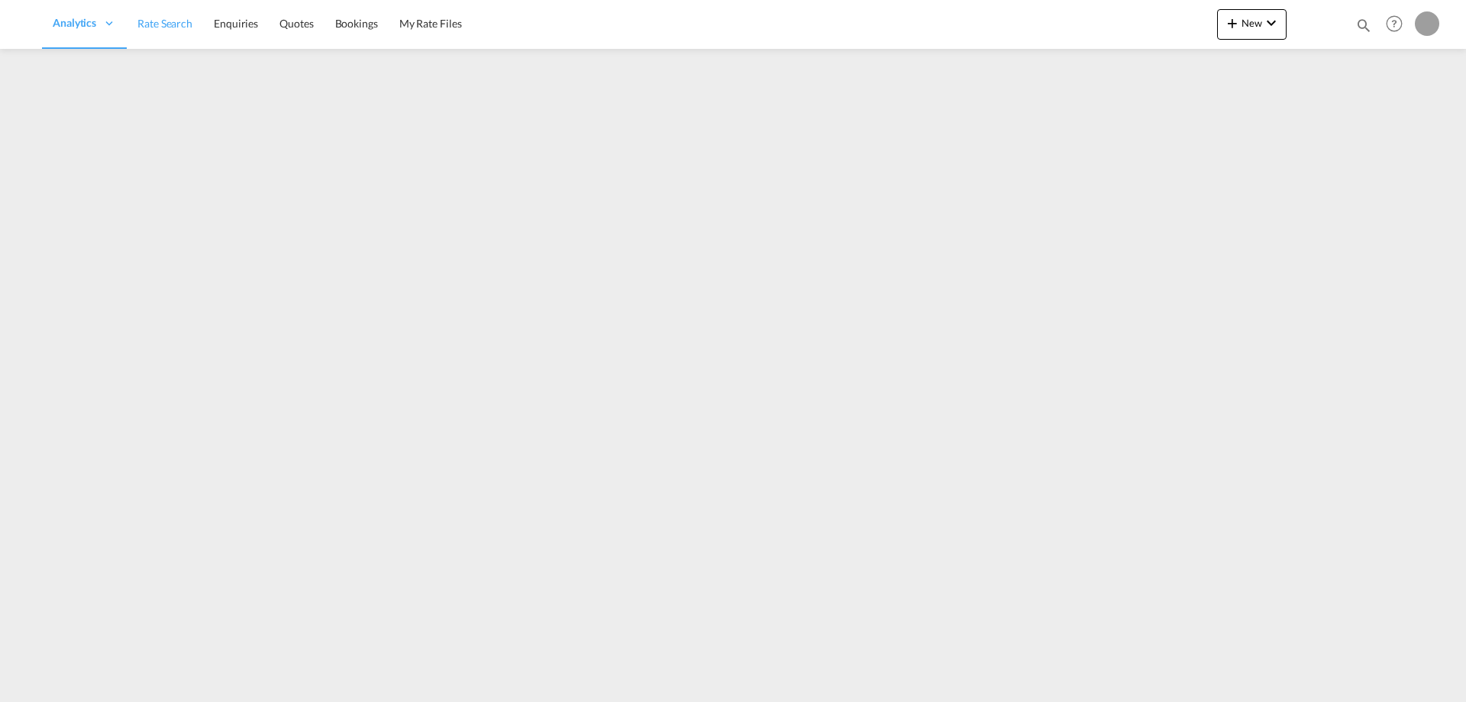
click at [154, 27] on span "Rate Search" at bounding box center [164, 23] width 55 height 13
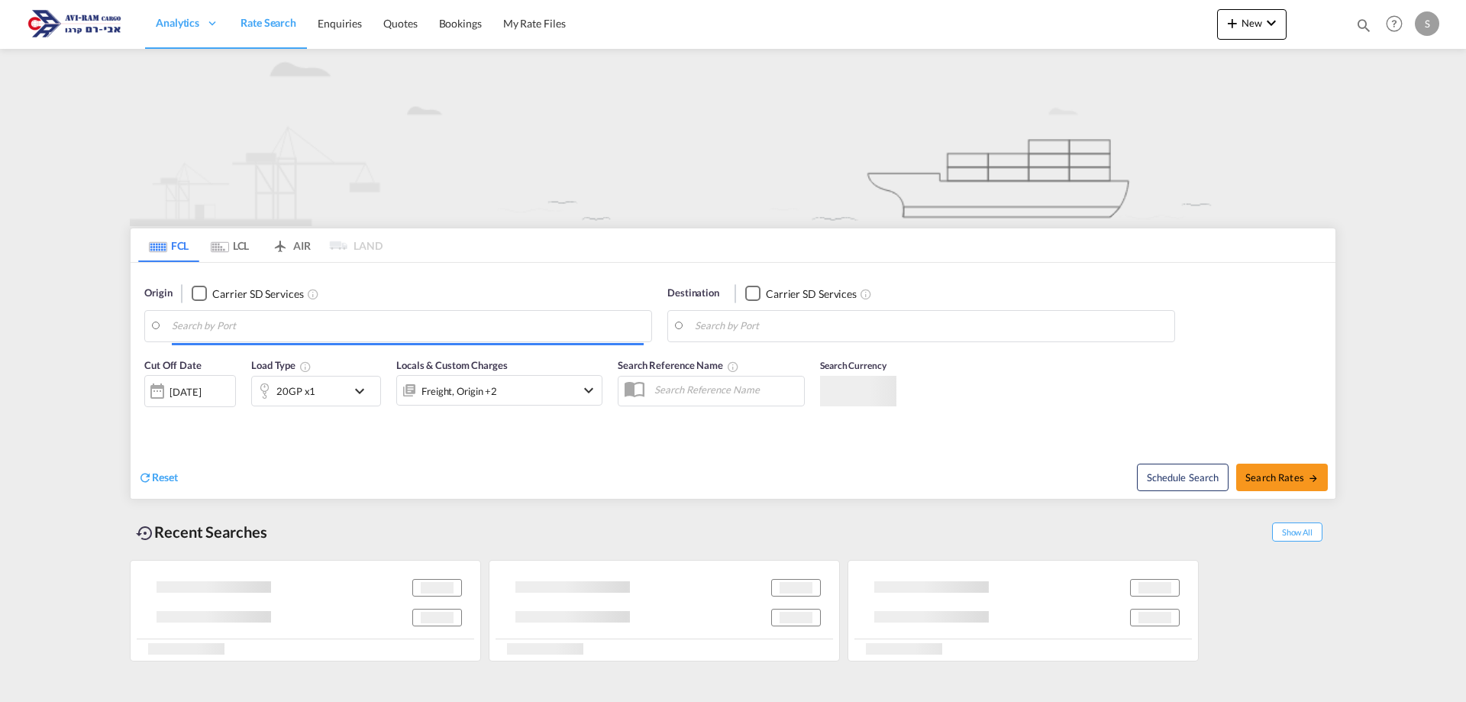
type input "[GEOGRAPHIC_DATA], [GEOGRAPHIC_DATA]"
type input "Ashdod, ILASH"
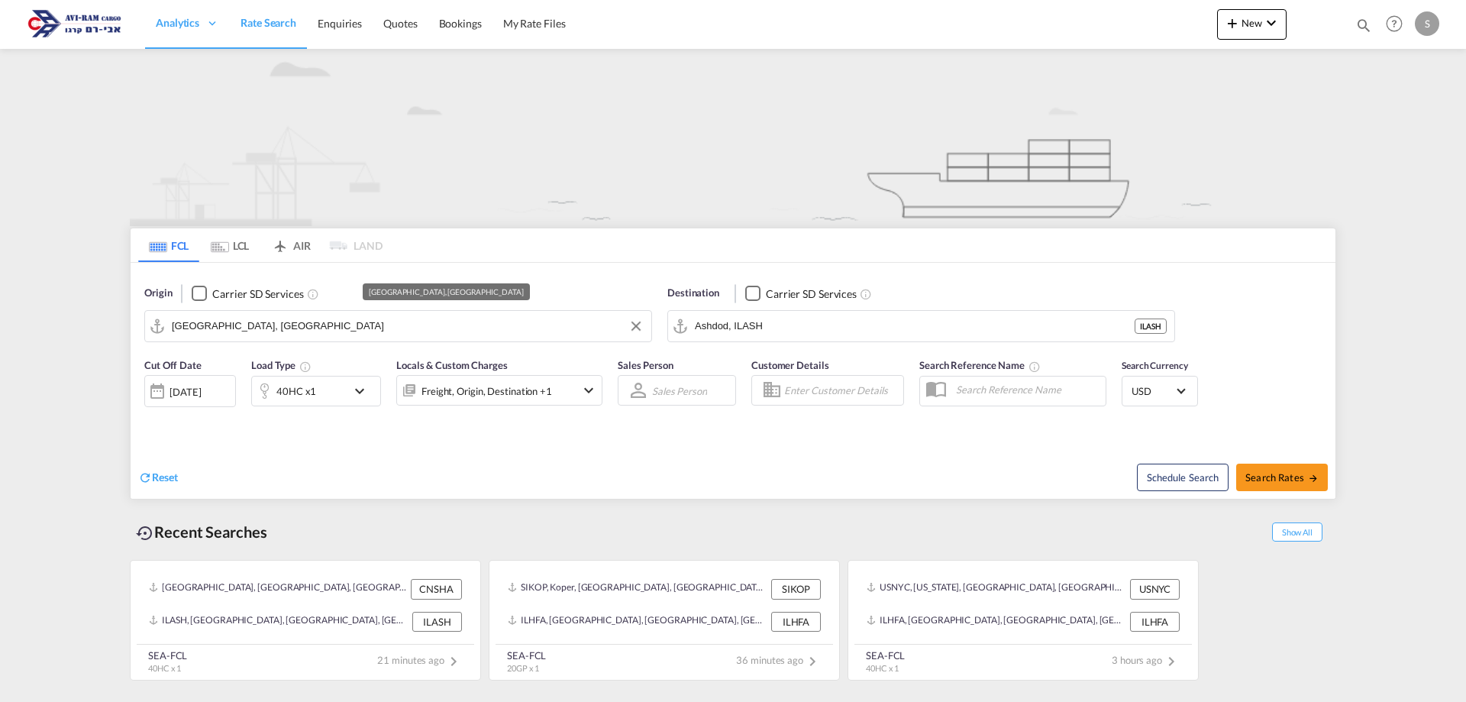
click at [264, 330] on input "[GEOGRAPHIC_DATA], [GEOGRAPHIC_DATA]" at bounding box center [408, 326] width 472 height 23
type input "מ"
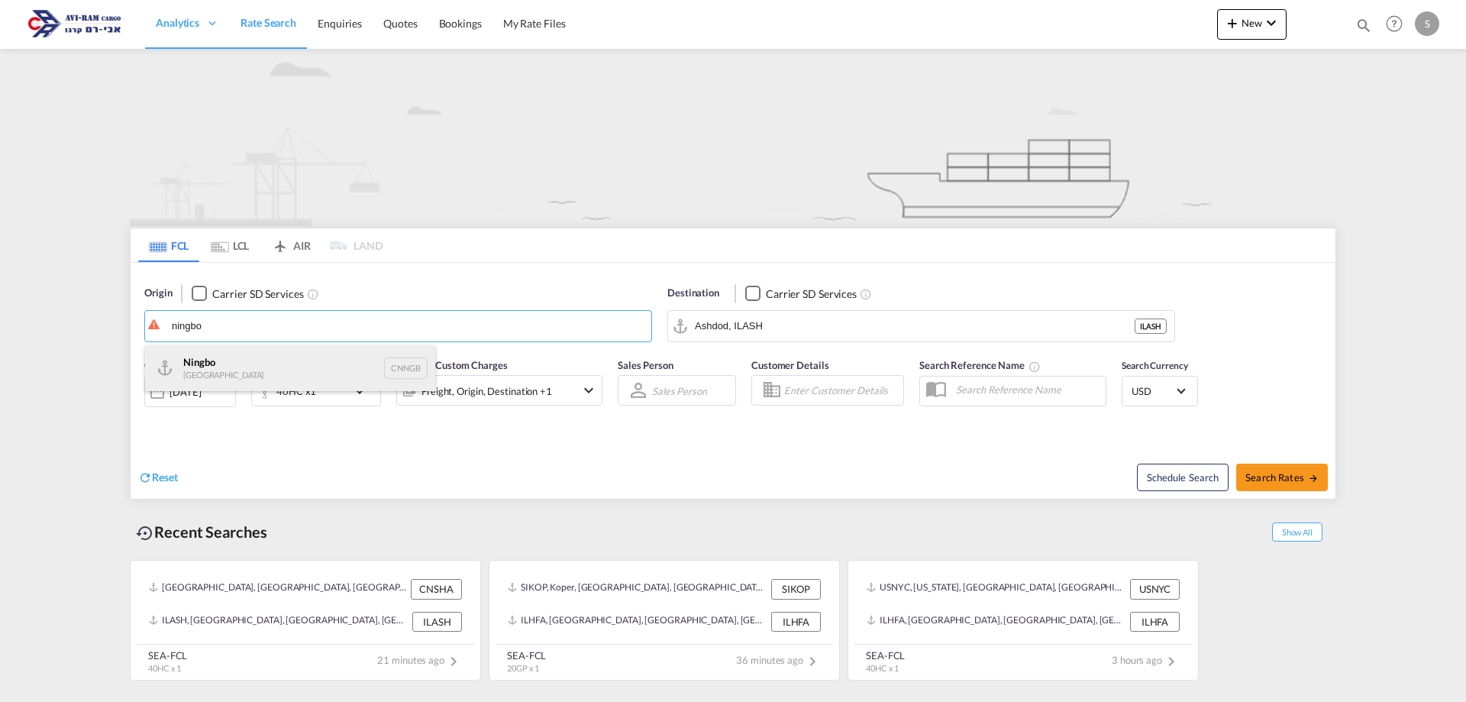
click at [231, 357] on div "Ningbo China CNNGB" at bounding box center [290, 368] width 290 height 46
type input "Ningbo, CNNGB"
click at [322, 383] on div "40HC x1" at bounding box center [299, 391] width 95 height 31
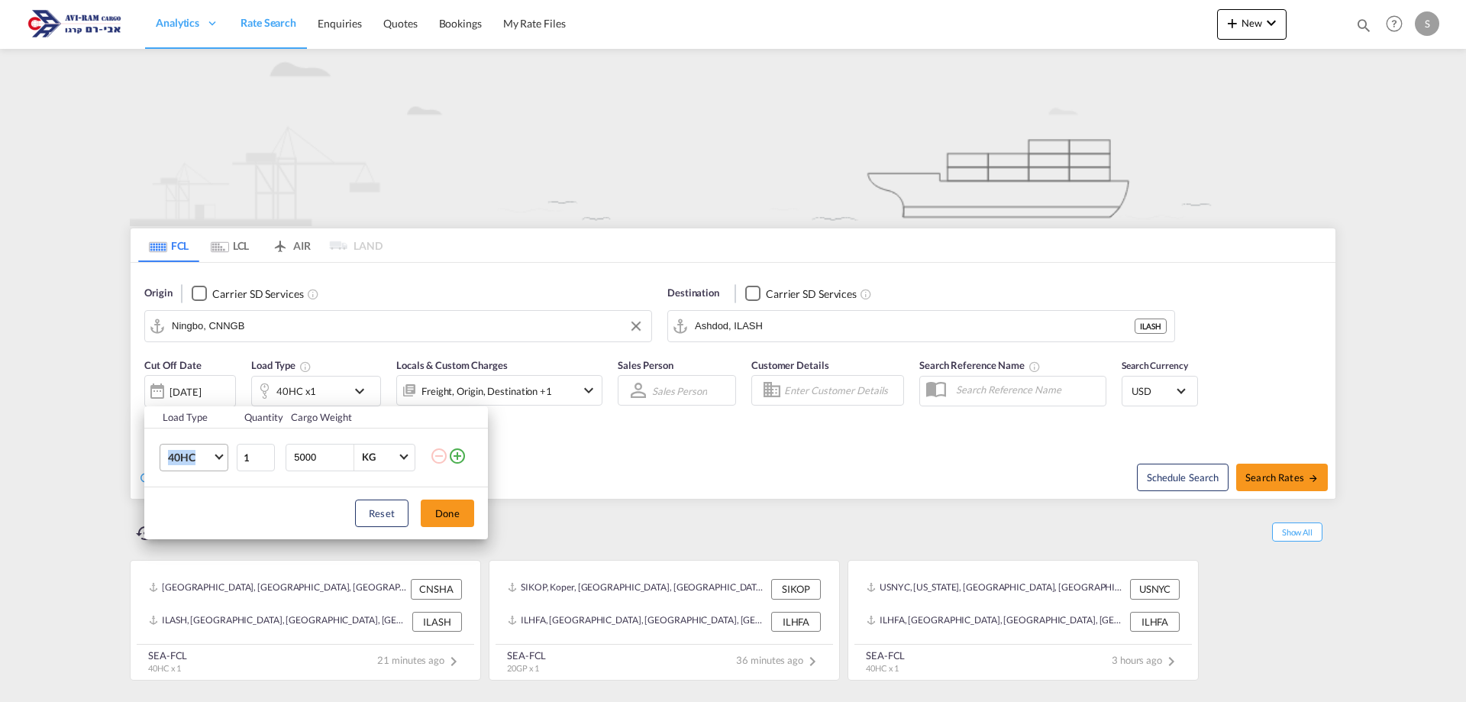
click at [202, 453] on td "40HC 20GP 40GP 40HC 45HC 20RE 40RE 40HR 20OT 40OT 20FR 40FR 40NR 20NR 45S 20TK …" at bounding box center [189, 457] width 91 height 59
click at [204, 452] on span "40HC" at bounding box center [190, 458] width 44 height 15
click at [202, 377] on md-option "20GP" at bounding box center [208, 384] width 104 height 37
click at [431, 506] on button "Done" at bounding box center [447, 512] width 53 height 27
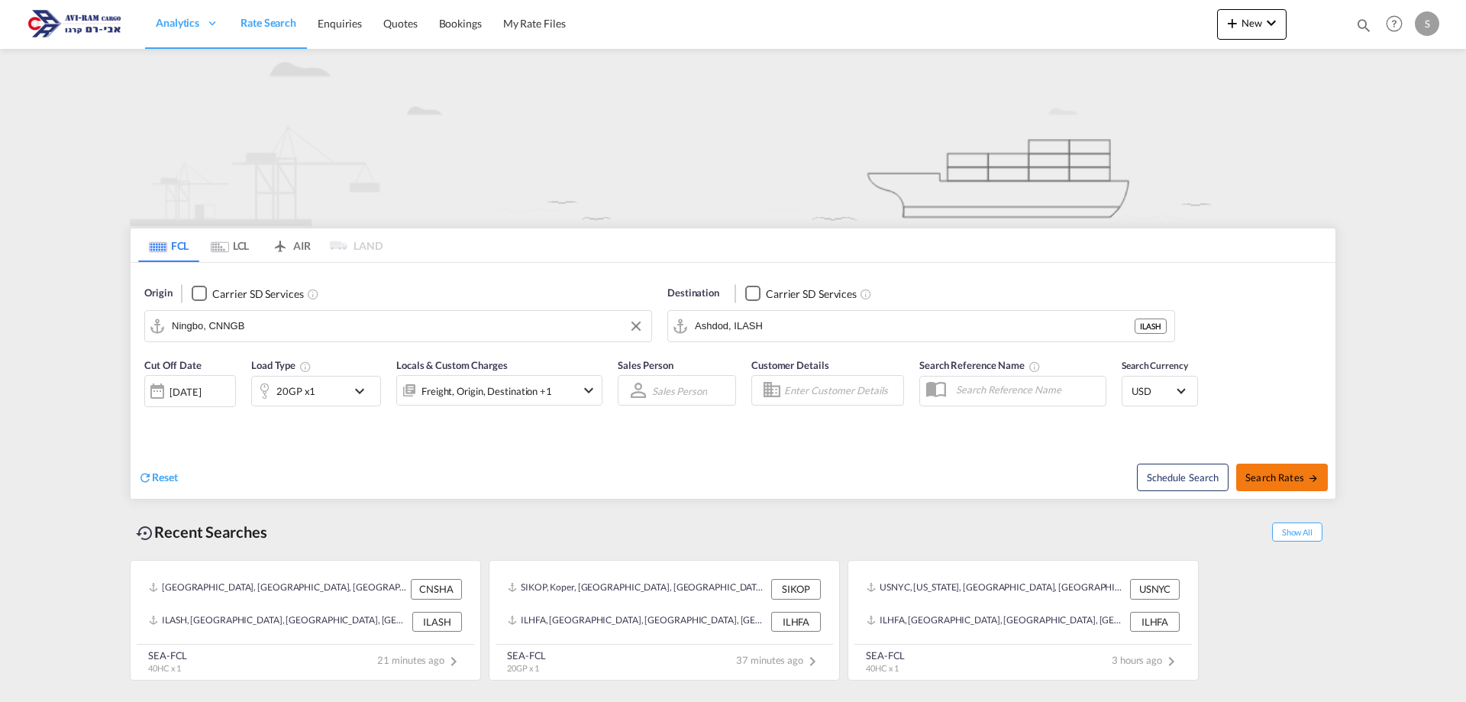
click at [1298, 478] on span "Search Rates" at bounding box center [1282, 477] width 73 height 12
type input "CNNGB to ILASH / 27 Aug 2025"
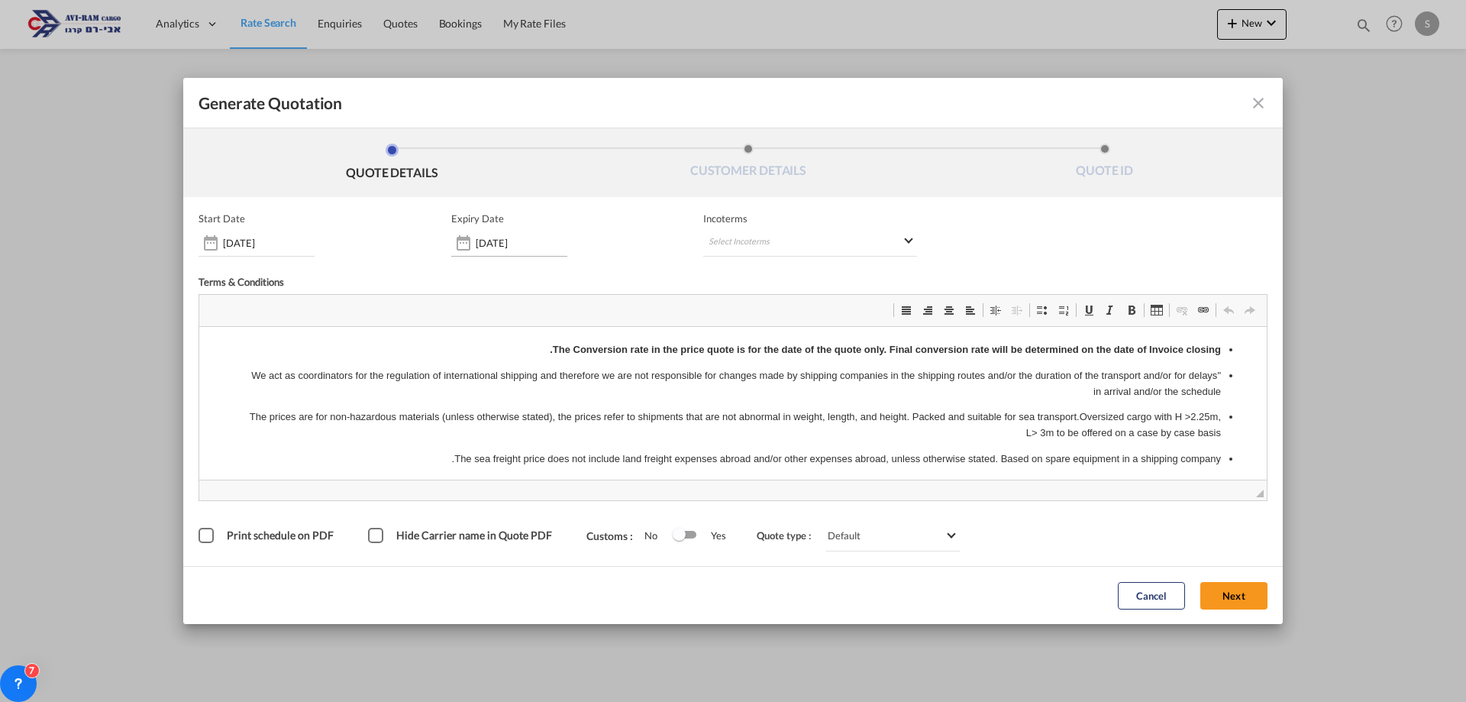
click at [473, 242] on div "Generate QuotationQUOTE ..." at bounding box center [463, 243] width 24 height 31
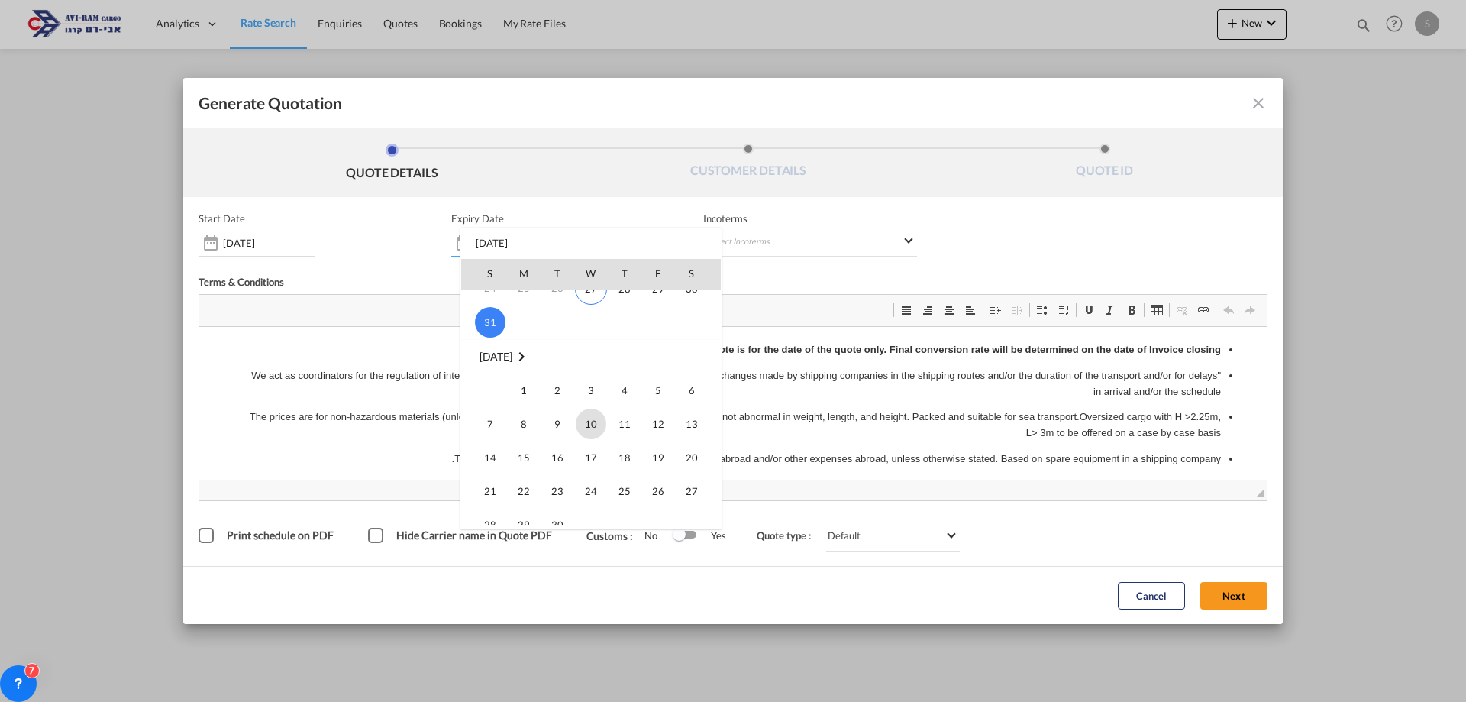
scroll to position [229, 0]
drag, startPoint x: 554, startPoint y: 445, endPoint x: 305, endPoint y: 69, distance: 451.4
click at [554, 445] on span "30" at bounding box center [557, 448] width 31 height 31
type input "30 Sep 2025"
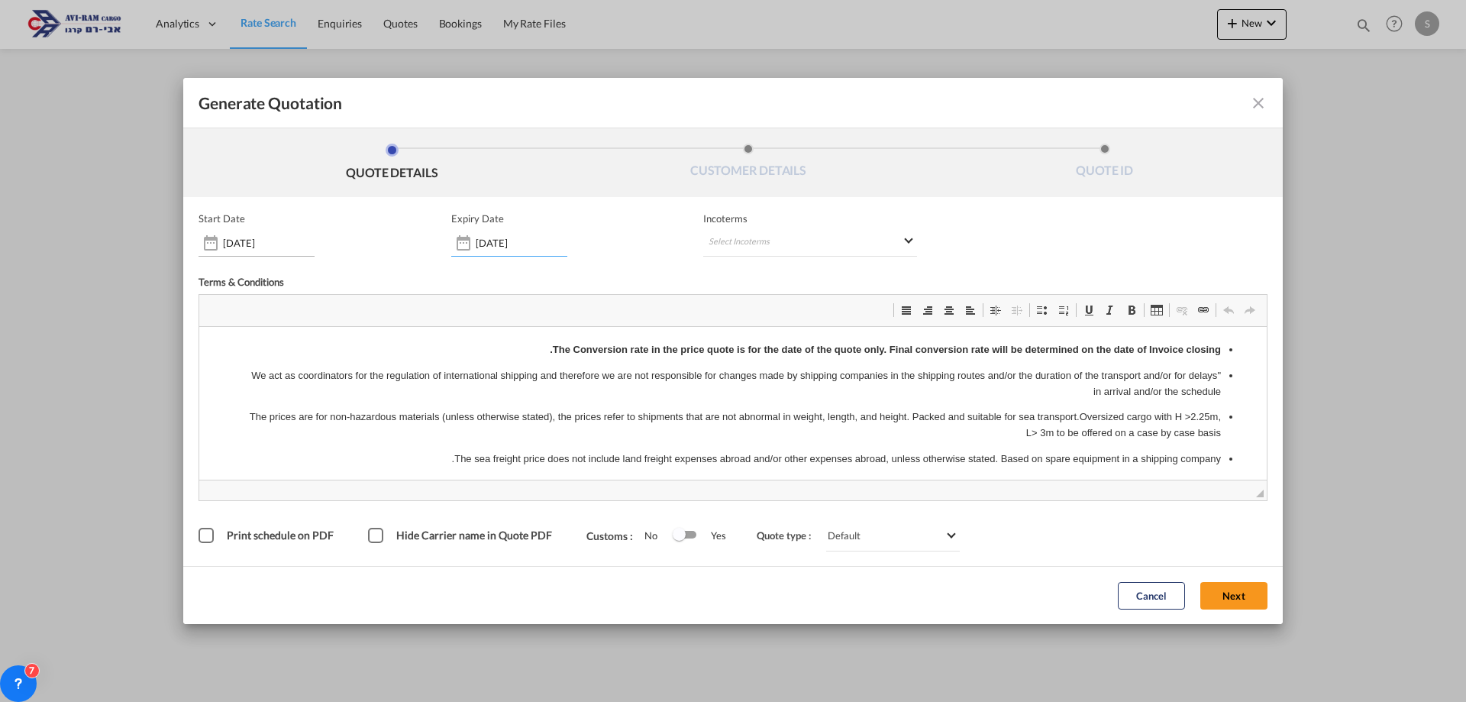
click at [293, 244] on input "[DATE]" at bounding box center [269, 243] width 92 height 12
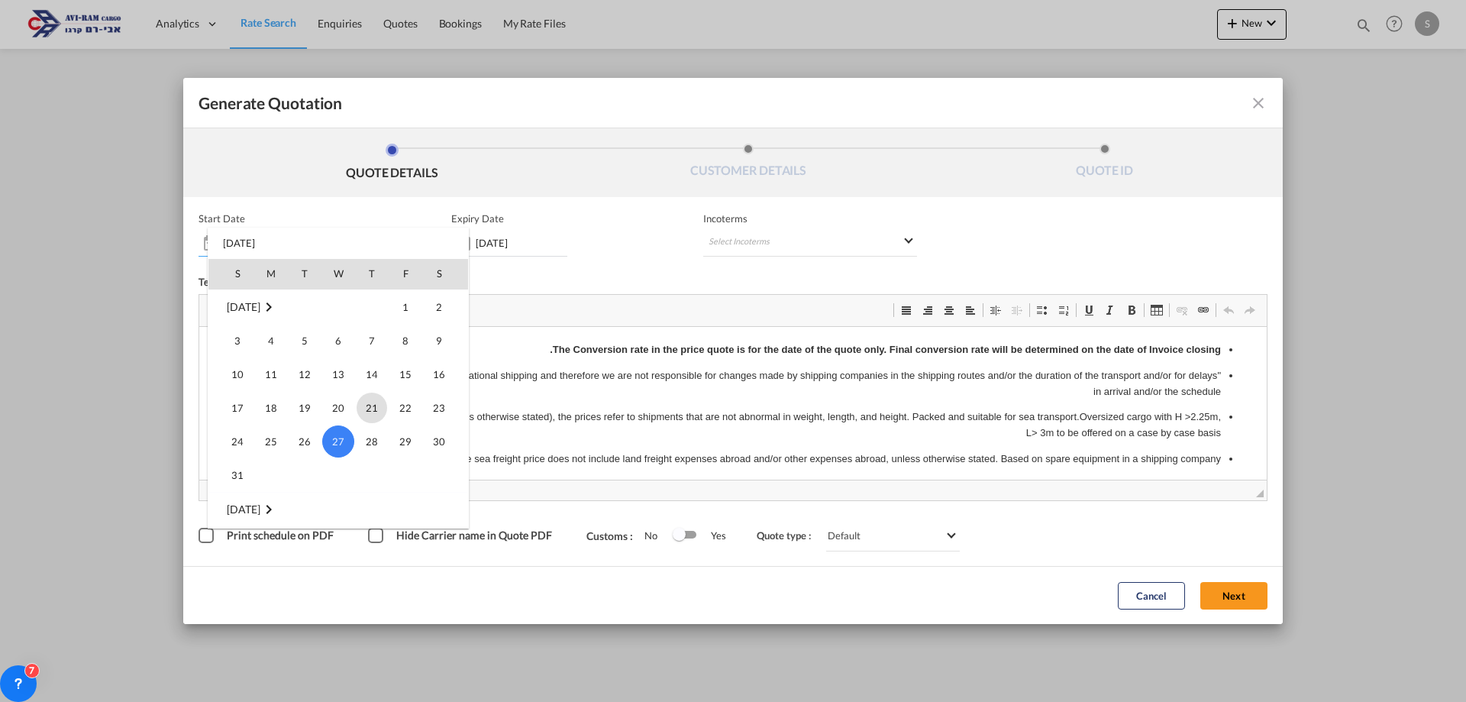
scroll to position [353641, 0]
click at [241, 506] on span "7" at bounding box center [237, 500] width 31 height 31
type input "07 Sep 2025"
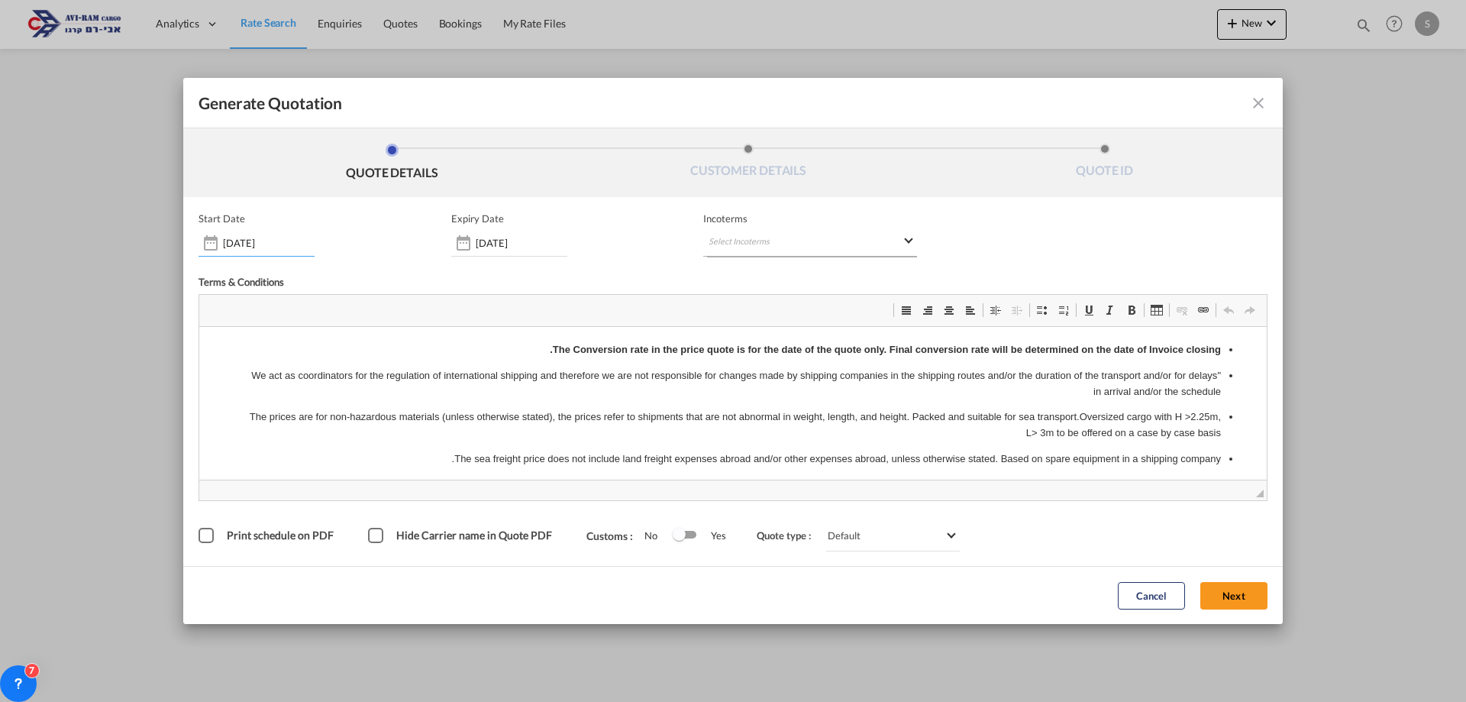
click at [736, 237] on md-select "Select Incoterms CIP - import Carriage and Insurance Paid to CIF - import Cost,…" at bounding box center [810, 242] width 214 height 27
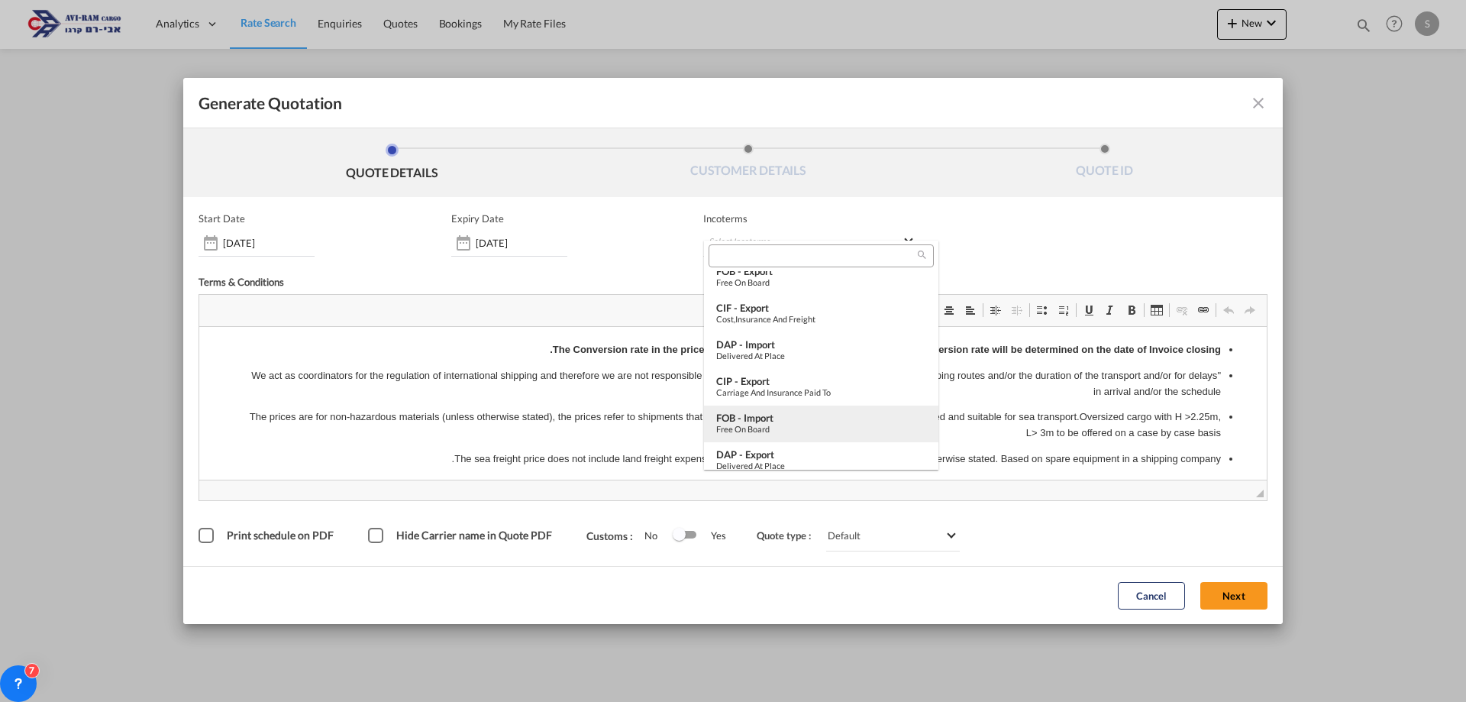
scroll to position [382, 0]
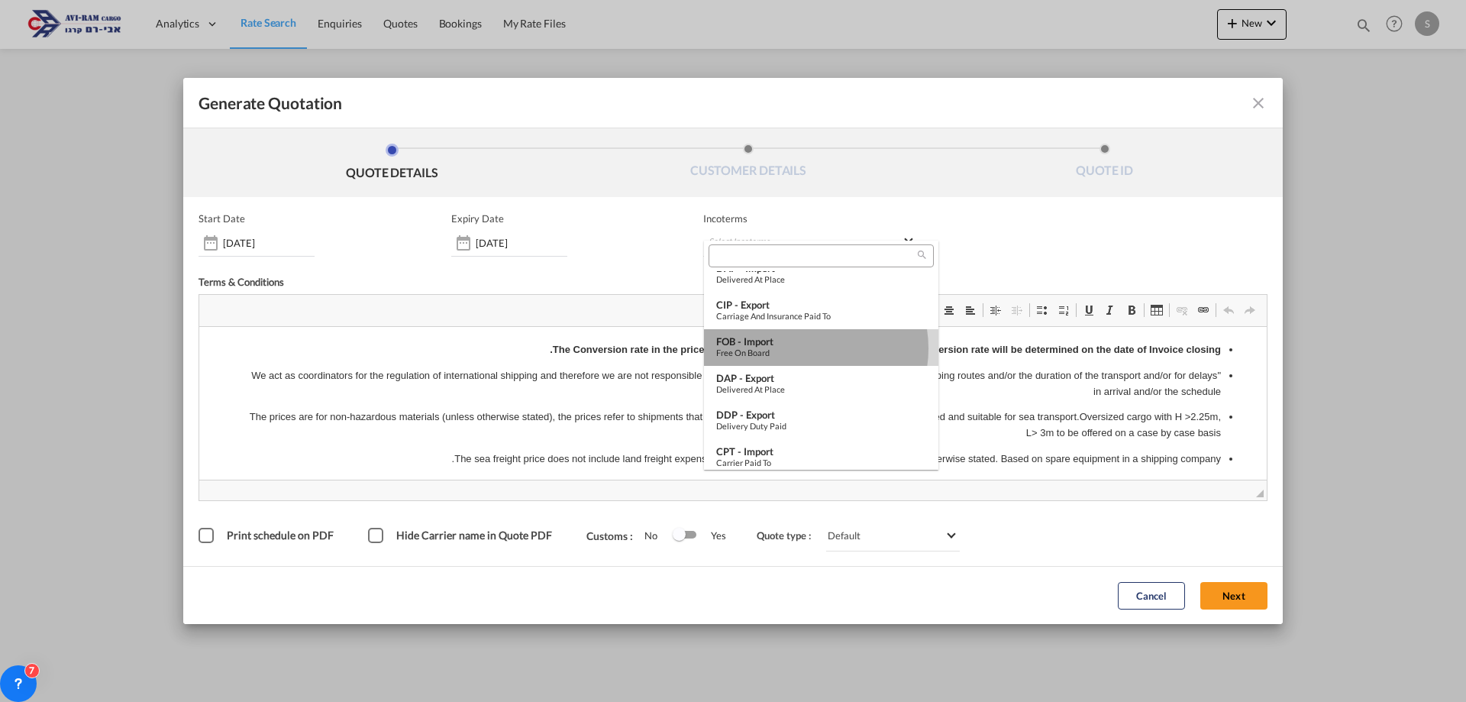
click at [806, 348] on div "Free on Board" at bounding box center [821, 352] width 210 height 10
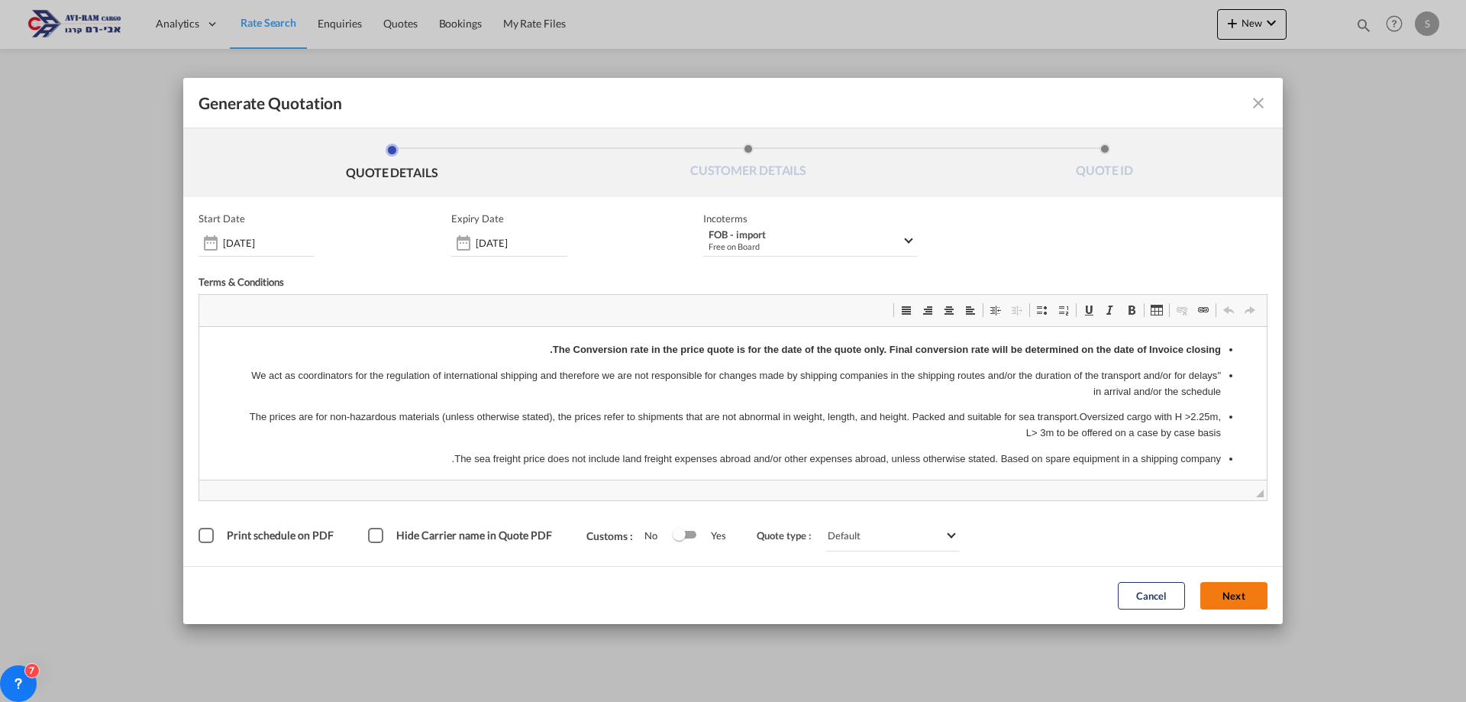
click at [1238, 596] on button "Next" at bounding box center [1234, 595] width 67 height 27
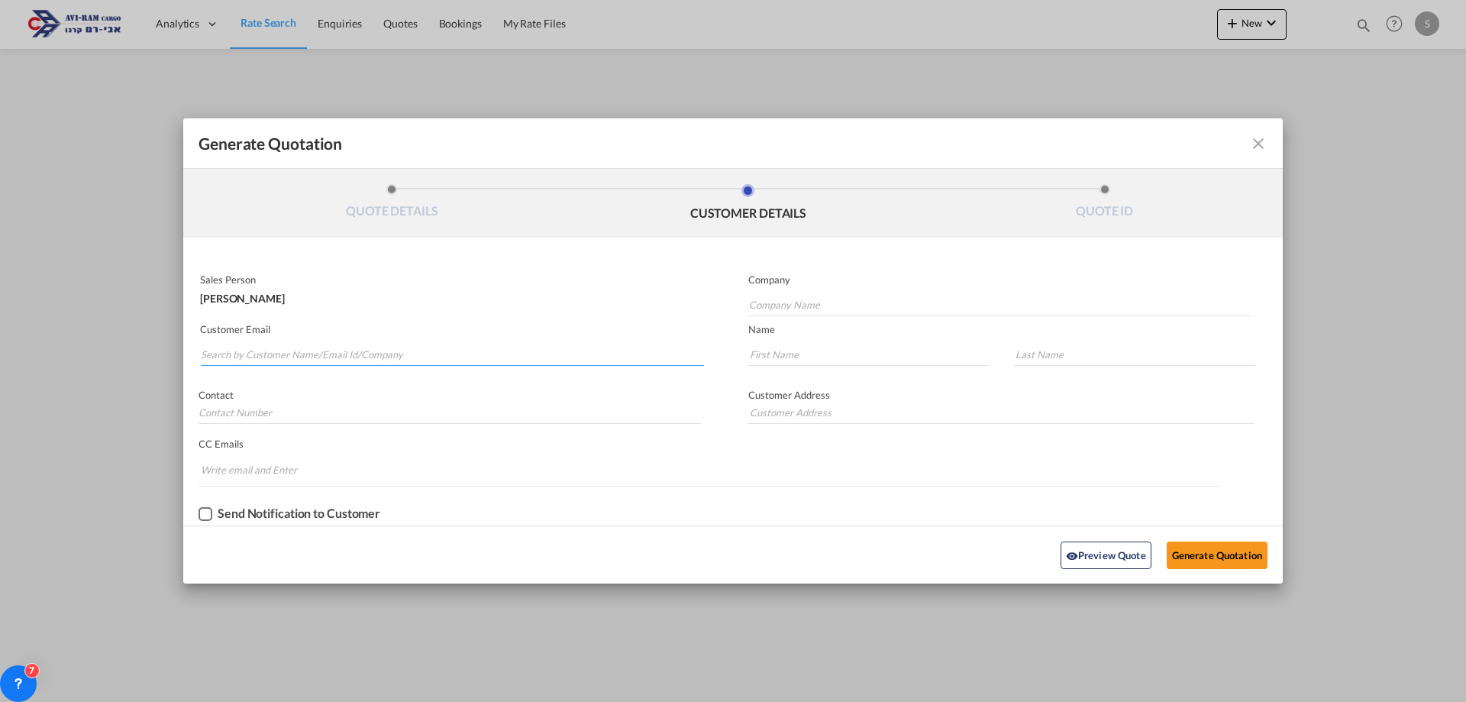
click at [361, 346] on input "Search by Customer Name/Email Id/Company" at bounding box center [452, 354] width 503 height 23
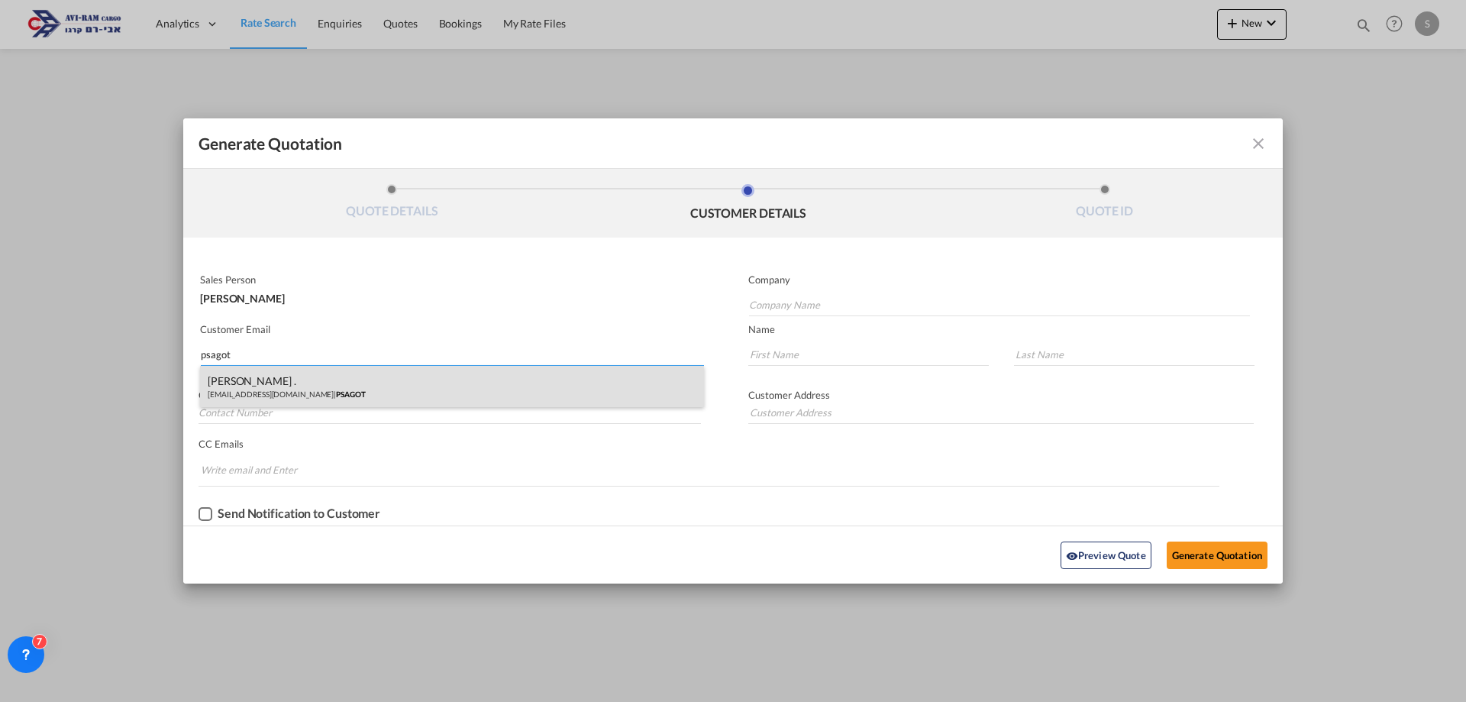
type input "psagot"
click at [287, 383] on div "MICHAL . import@m-ps.co.il | PSAGOT" at bounding box center [452, 386] width 504 height 41
type input "PSAGOT"
type input "import@m-ps.co.il"
type input "MICHAL"
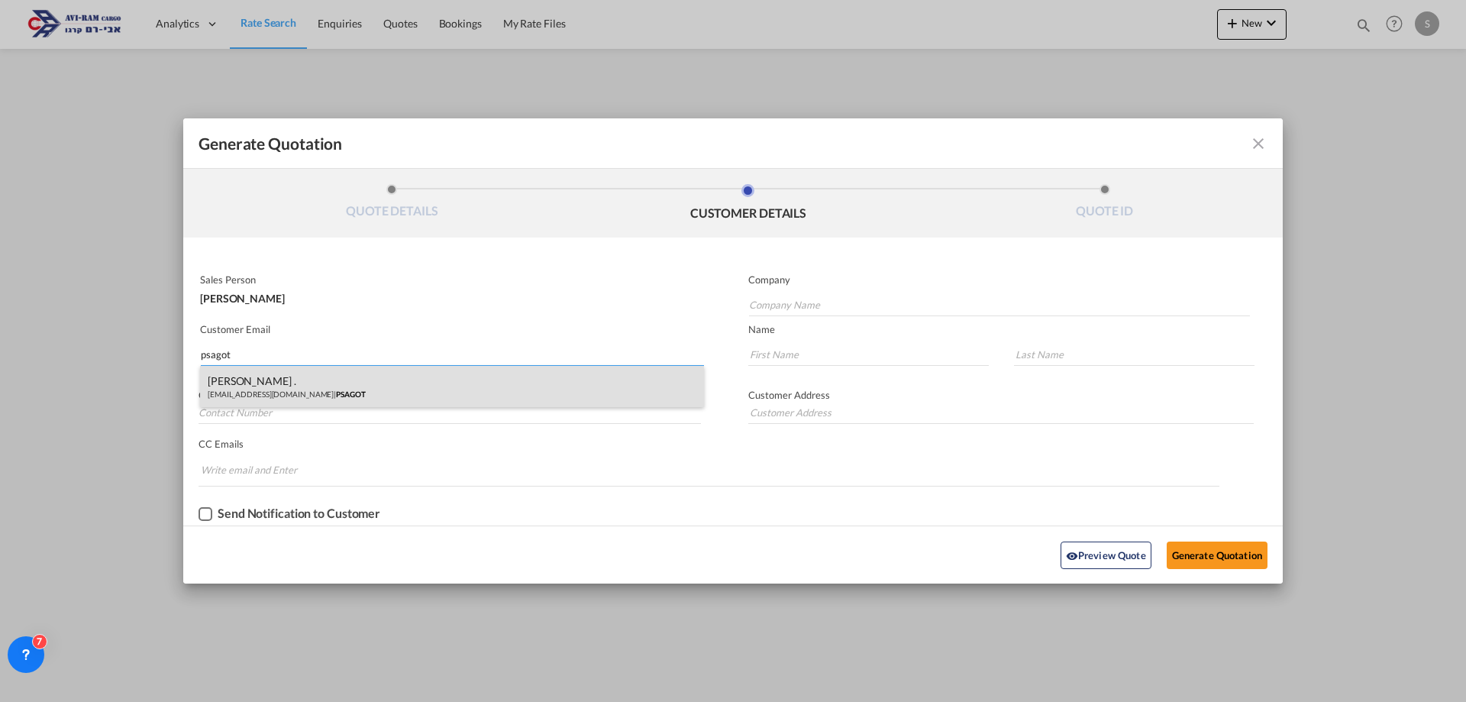
type input "."
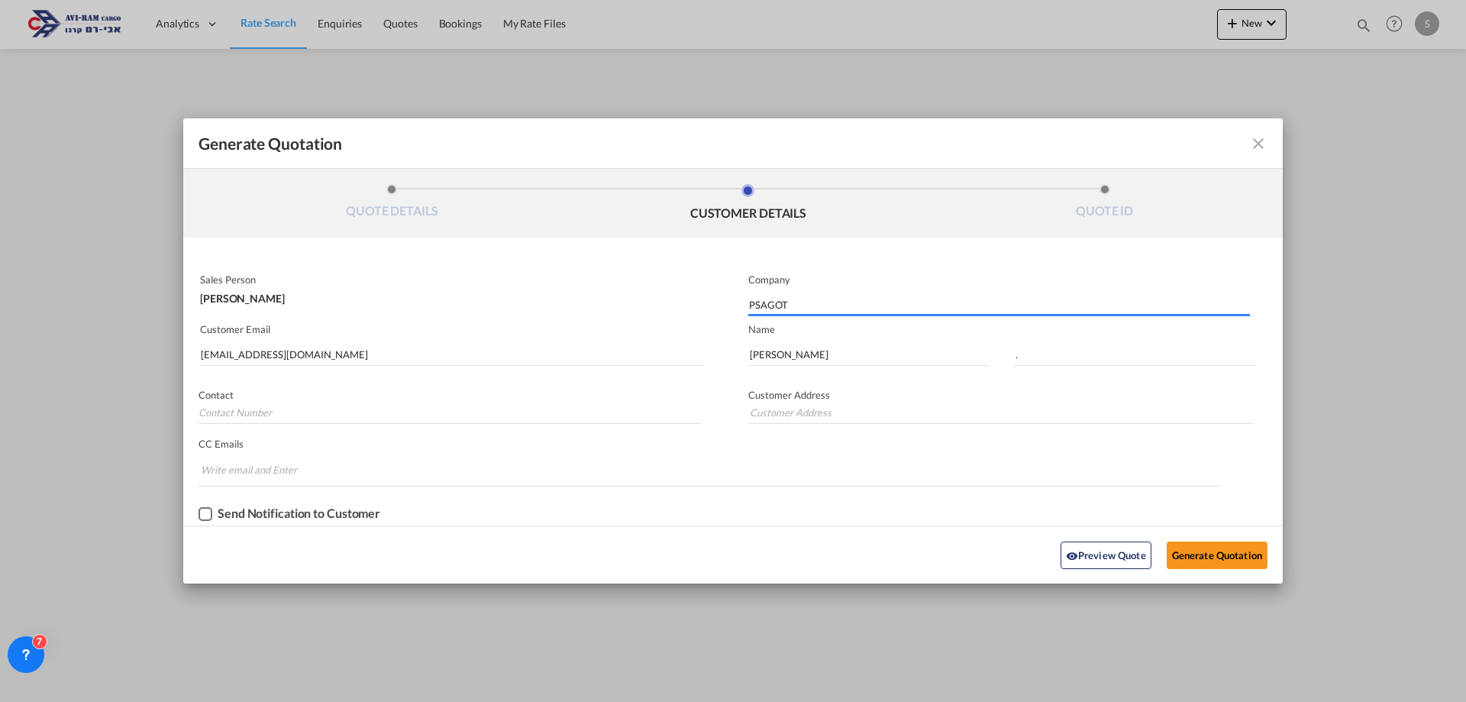
click at [1234, 538] on div "Preview Quote Generate Quotation" at bounding box center [733, 555] width 1084 height 42
click at [1234, 551] on button "Generate Quotation" at bounding box center [1217, 554] width 101 height 27
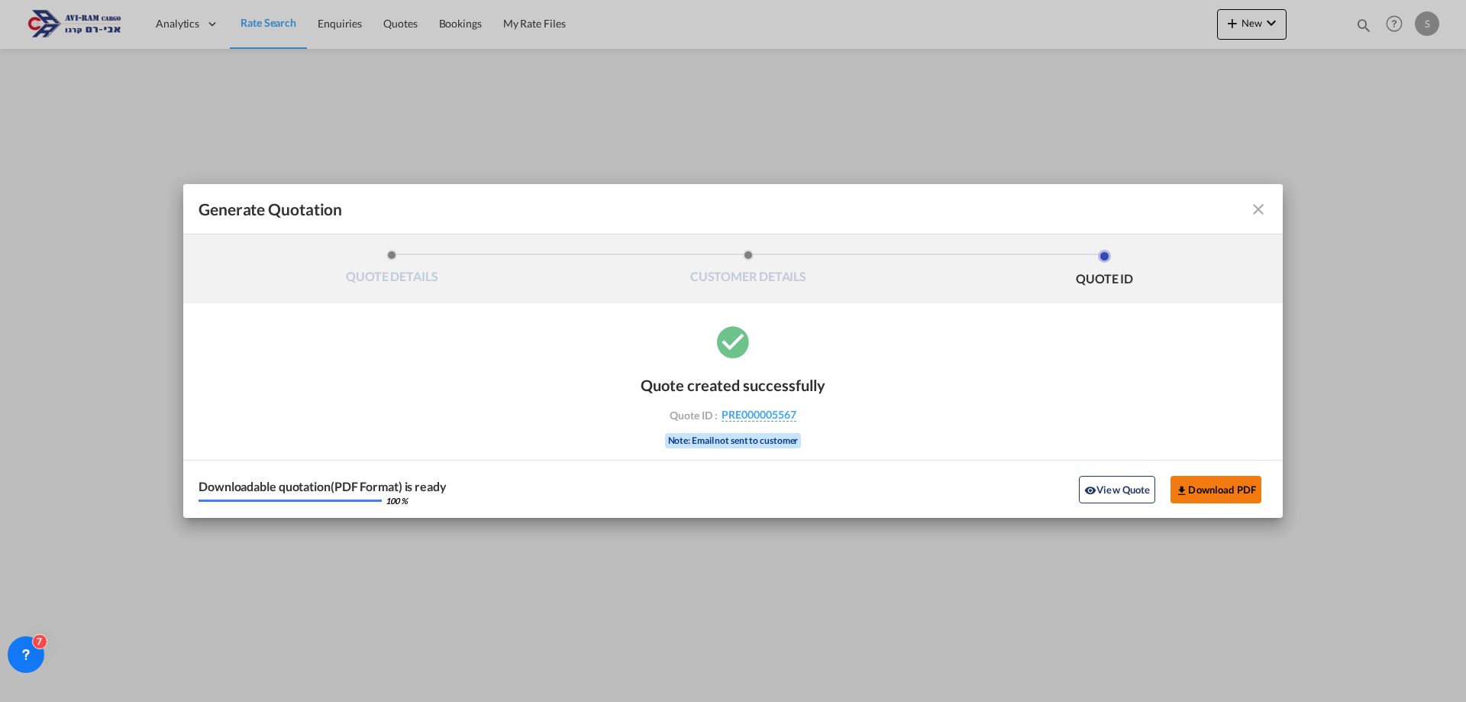
click at [1202, 487] on button "Download PDF" at bounding box center [1216, 489] width 91 height 27
